Goal: Information Seeking & Learning: Learn about a topic

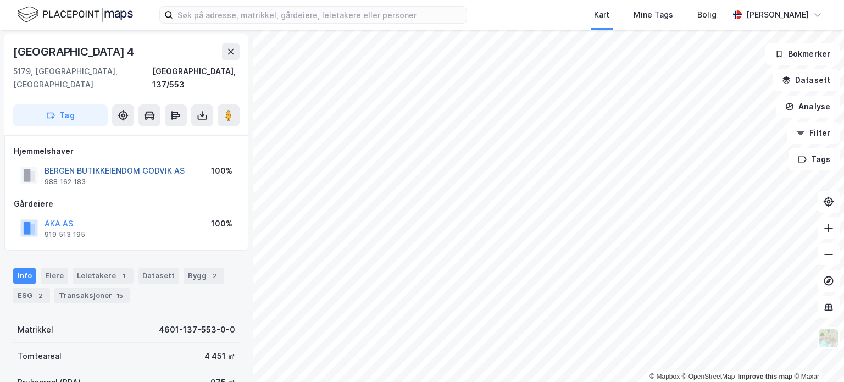
click at [0, 0] on button "BERGEN BUTIKKEIENDOM GODVIK AS" at bounding box center [0, 0] width 0 height 0
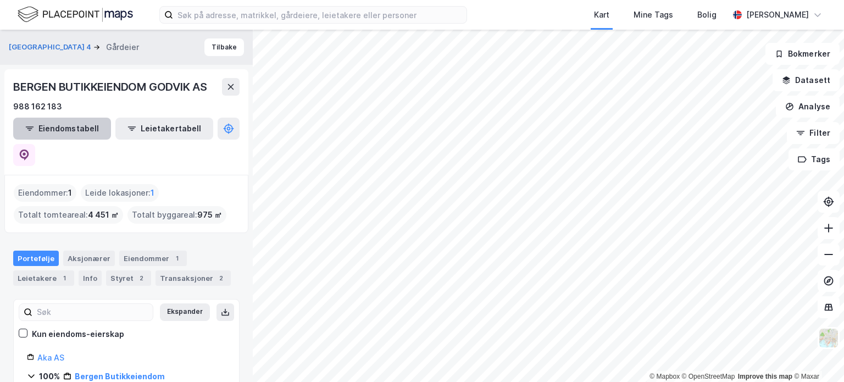
click at [78, 125] on button "Eiendomstabell" at bounding box center [62, 129] width 98 height 22
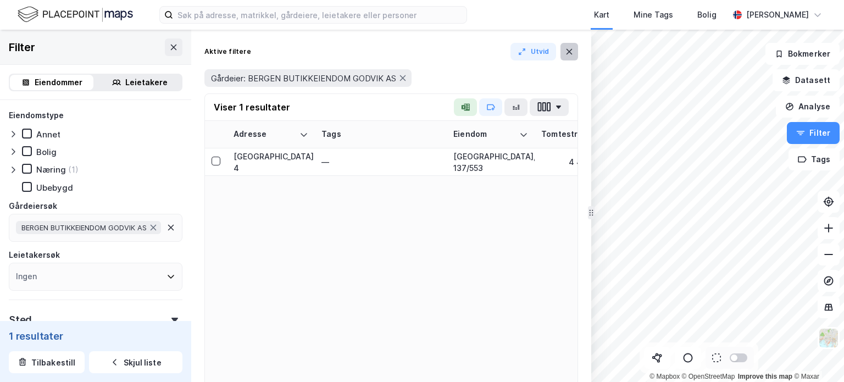
click at [565, 45] on button at bounding box center [569, 52] width 18 height 18
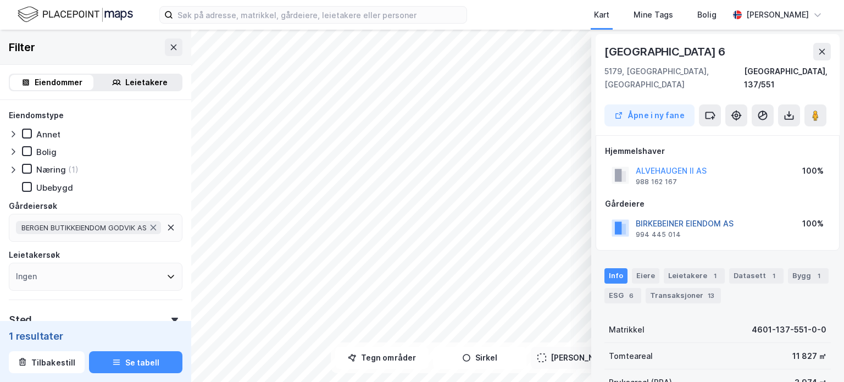
click at [0, 0] on button "BIRKEBEINER EIENDOM AS" at bounding box center [0, 0] width 0 height 0
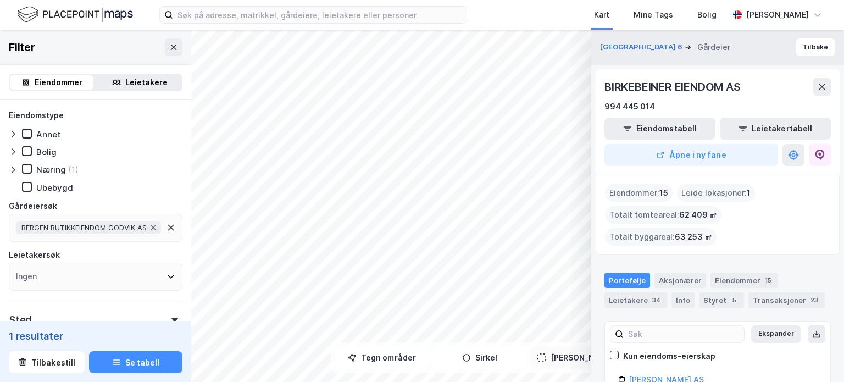
click at [650, 193] on div "Eiendommer : 15" at bounding box center [639, 193] width 68 height 18
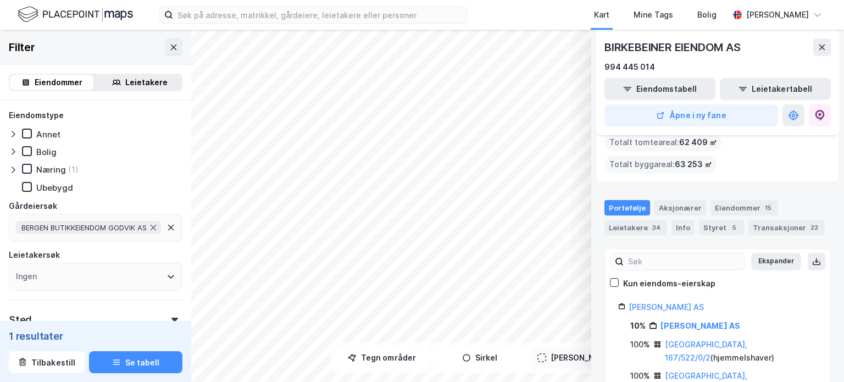
scroll to position [76, 0]
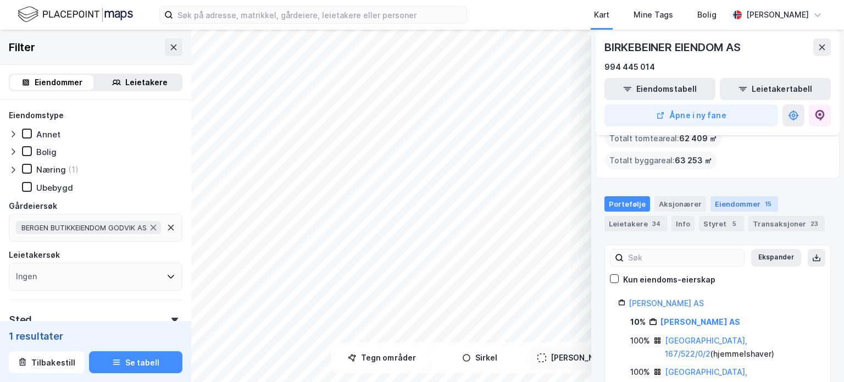
click at [725, 196] on div "Eiendommer 15" at bounding box center [744, 203] width 68 height 15
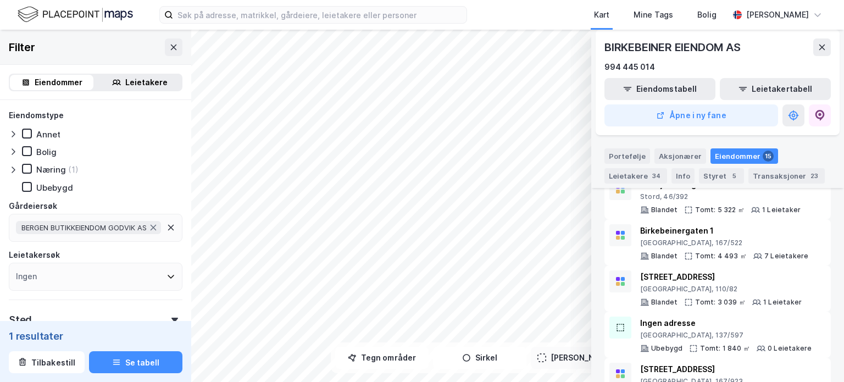
scroll to position [394, 0]
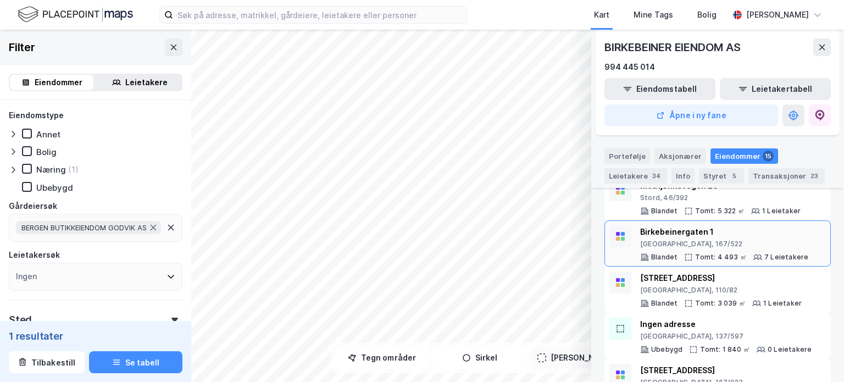
click at [745, 240] on div "Bergen, 167/522" at bounding box center [724, 244] width 168 height 9
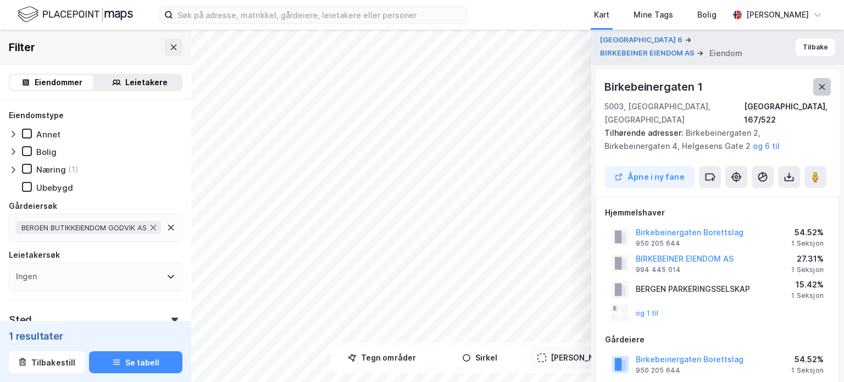
click at [823, 87] on icon at bounding box center [822, 86] width 9 height 9
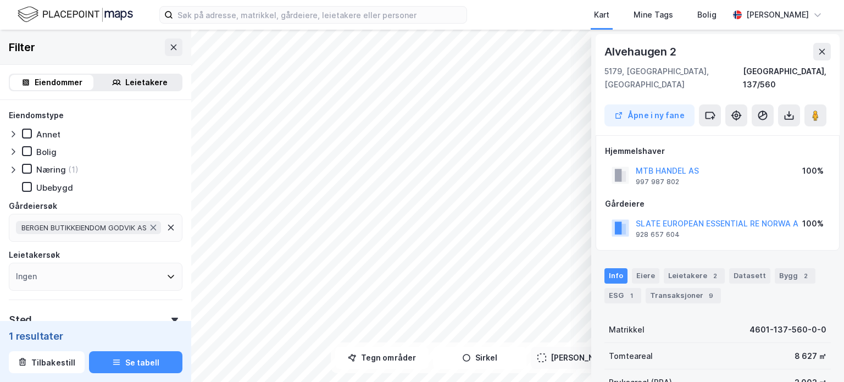
click at [489, 0] on div "Kart Mine Tags Bolig Christer Svensen © Mapbox © OpenStreetMap Improve this map…" at bounding box center [422, 191] width 844 height 382
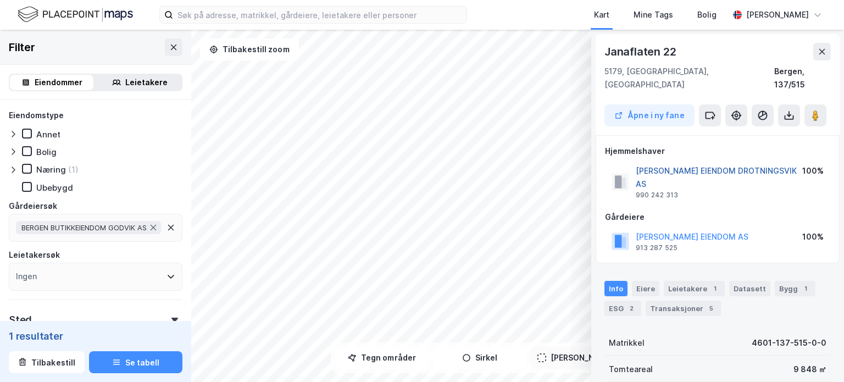
click at [0, 0] on button "KAHRS EIENDOM DROTNINGSVIK AS" at bounding box center [0, 0] width 0 height 0
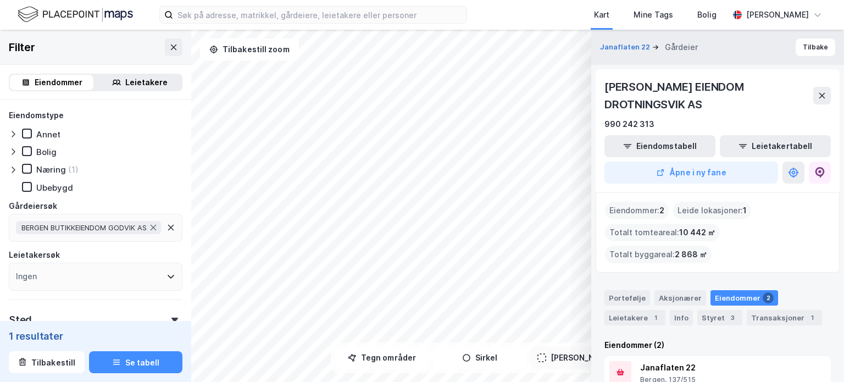
click at [633, 202] on div "Eiendommer : 2" at bounding box center [637, 211] width 64 height 18
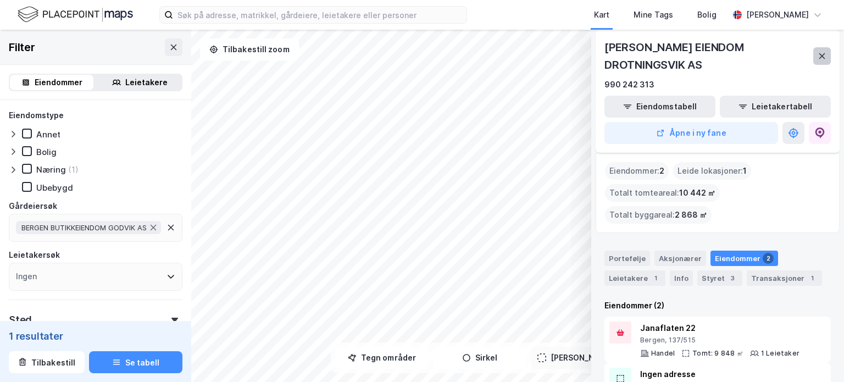
click at [818, 52] on icon at bounding box center [822, 56] width 9 height 9
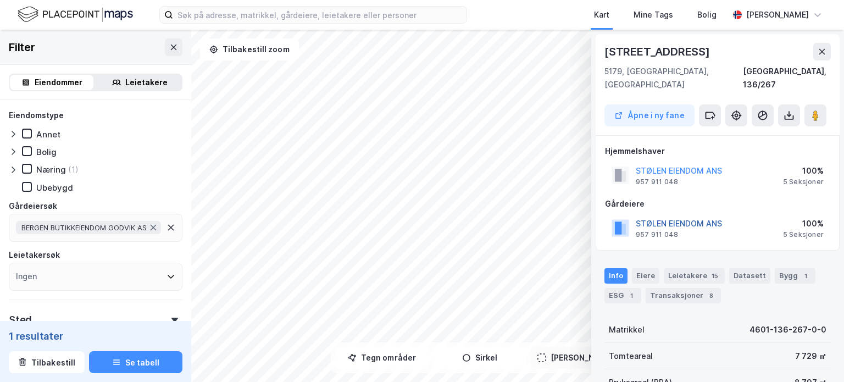
click at [0, 0] on button "STØLEN EIENDOM ANS" at bounding box center [0, 0] width 0 height 0
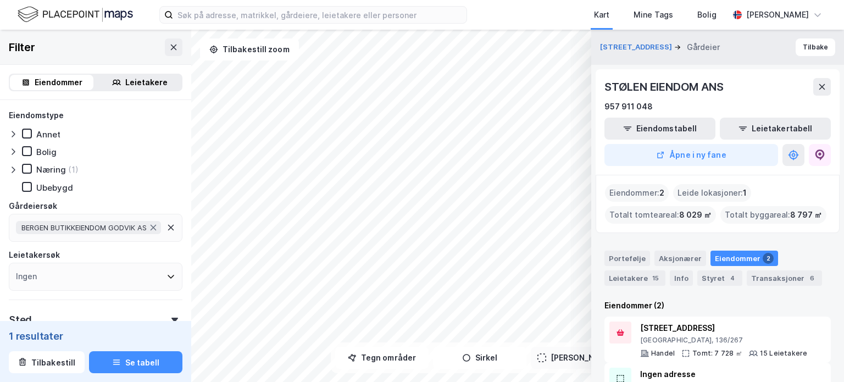
click at [647, 192] on div "Eiendommer : 2" at bounding box center [637, 193] width 64 height 18
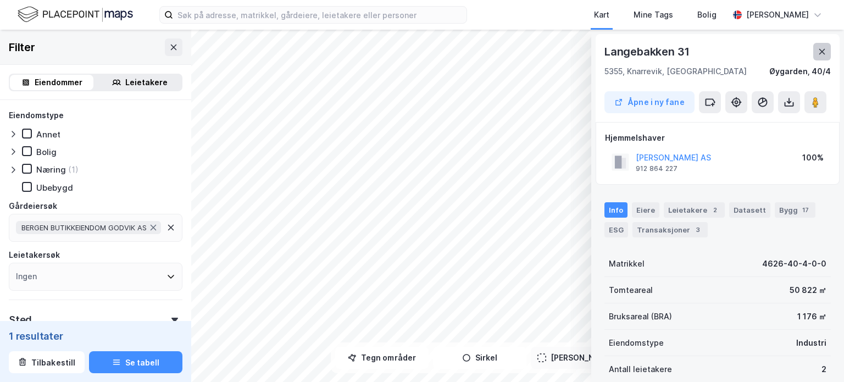
click at [824, 55] on icon at bounding box center [822, 51] width 9 height 9
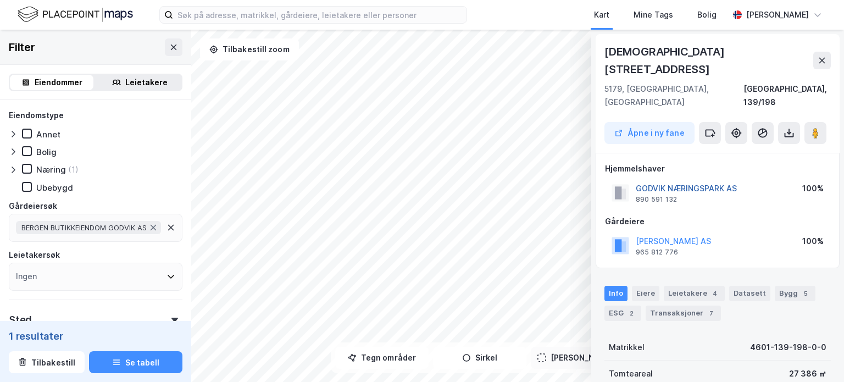
click at [0, 0] on button "GODVIK NÆRINGSPARK AS" at bounding box center [0, 0] width 0 height 0
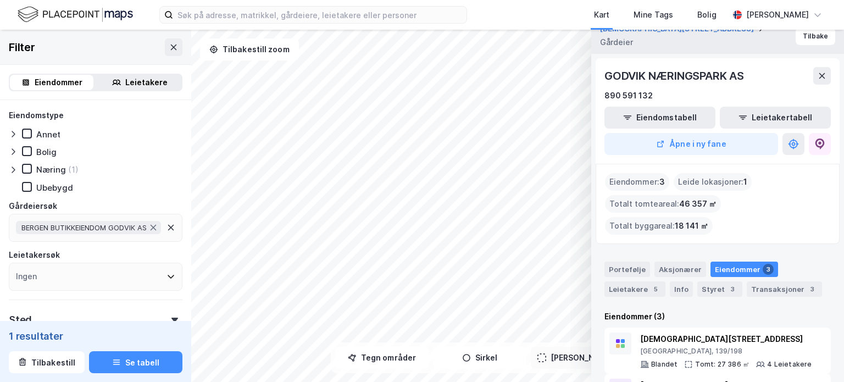
scroll to position [0, 0]
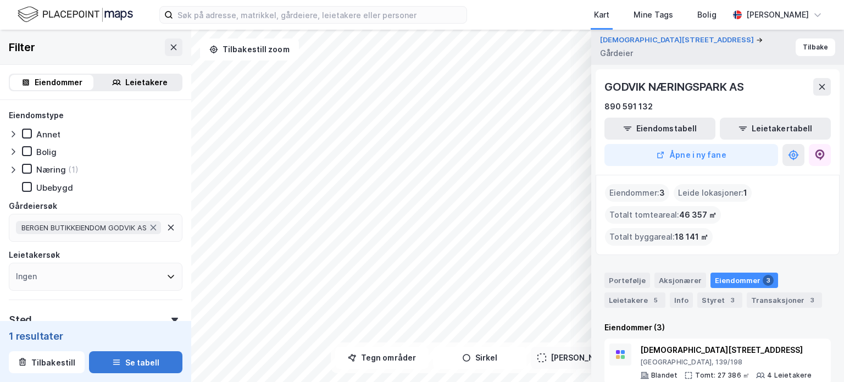
click at [160, 372] on div "© Mapbox © OpenStreetMap Improve this map © Maxar Godviksvingene 174 Gårdeier T…" at bounding box center [422, 206] width 844 height 352
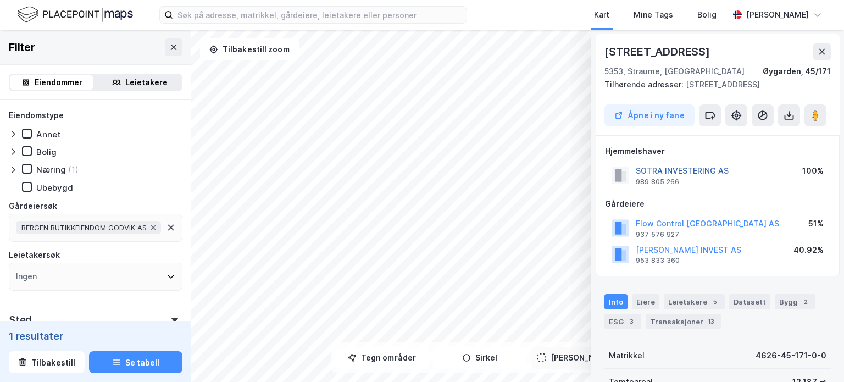
click at [0, 0] on button "SOTRA INVESTERING AS" at bounding box center [0, 0] width 0 height 0
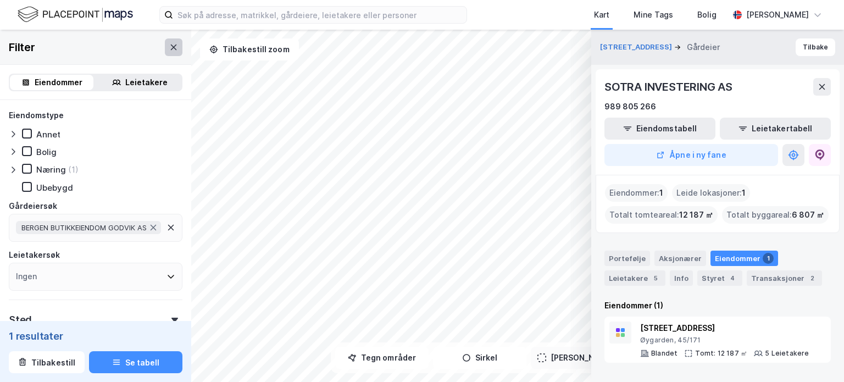
click at [174, 41] on button at bounding box center [174, 47] width 18 height 18
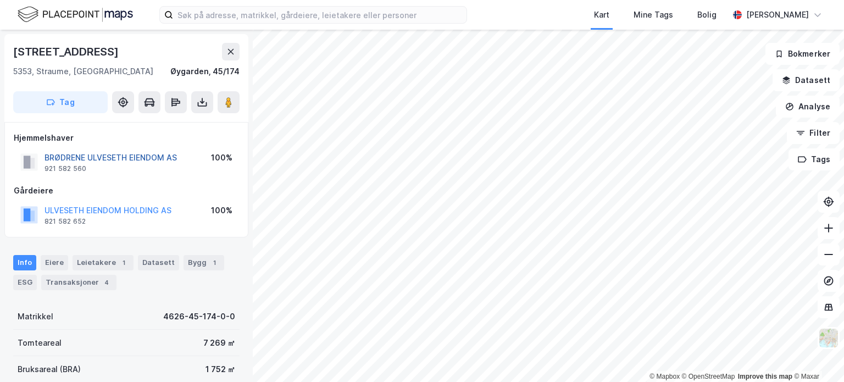
click at [0, 0] on button "BRØDRENE ULVESETH EIENDOM AS" at bounding box center [0, 0] width 0 height 0
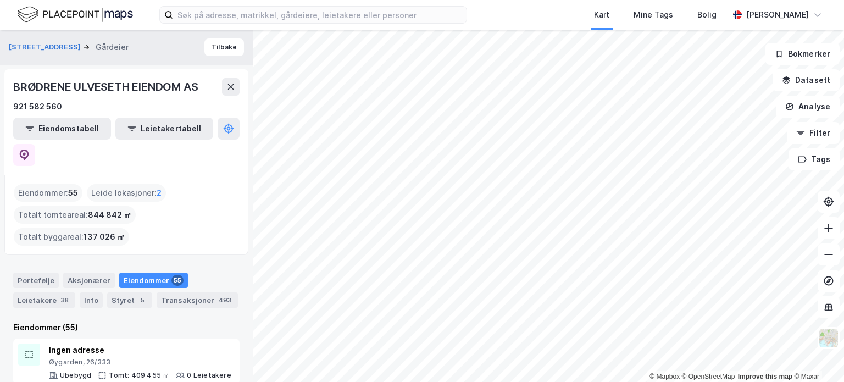
click at [71, 186] on span "55" at bounding box center [73, 192] width 10 height 13
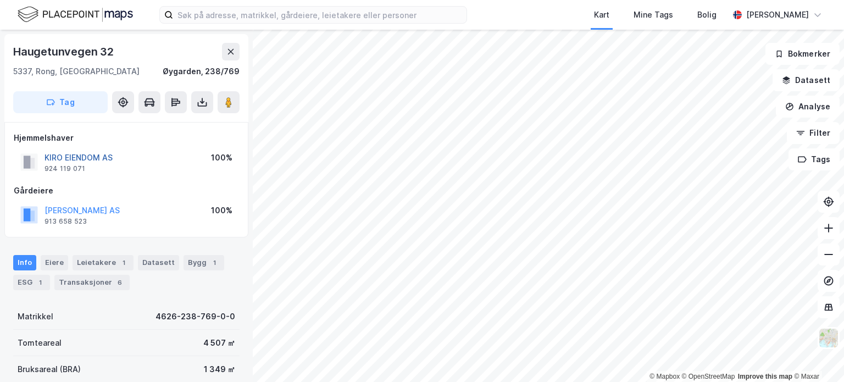
click at [0, 0] on button "KIRO EIENDOM AS" at bounding box center [0, 0] width 0 height 0
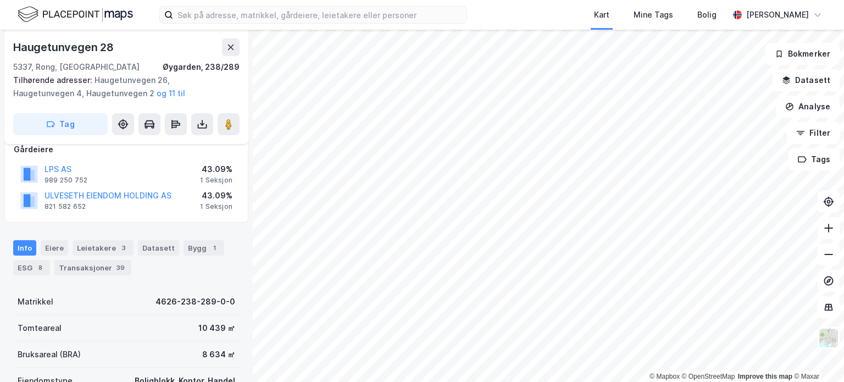
scroll to position [152, 0]
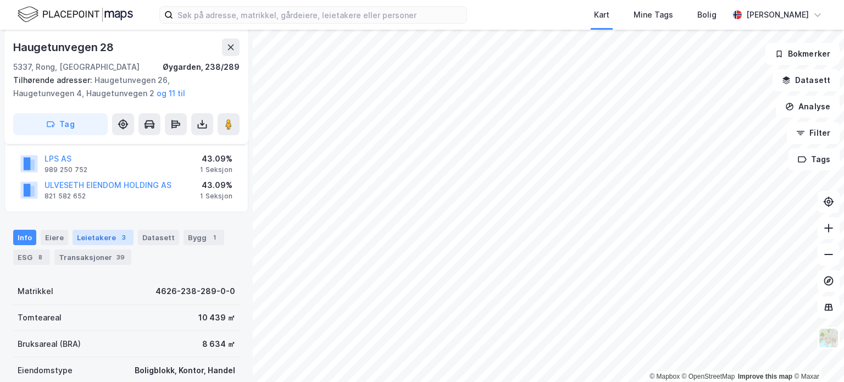
click at [103, 232] on div "Leietakere 3" at bounding box center [103, 237] width 61 height 15
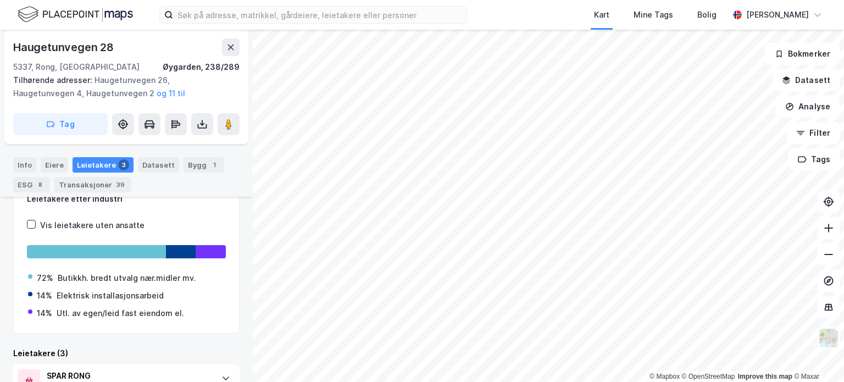
scroll to position [257, 0]
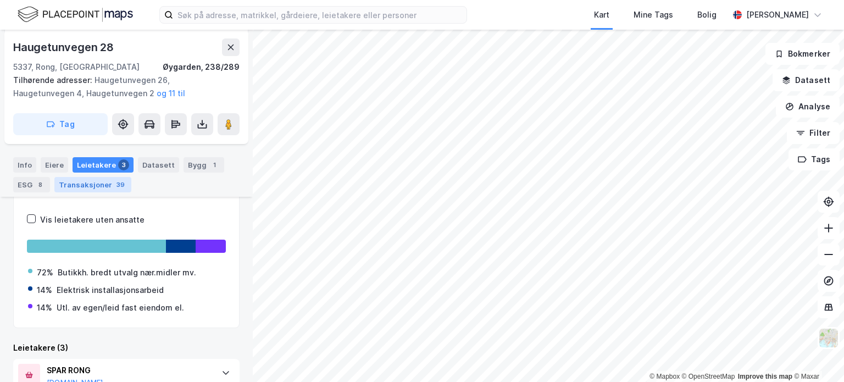
click at [82, 192] on div "Transaksjoner 39" at bounding box center [92, 184] width 77 height 15
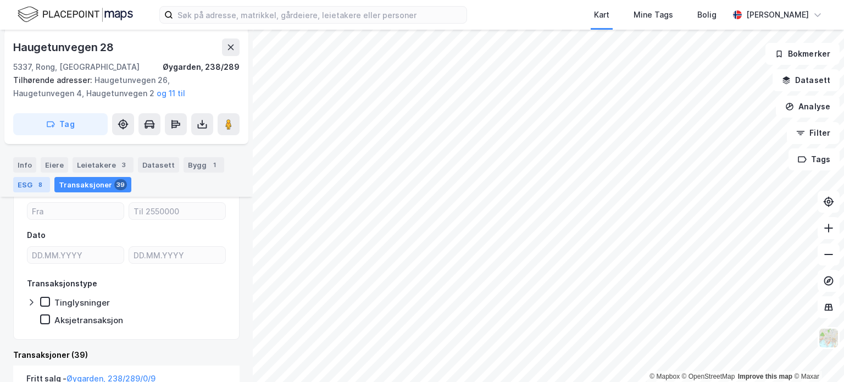
click at [33, 188] on div "ESG 8" at bounding box center [31, 184] width 37 height 15
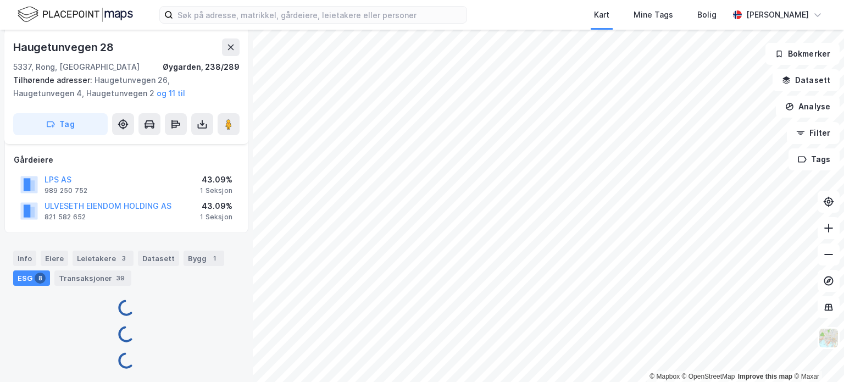
scroll to position [257, 0]
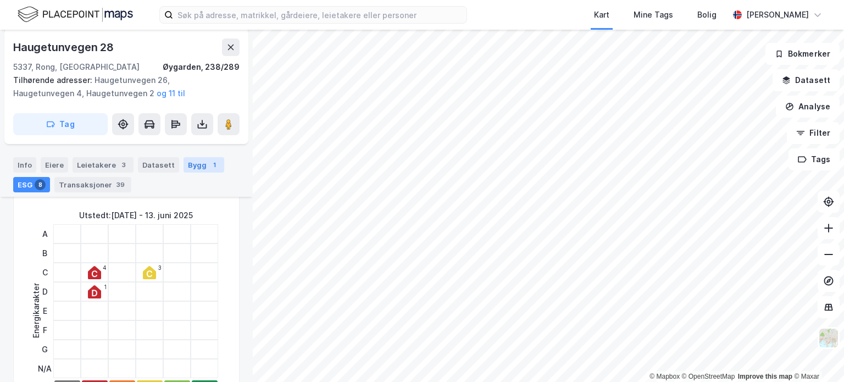
click at [196, 158] on div "Bygg 1" at bounding box center [204, 164] width 41 height 15
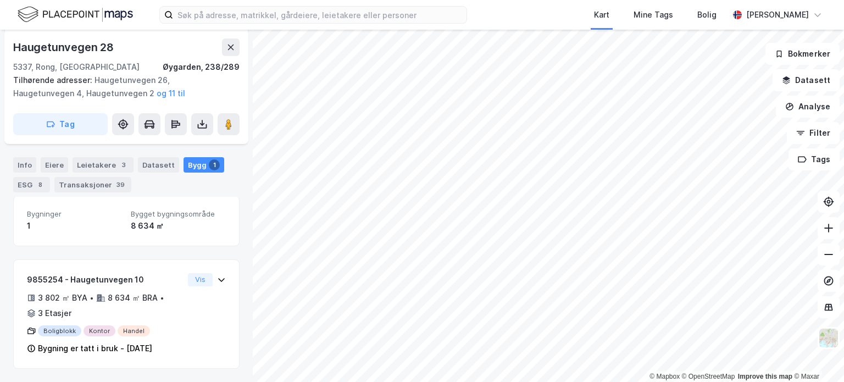
scroll to position [233, 0]
click at [84, 164] on div "Leietakere 3" at bounding box center [103, 164] width 61 height 15
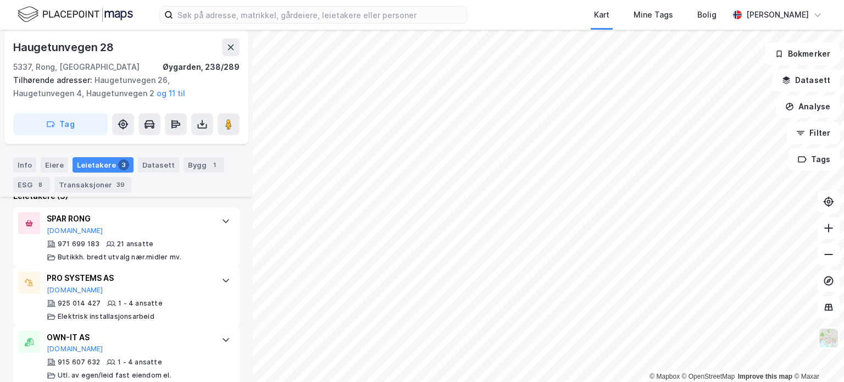
scroll to position [424, 0]
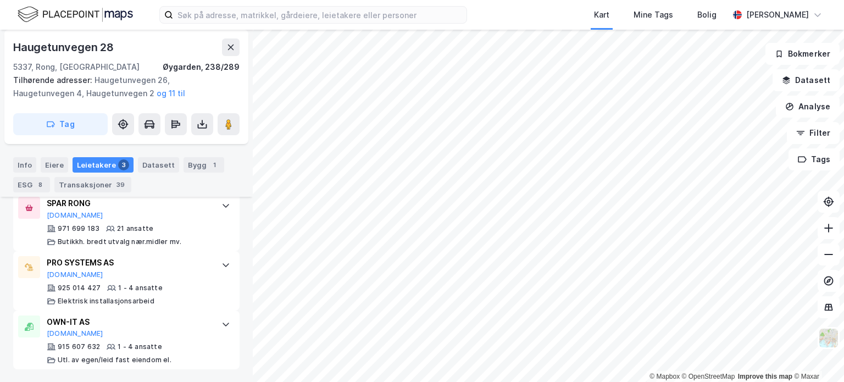
click at [227, 0] on html "Kart Mine Tags Bolig Christer Svensen © Mapbox © OpenStreetMap Improve this map…" at bounding box center [422, 191] width 844 height 382
click at [349, 18] on div "Kart Mine Tags Bolig Christer Svensen © Mapbox © OpenStreetMap Improve this map…" at bounding box center [422, 191] width 844 height 382
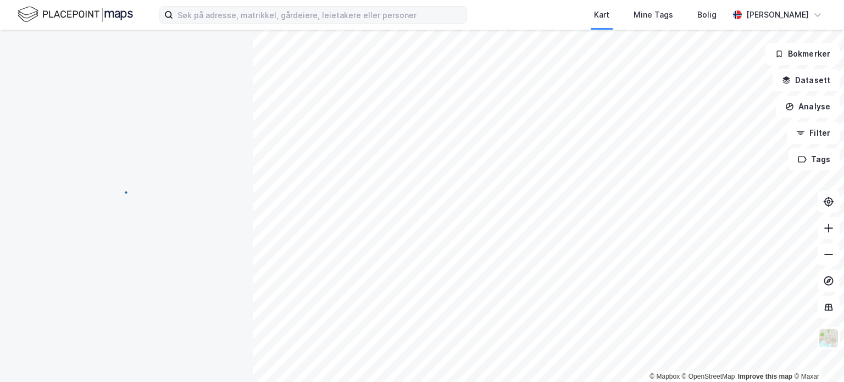
scroll to position [136, 0]
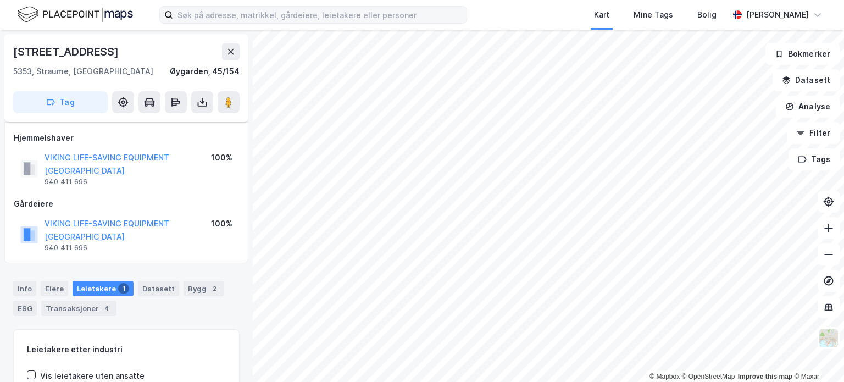
scroll to position [84, 0]
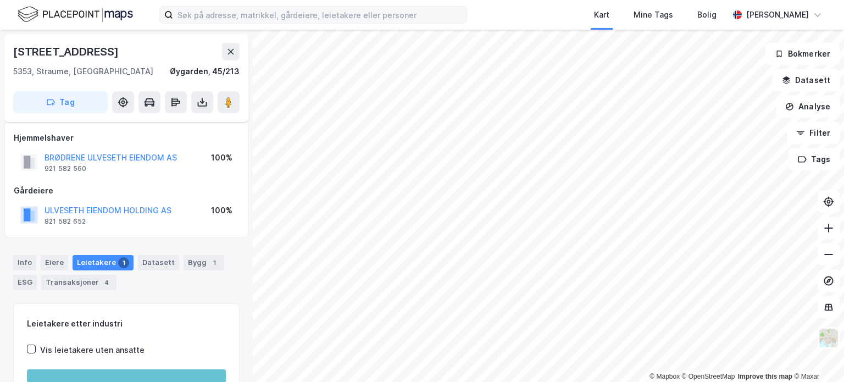
scroll to position [84, 0]
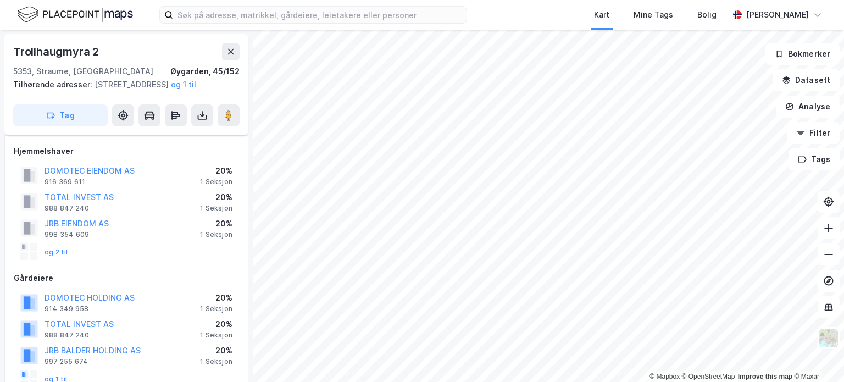
scroll to position [84, 0]
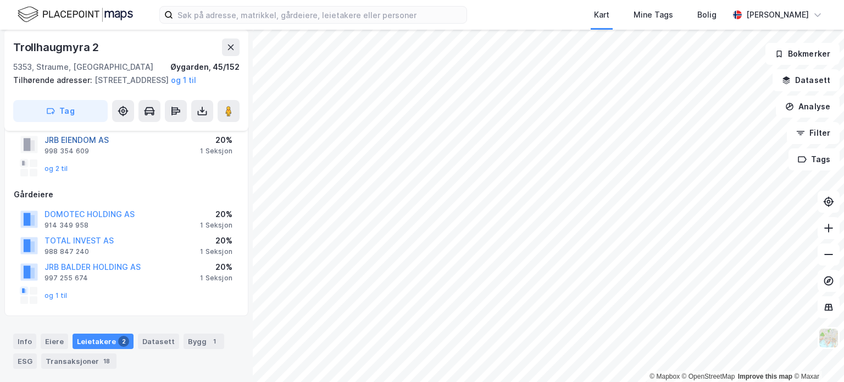
click at [0, 0] on button "JRB EIENDOM AS" at bounding box center [0, 0] width 0 height 0
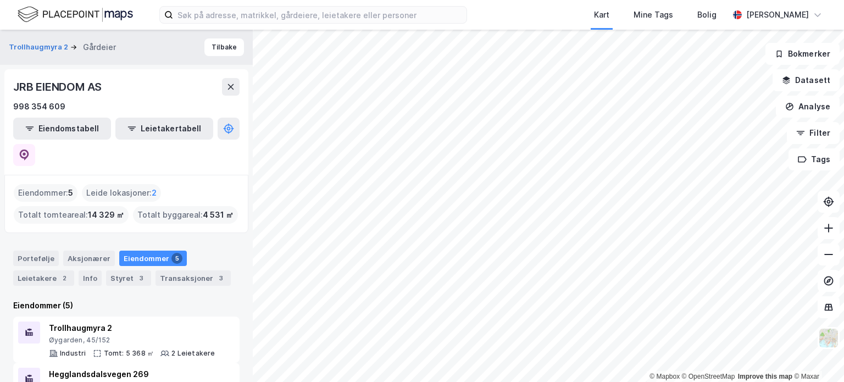
click at [52, 184] on div "Eiendommer : 5" at bounding box center [46, 193] width 64 height 18
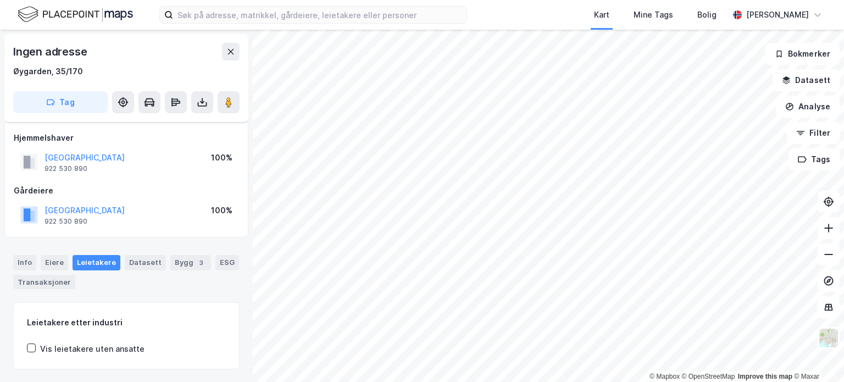
scroll to position [30, 0]
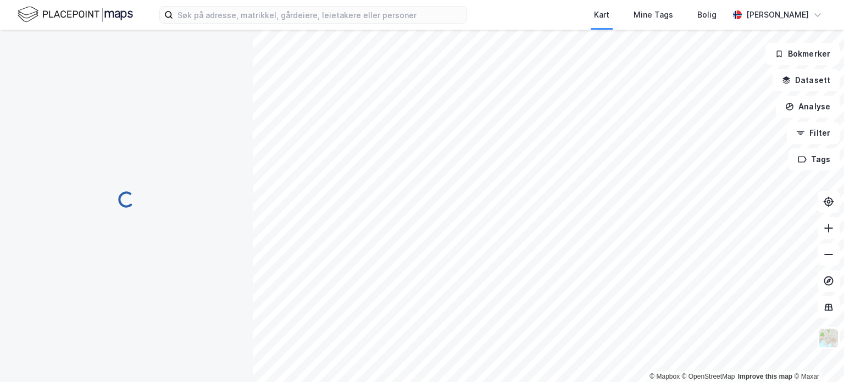
scroll to position [30, 0]
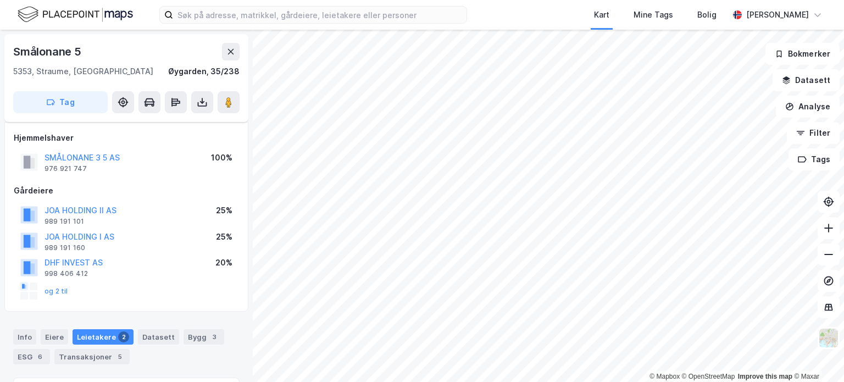
scroll to position [30, 0]
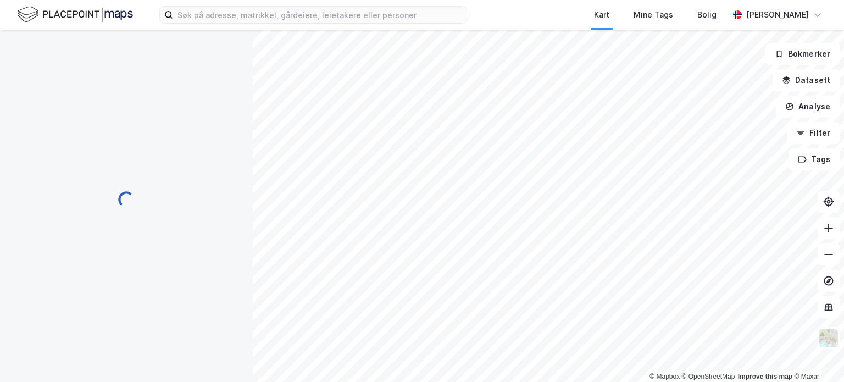
scroll to position [30, 0]
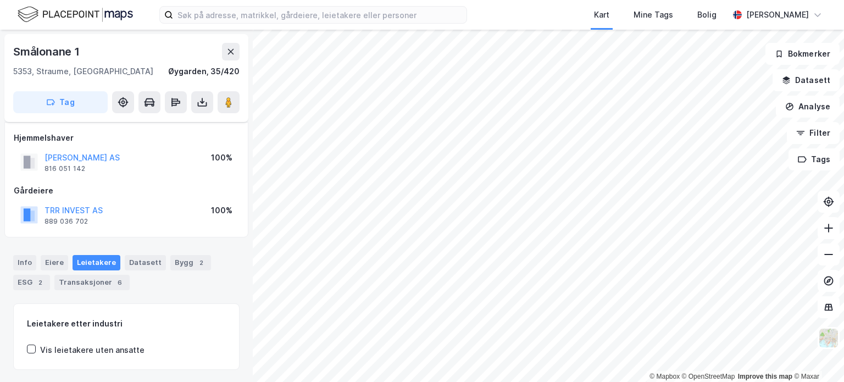
scroll to position [30, 0]
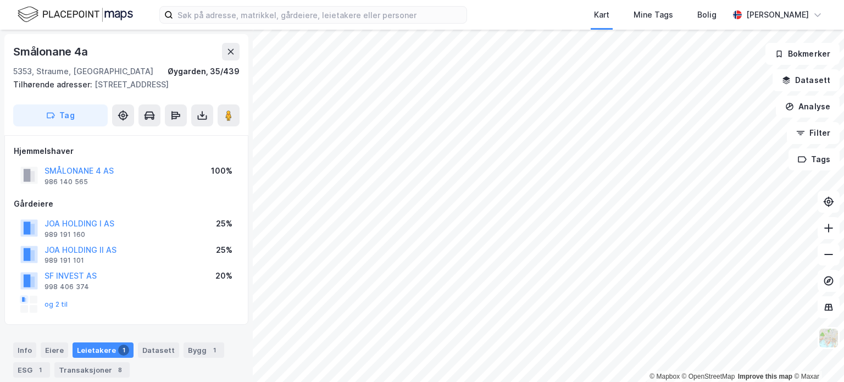
scroll to position [30, 0]
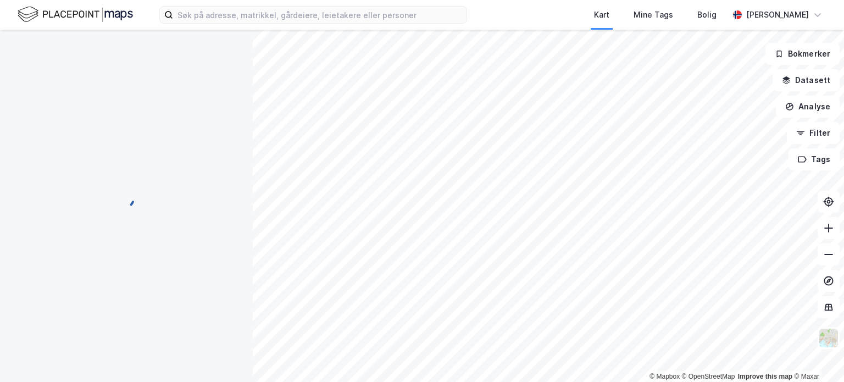
scroll to position [30, 0]
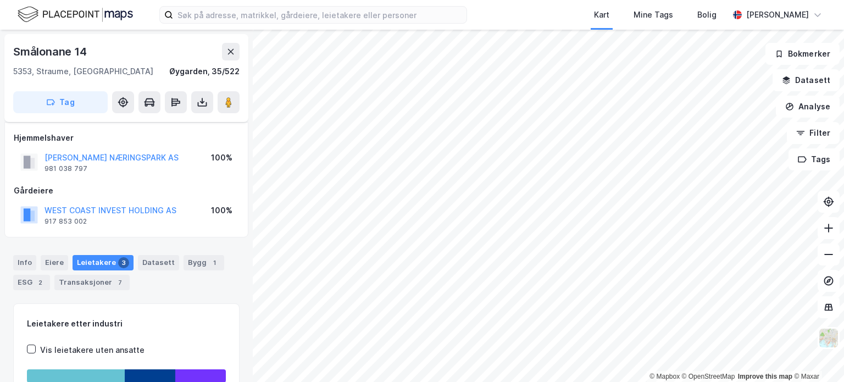
scroll to position [30, 0]
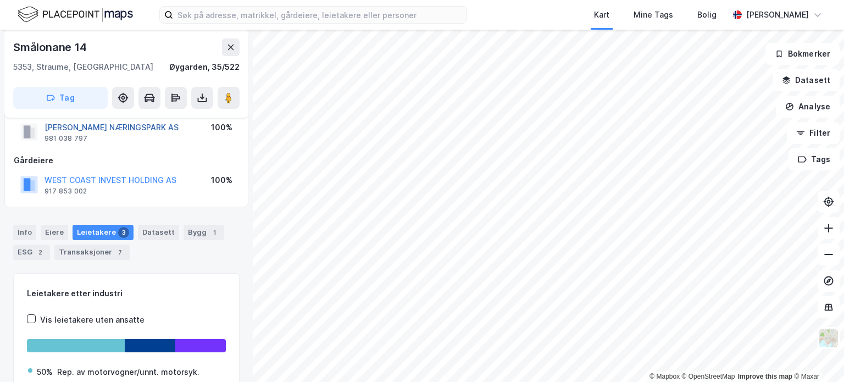
click at [0, 0] on button "SARTOR NÆRINGSPARK AS" at bounding box center [0, 0] width 0 height 0
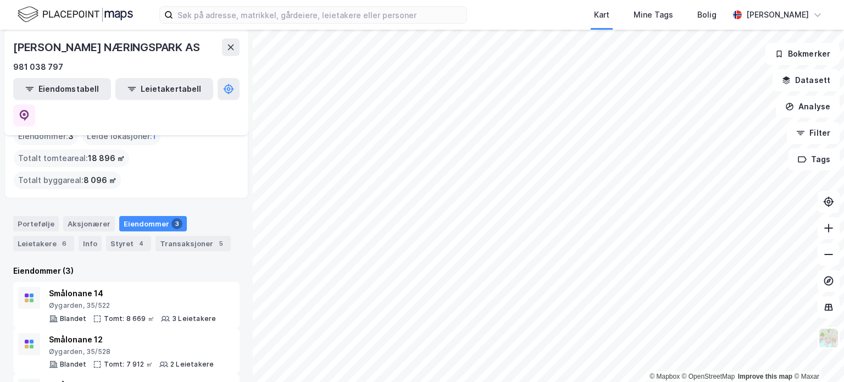
scroll to position [59, 0]
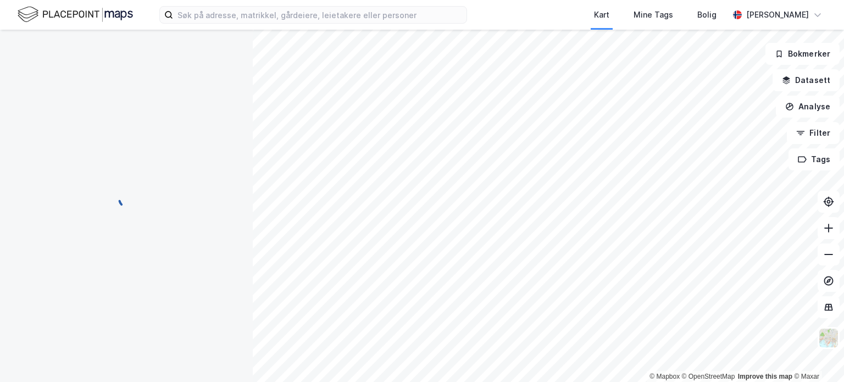
scroll to position [30, 0]
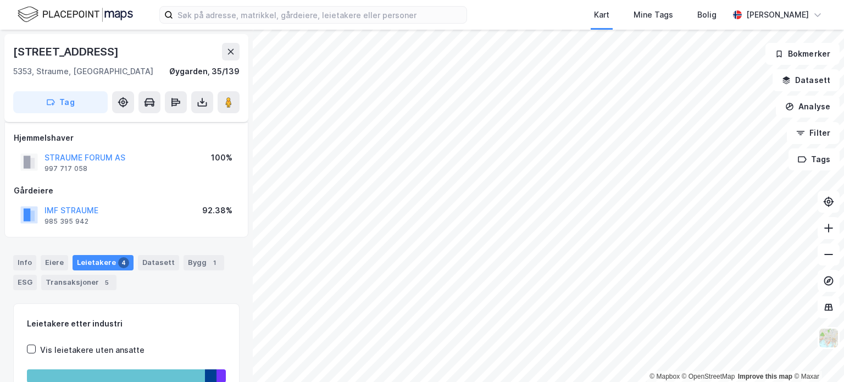
scroll to position [30, 0]
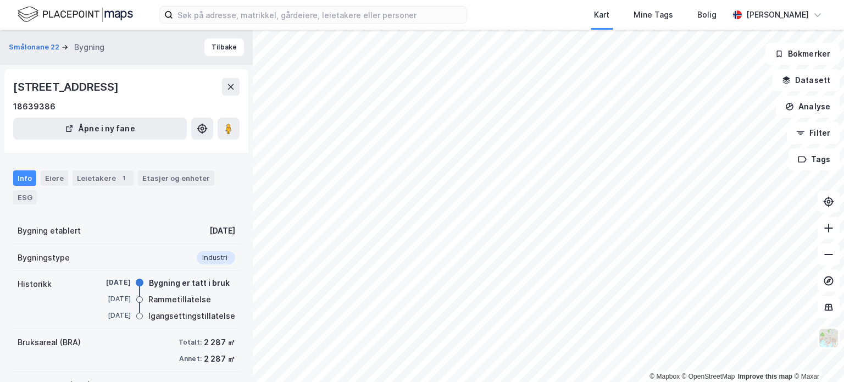
scroll to position [30, 0]
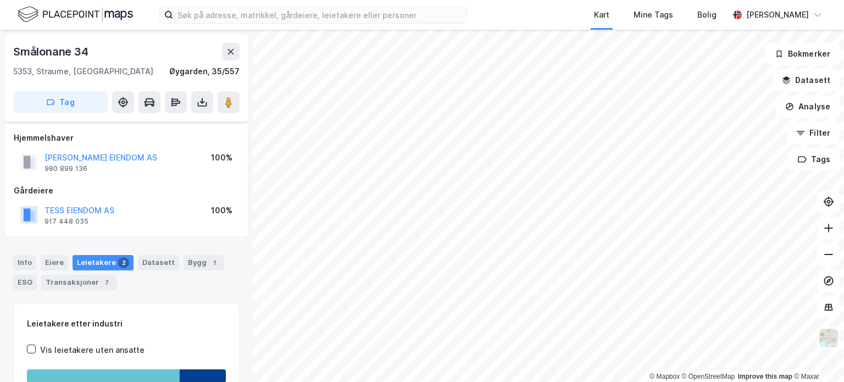
scroll to position [30, 0]
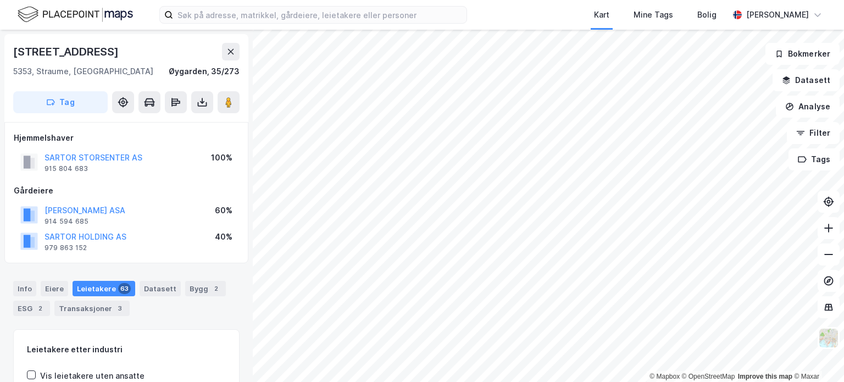
scroll to position [30, 0]
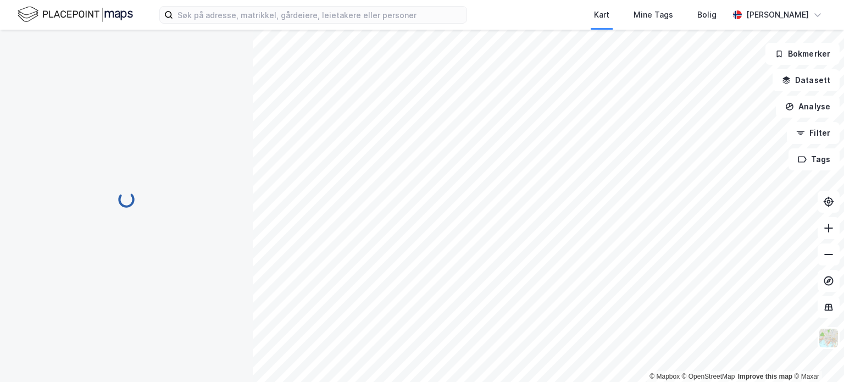
scroll to position [30, 0]
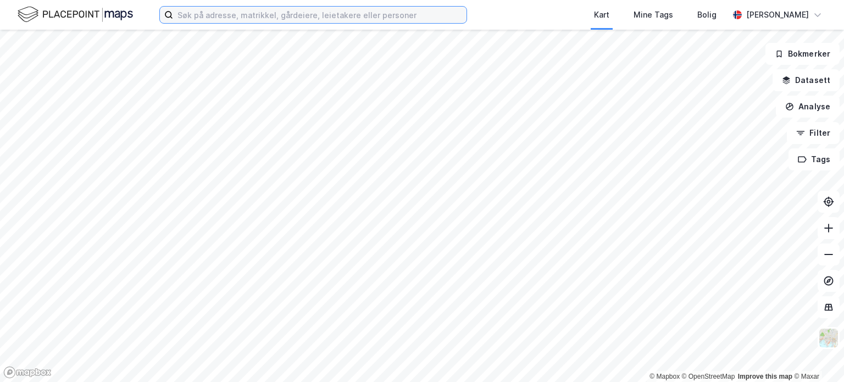
click at [336, 20] on input at bounding box center [319, 15] width 293 height 16
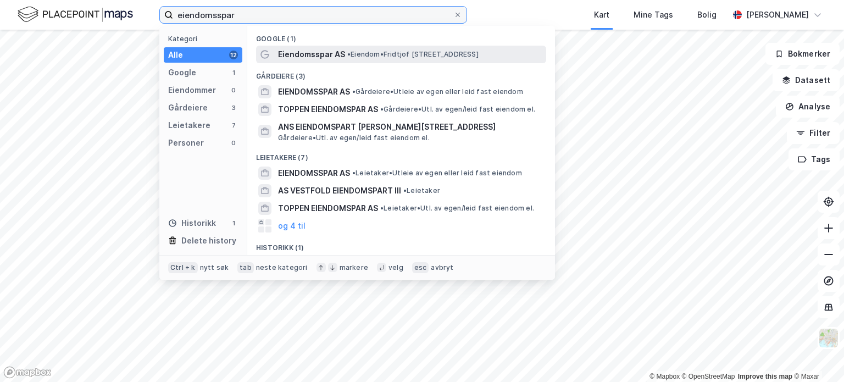
type input "eiendomsspar"
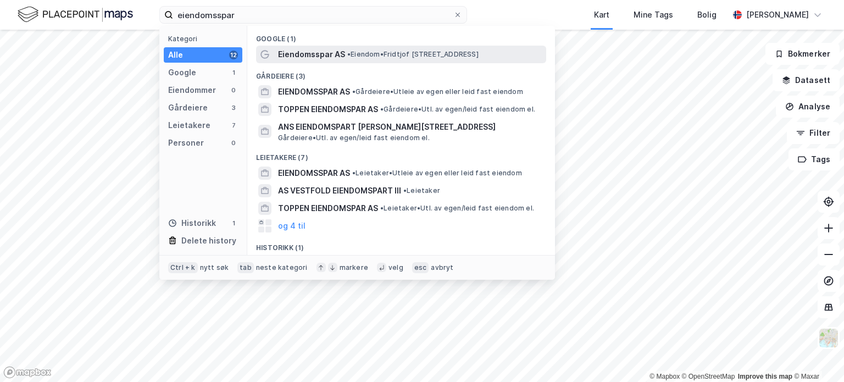
click at [370, 54] on span "• Eiendom • Fridtjof Nansens plass 4, 0160 Oslo" at bounding box center [412, 54] width 131 height 9
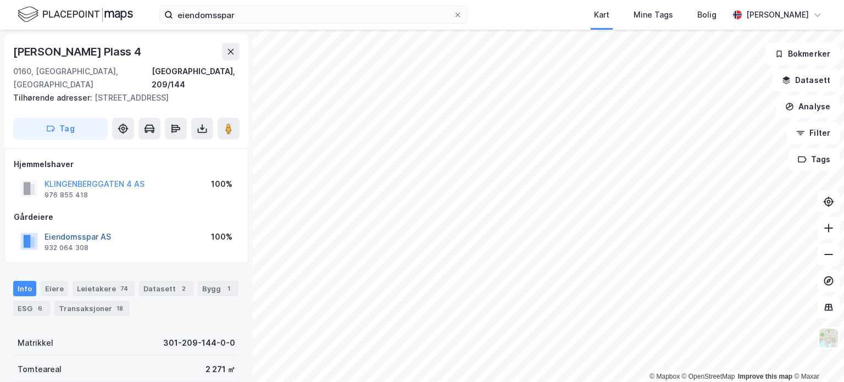
click at [0, 0] on button "Eiendomsspar AS" at bounding box center [0, 0] width 0 height 0
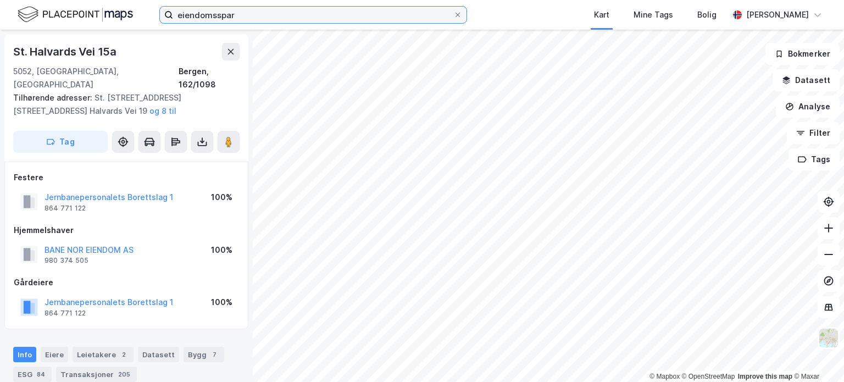
click at [307, 19] on input "eiendomsspar" at bounding box center [313, 15] width 280 height 16
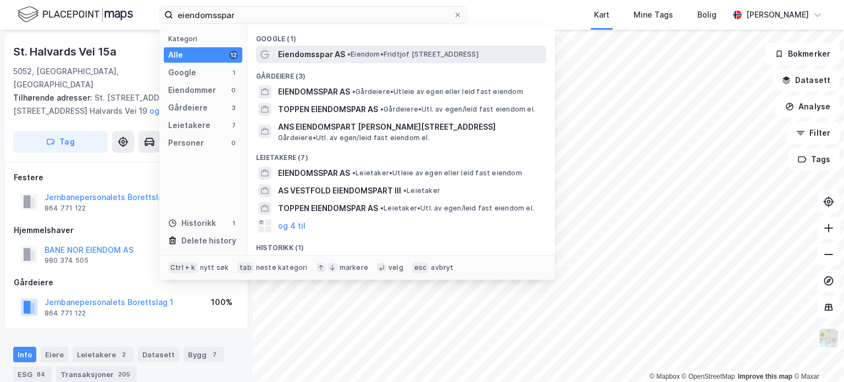
click at [362, 53] on span "• Eiendom • Fridtjof Nansens plass 4, 0160 Oslo" at bounding box center [412, 54] width 131 height 9
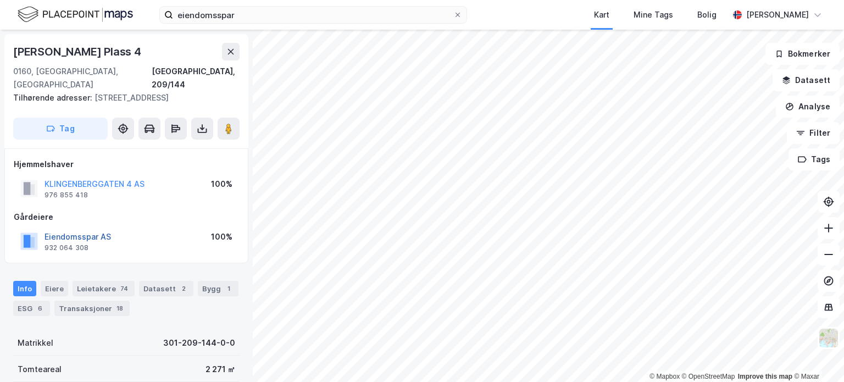
click at [0, 0] on button "Eiendomsspar AS" at bounding box center [0, 0] width 0 height 0
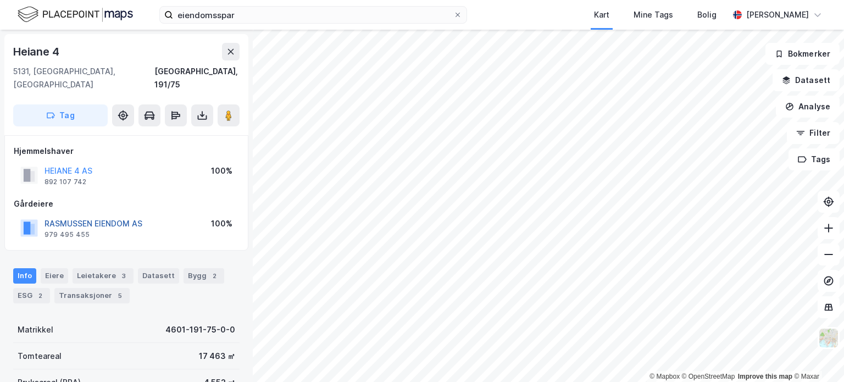
click at [0, 0] on button "RASMUSSEN EIENDOM AS" at bounding box center [0, 0] width 0 height 0
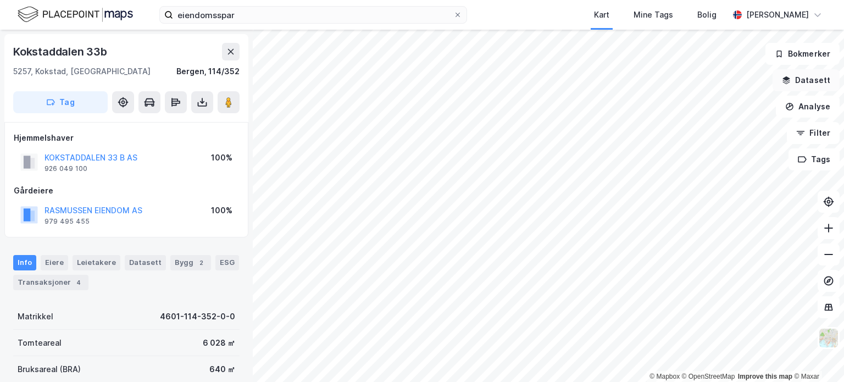
click at [818, 81] on button "Datasett" at bounding box center [805, 80] width 67 height 22
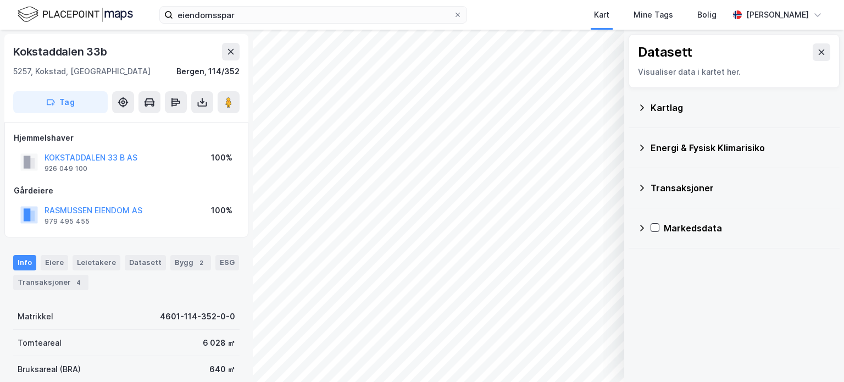
click at [830, 44] on div "Datasett" at bounding box center [734, 52] width 192 height 18
click at [824, 49] on icon at bounding box center [821, 52] width 9 height 9
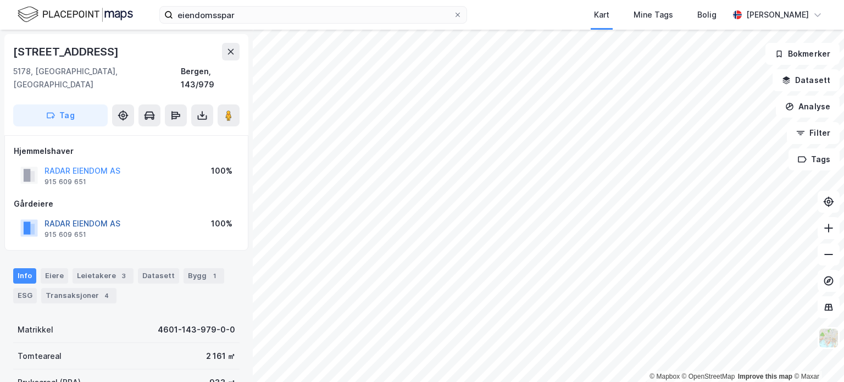
click at [0, 0] on button "RADAR EIENDOM AS" at bounding box center [0, 0] width 0 height 0
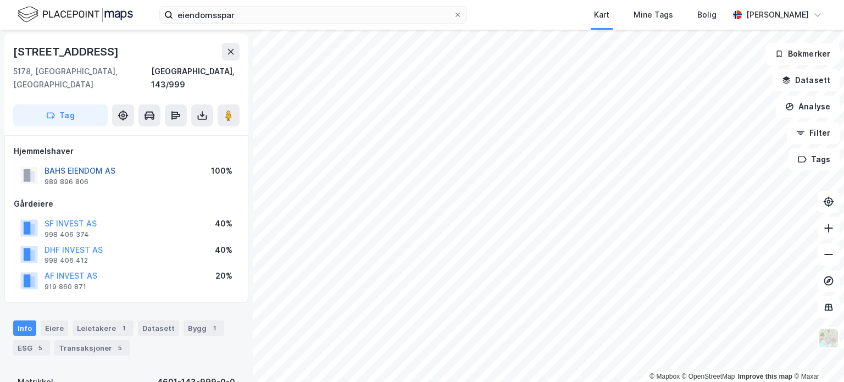
click at [0, 0] on button "BAHS EIENDOM AS" at bounding box center [0, 0] width 0 height 0
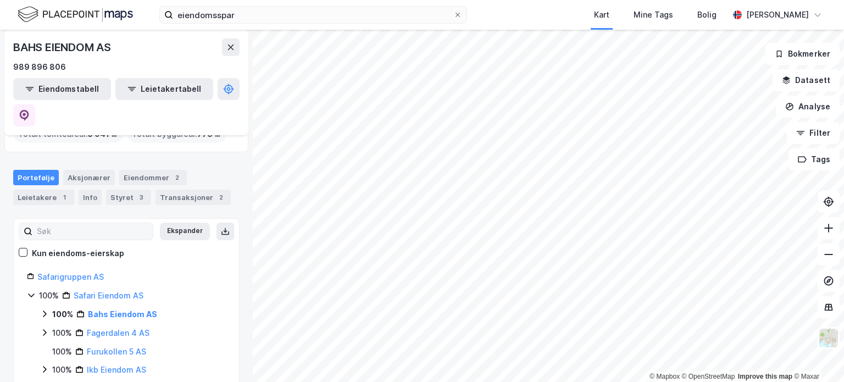
scroll to position [82, 0]
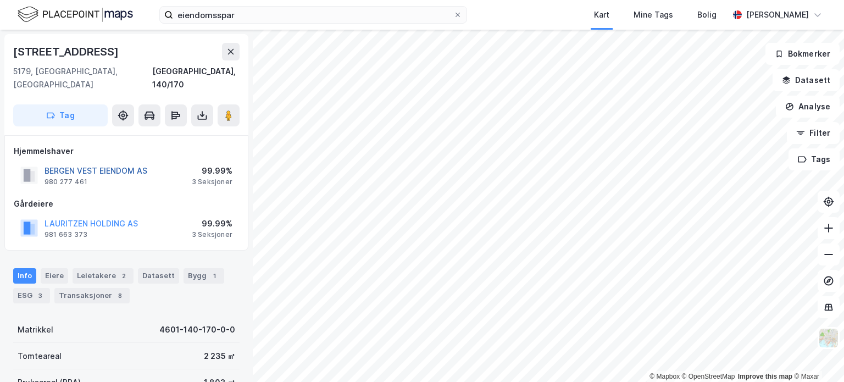
click at [0, 0] on button "BERGEN VEST EIENDOM AS" at bounding box center [0, 0] width 0 height 0
click at [88, 162] on div "STØLEN EIENDOM ANS 957 911 048 100% 5 Seksjoner" at bounding box center [126, 175] width 225 height 26
click at [0, 0] on button "STØLEN EIENDOM ANS" at bounding box center [0, 0] width 0 height 0
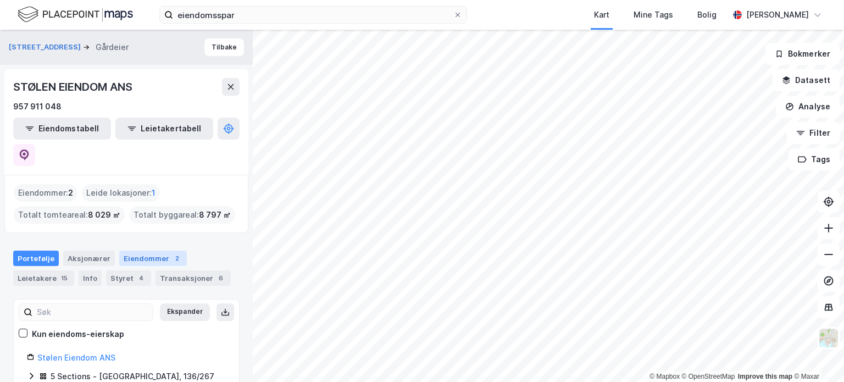
click at [155, 251] on div "Eiendommer 2" at bounding box center [153, 258] width 68 height 15
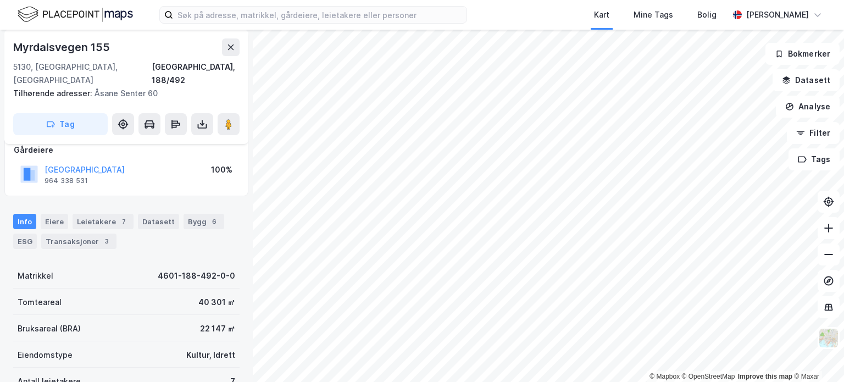
scroll to position [66, 0]
click at [185, 214] on div "Bygg 6" at bounding box center [204, 221] width 41 height 15
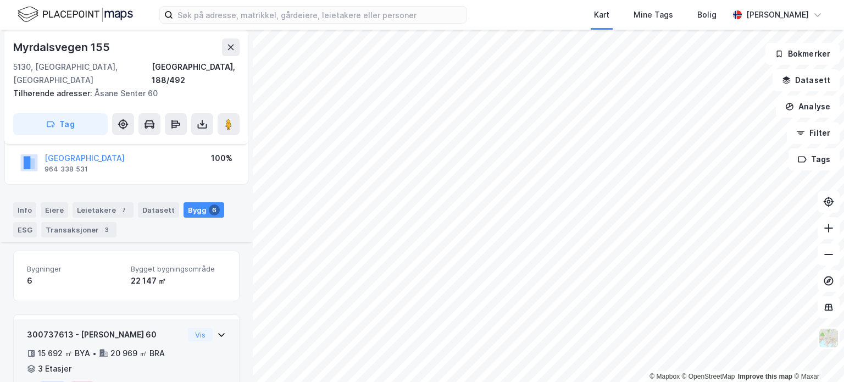
scroll to position [235, 0]
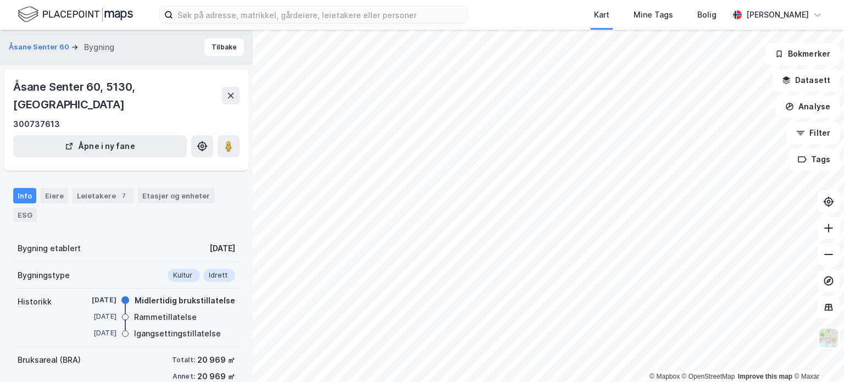
scroll to position [91, 0]
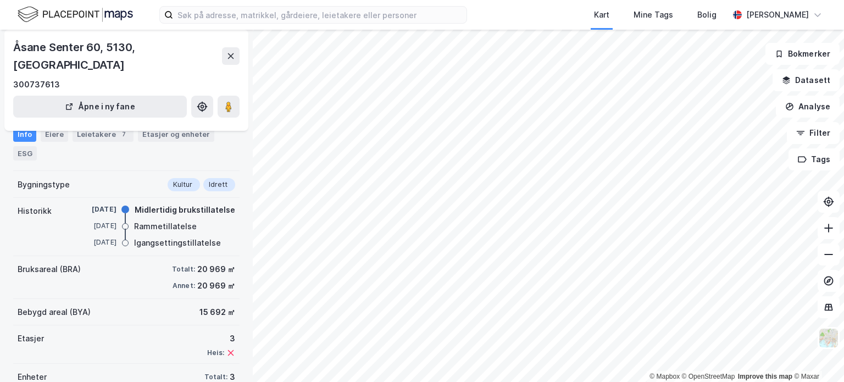
click at [451, 0] on html "Kart Mine Tags [PERSON_NAME] © Mapbox © OpenStreetMap Improve this map © [PERSO…" at bounding box center [422, 191] width 844 height 382
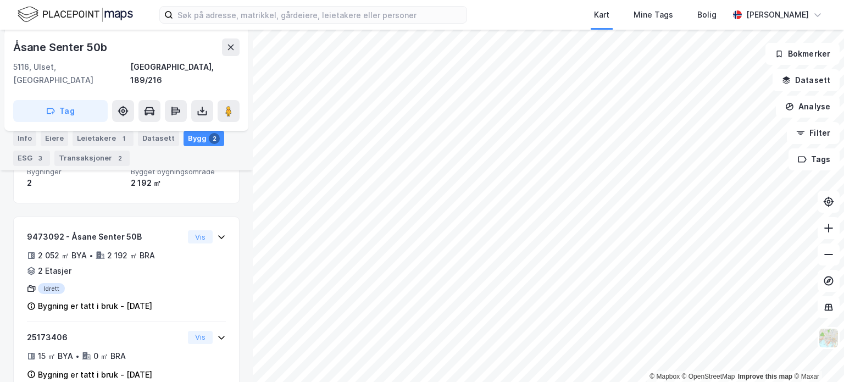
scroll to position [175, 0]
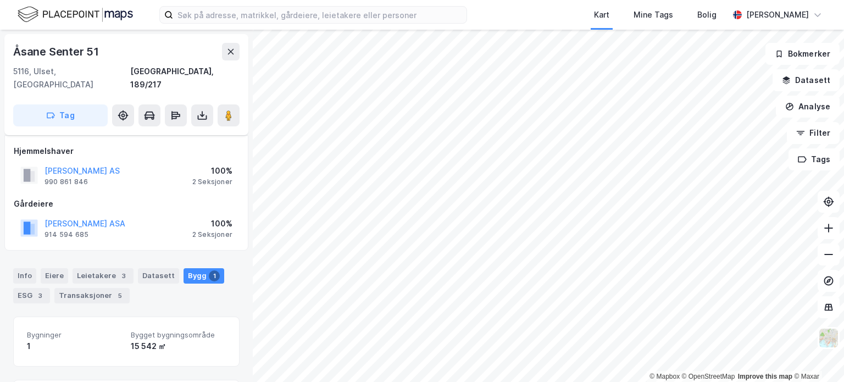
scroll to position [18, 0]
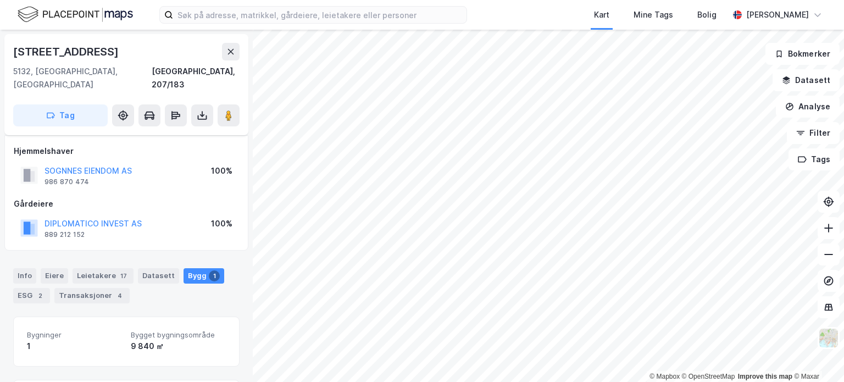
scroll to position [18, 0]
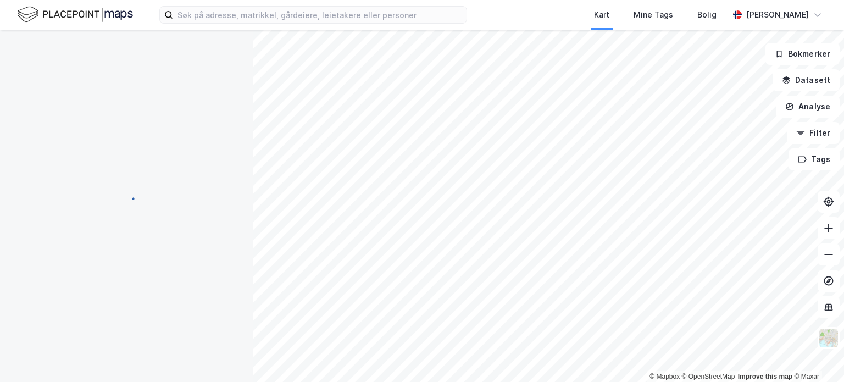
scroll to position [18, 0]
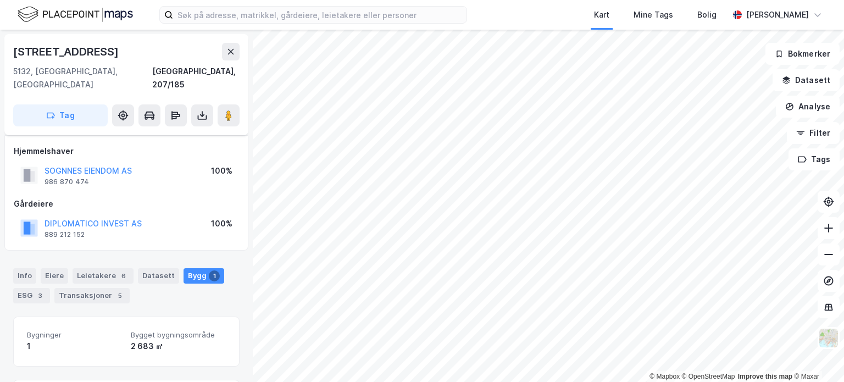
scroll to position [18, 0]
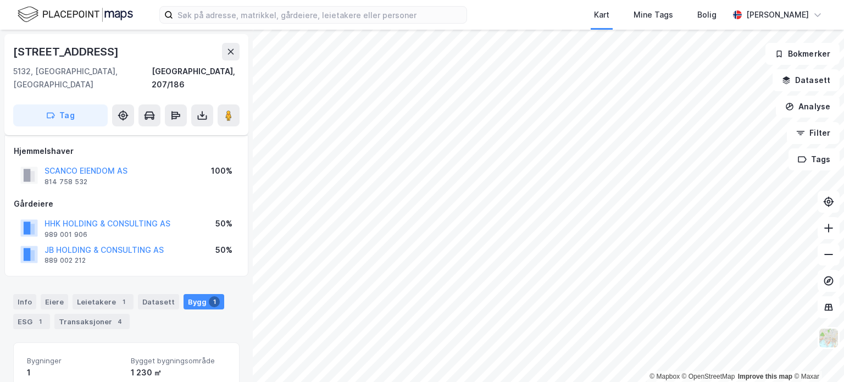
scroll to position [18, 0]
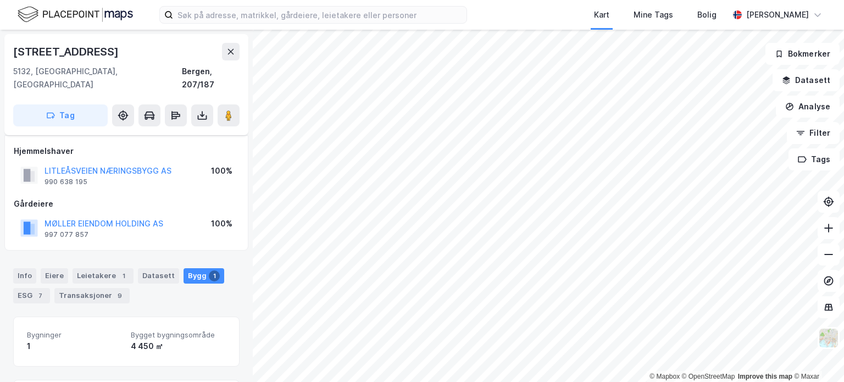
scroll to position [18, 0]
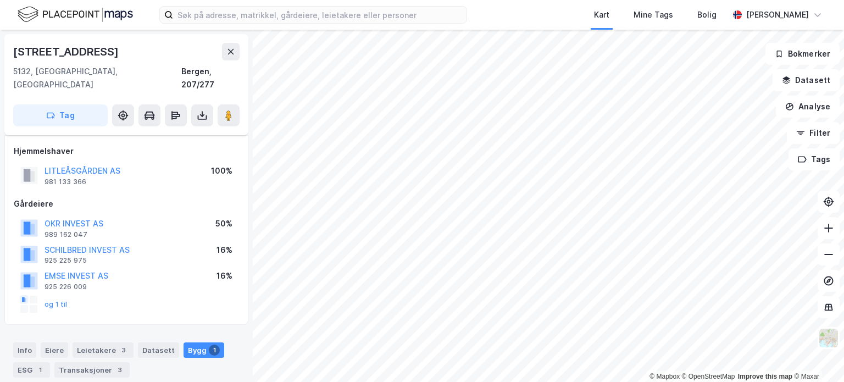
scroll to position [18, 0]
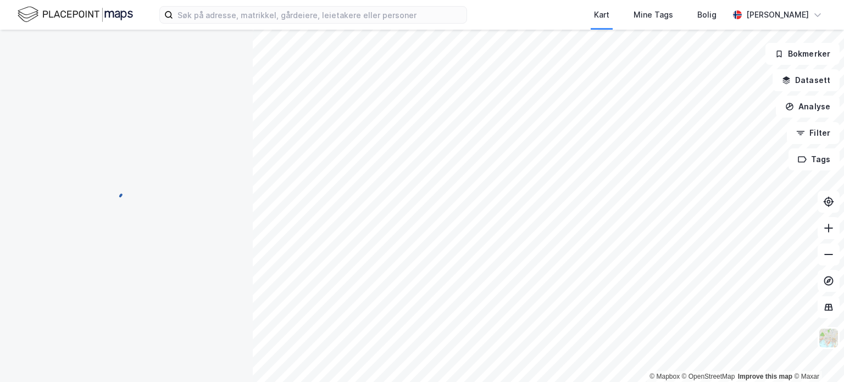
scroll to position [18, 0]
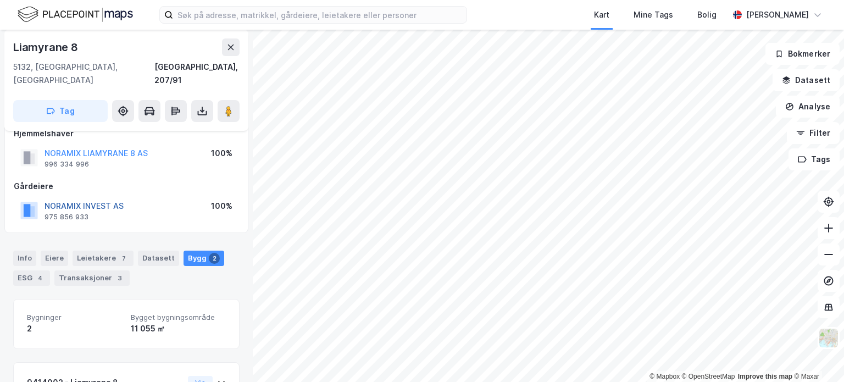
click at [0, 0] on button "NORAMIX INVEST AS" at bounding box center [0, 0] width 0 height 0
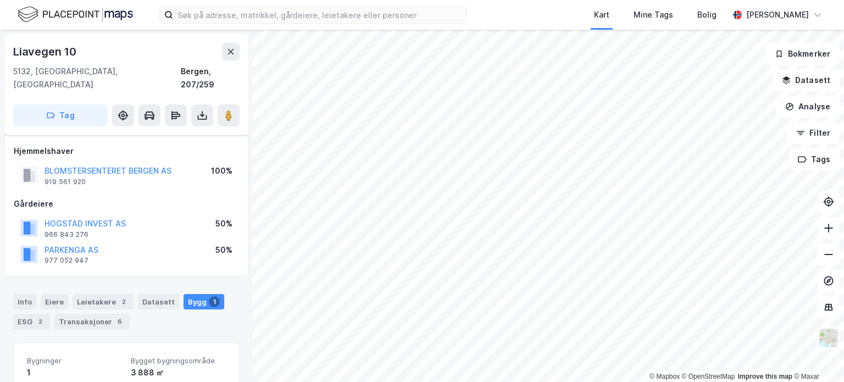
scroll to position [18, 0]
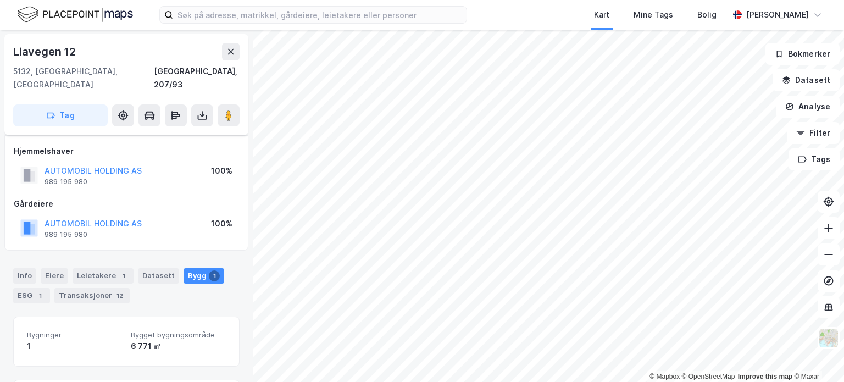
scroll to position [18, 0]
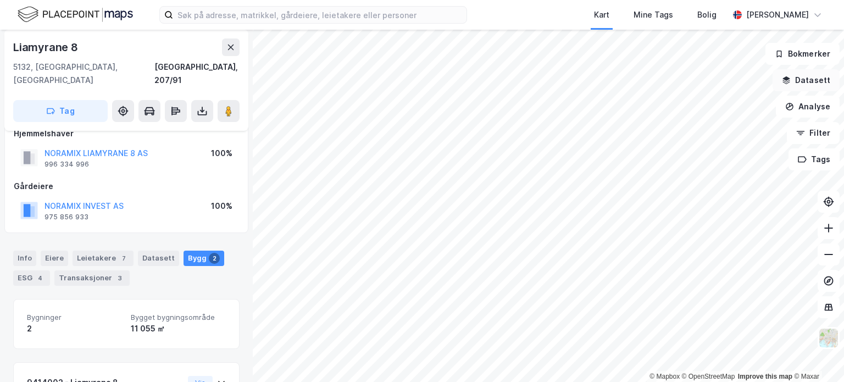
click at [817, 85] on button "Datasett" at bounding box center [805, 80] width 67 height 22
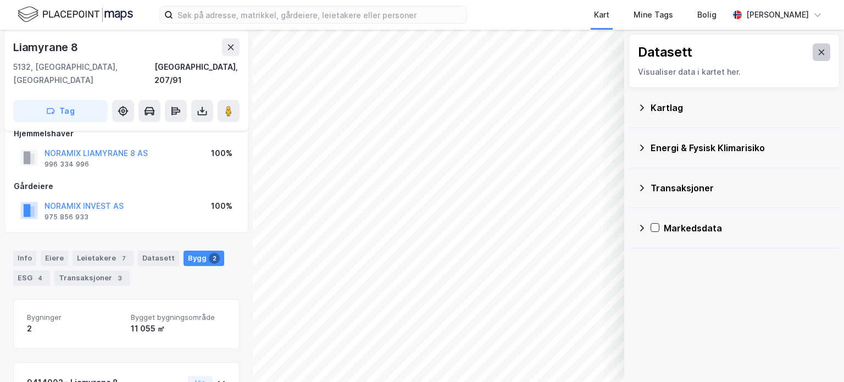
click at [821, 54] on icon at bounding box center [821, 52] width 9 height 9
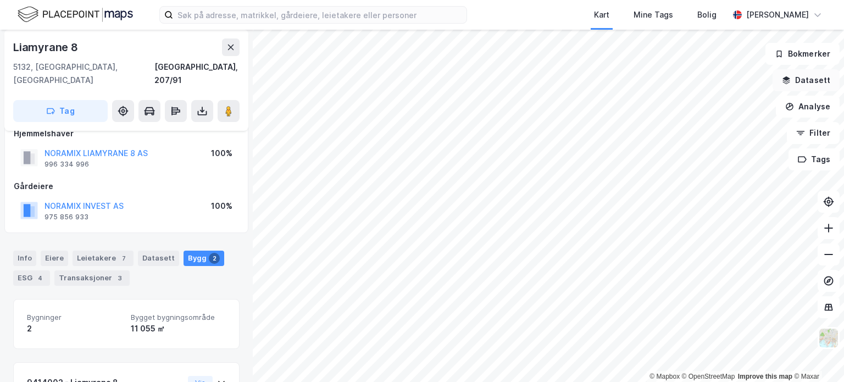
click at [809, 75] on button "Datasett" at bounding box center [805, 80] width 67 height 22
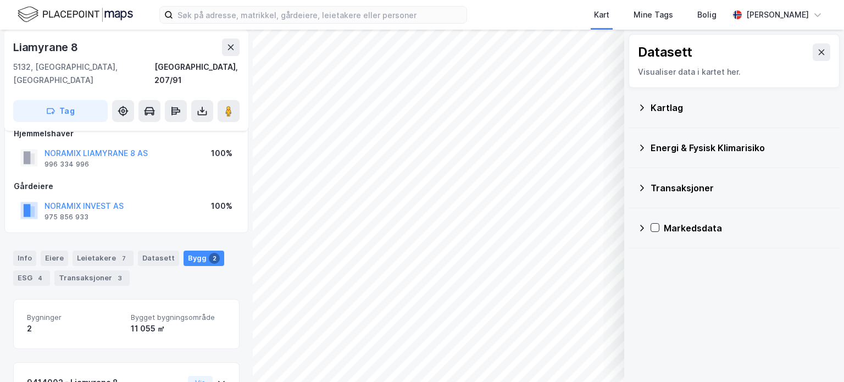
click at [691, 108] on div "Kartlag" at bounding box center [740, 107] width 180 height 13
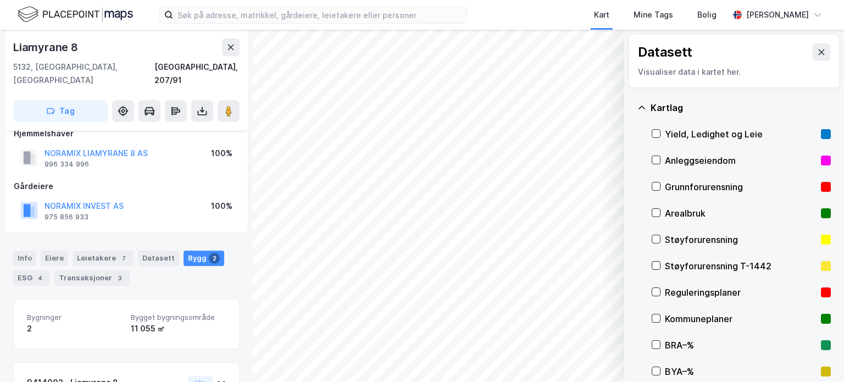
click at [691, 108] on div "Kartlag" at bounding box center [740, 107] width 180 height 13
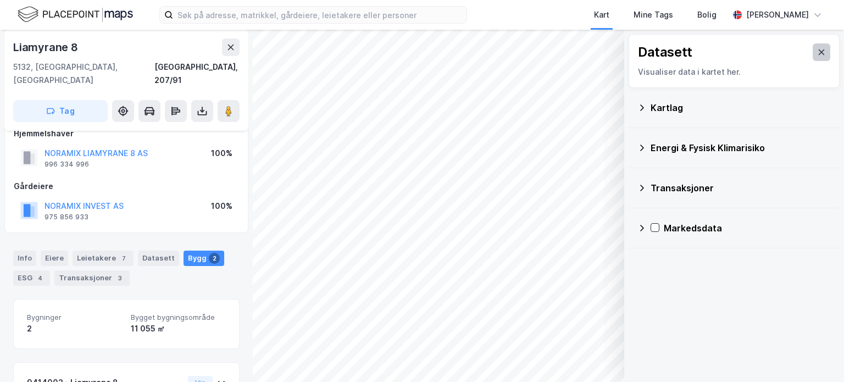
click at [827, 57] on button at bounding box center [822, 52] width 18 height 18
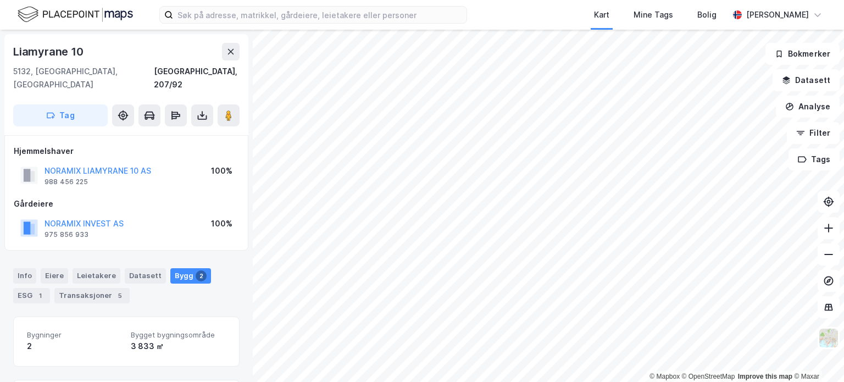
scroll to position [18, 0]
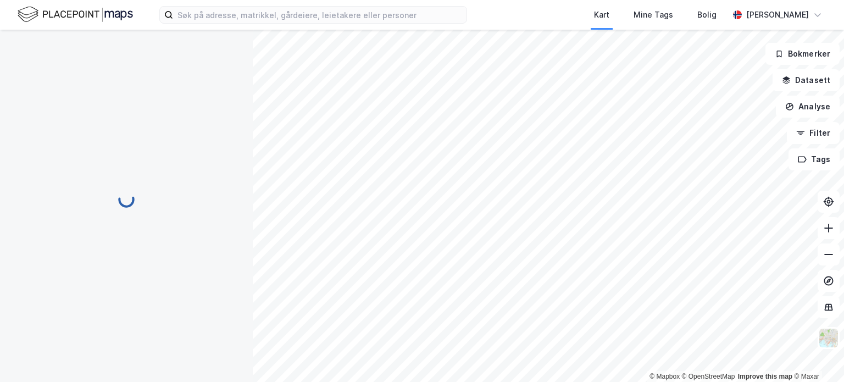
scroll to position [18, 0]
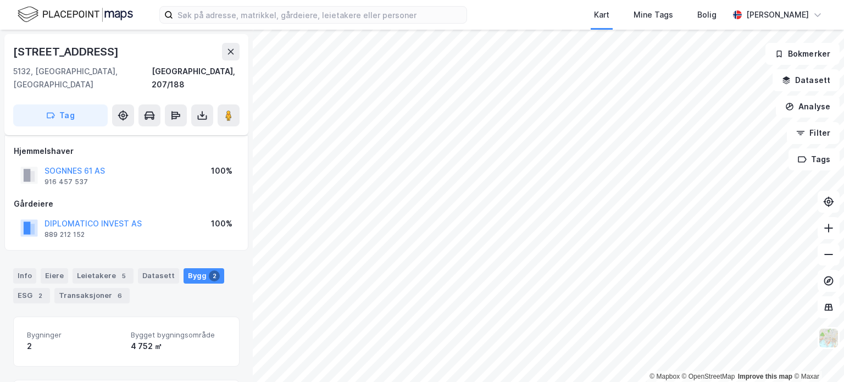
scroll to position [18, 0]
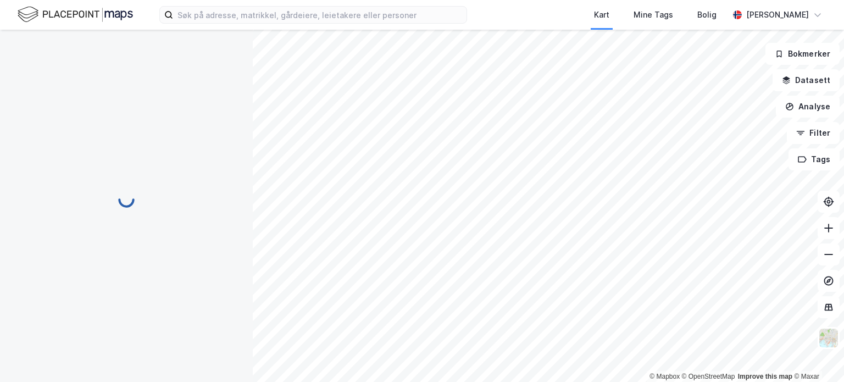
scroll to position [18, 0]
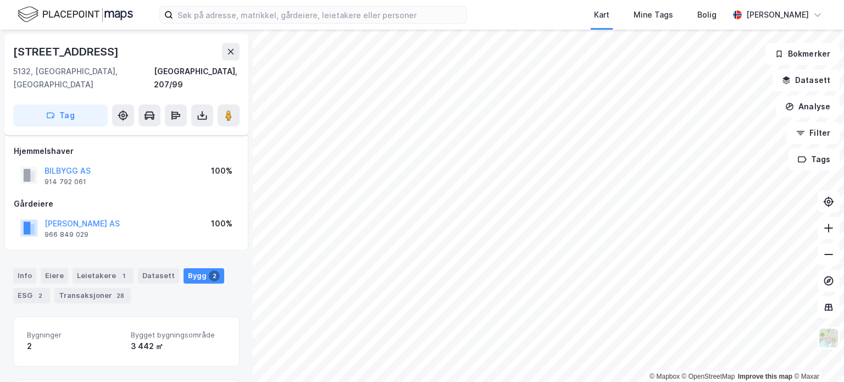
scroll to position [18, 0]
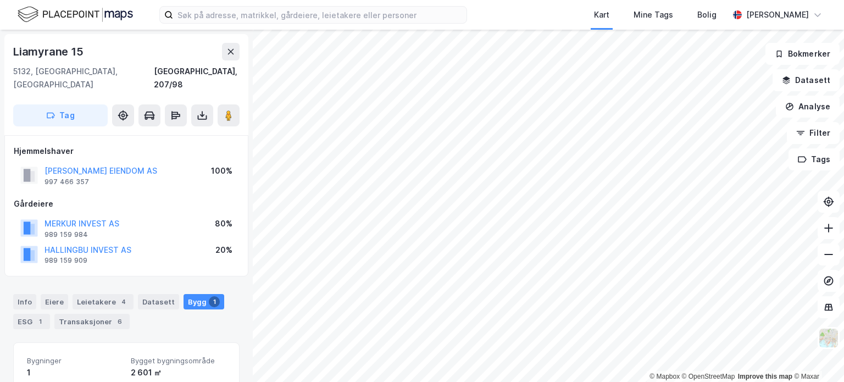
scroll to position [18, 0]
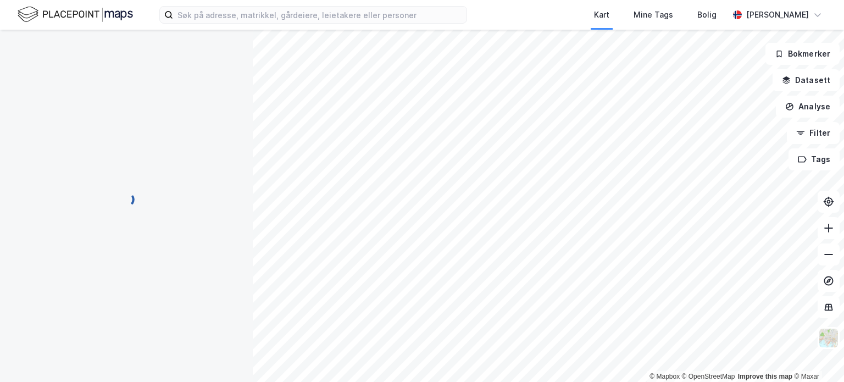
scroll to position [18, 0]
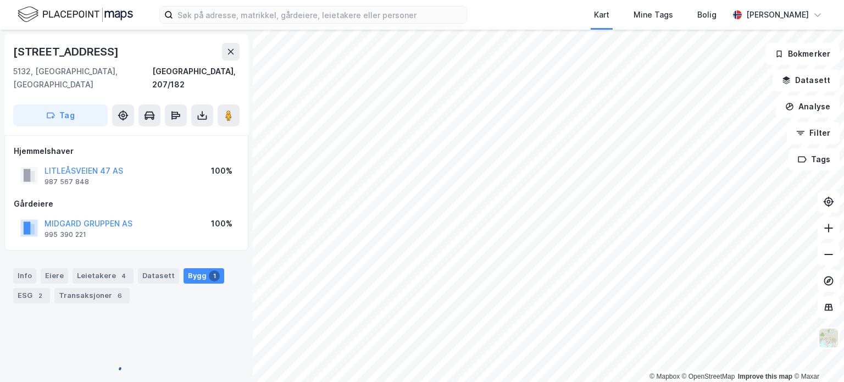
scroll to position [18, 0]
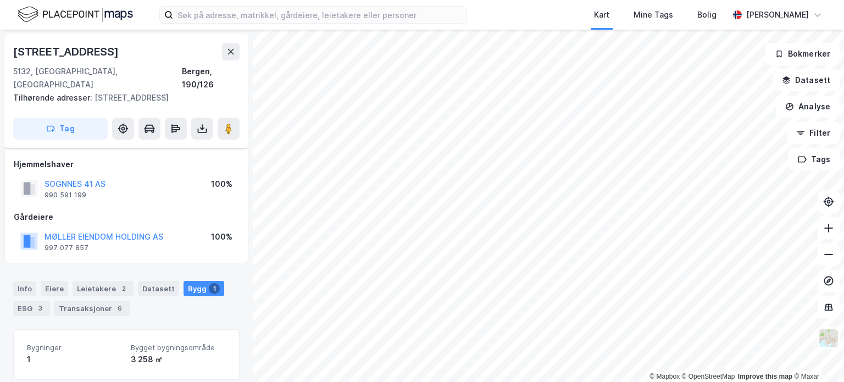
scroll to position [18, 0]
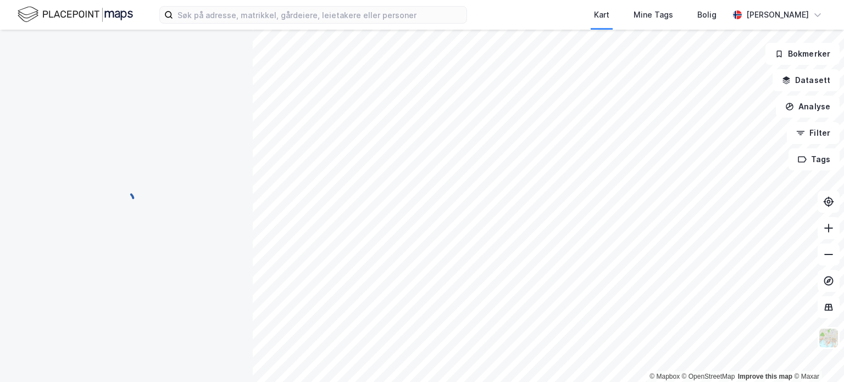
scroll to position [18, 0]
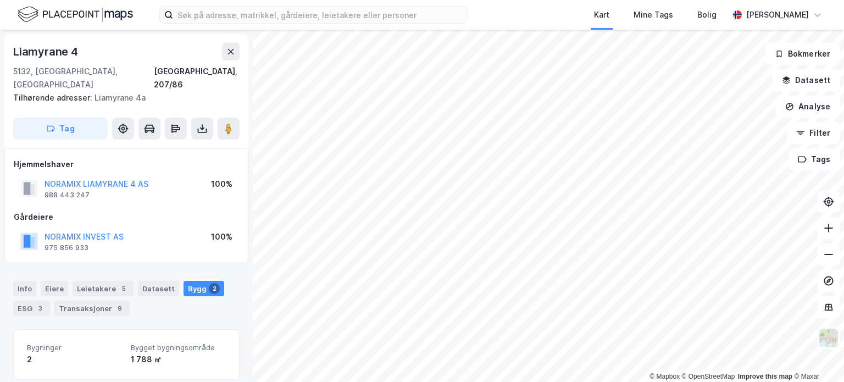
scroll to position [18, 0]
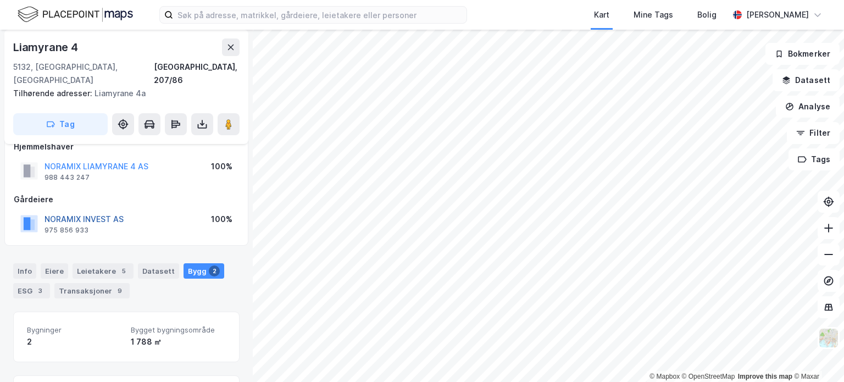
click at [0, 0] on button "NORAMIX INVEST AS" at bounding box center [0, 0] width 0 height 0
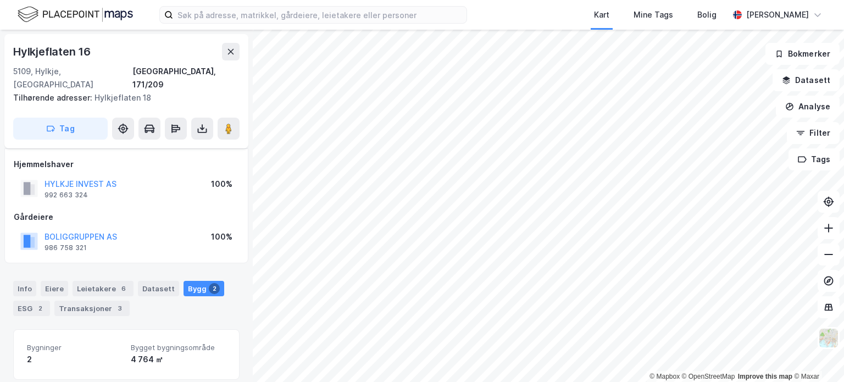
scroll to position [18, 0]
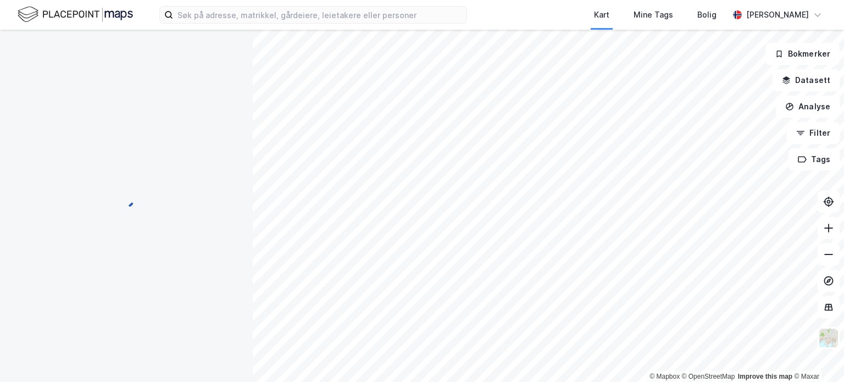
scroll to position [18, 0]
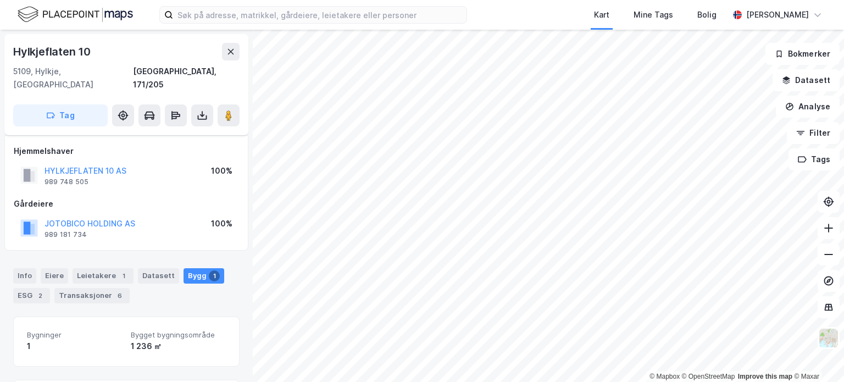
scroll to position [18, 0]
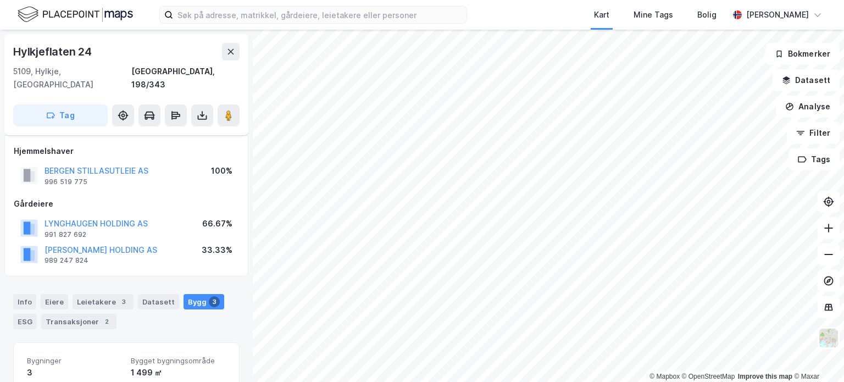
scroll to position [18, 0]
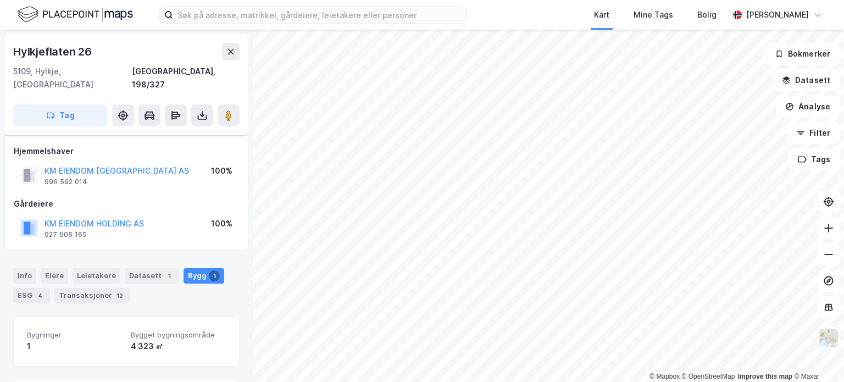
scroll to position [18, 0]
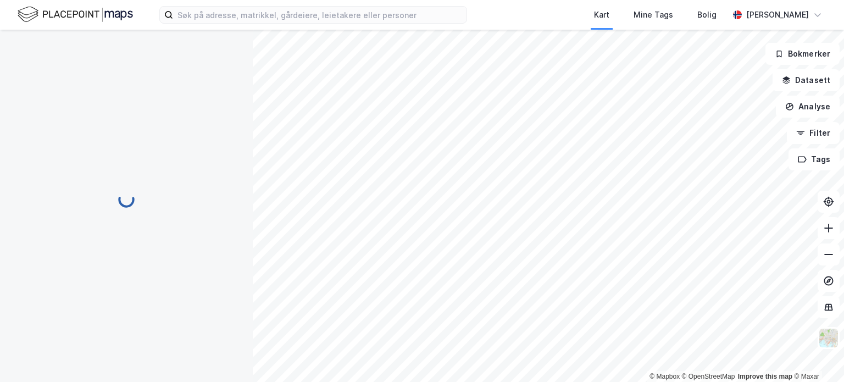
scroll to position [18, 0]
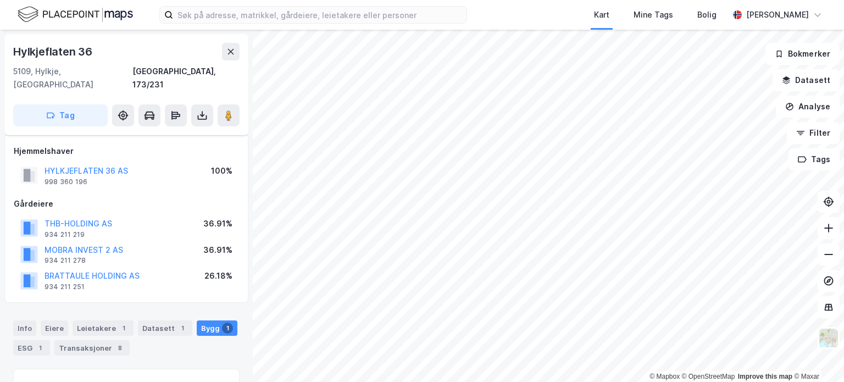
scroll to position [18, 0]
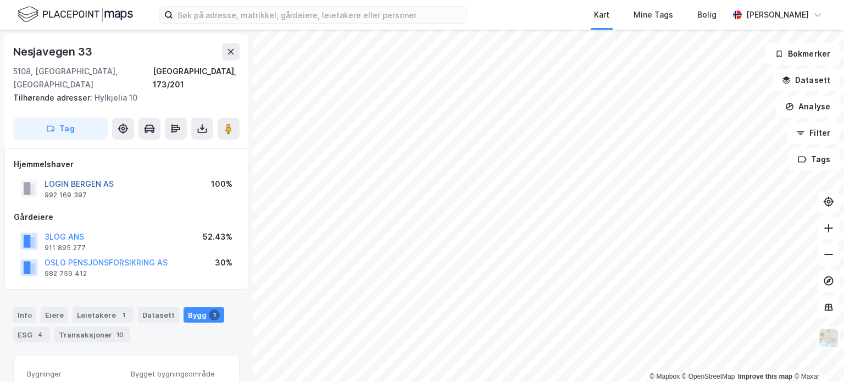
click at [0, 0] on button "LOGIN BERGEN AS" at bounding box center [0, 0] width 0 height 0
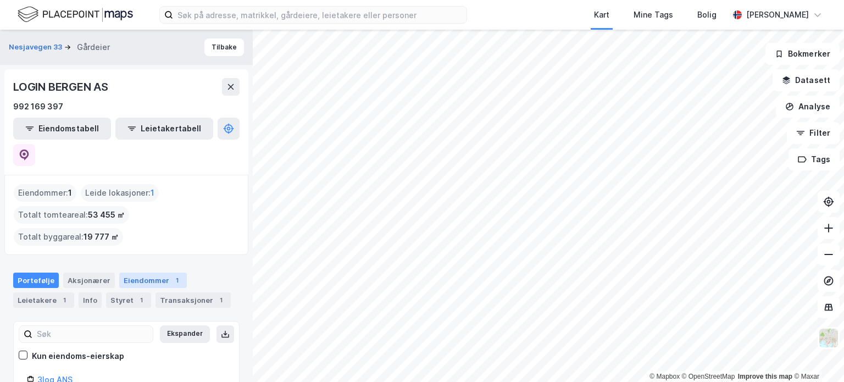
click at [131, 273] on div "Eiendommer 1" at bounding box center [153, 280] width 68 height 15
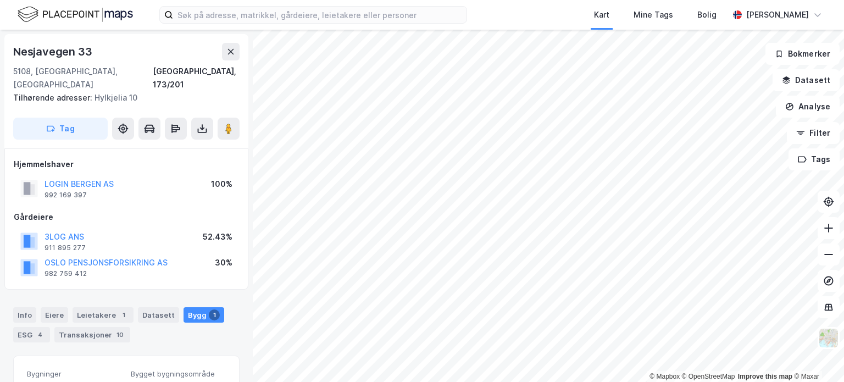
click at [58, 294] on div "Info [PERSON_NAME] 1 Datasett Bygg 1 ESG 4 Transaksjoner 10" at bounding box center [126, 320] width 253 height 53
click at [57, 307] on div "Eiere" at bounding box center [54, 314] width 27 height 15
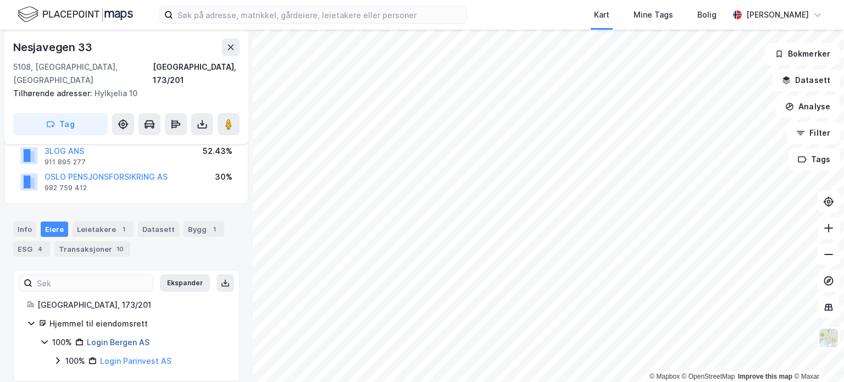
click at [108, 337] on link "Login Bergen AS" at bounding box center [118, 341] width 63 height 9
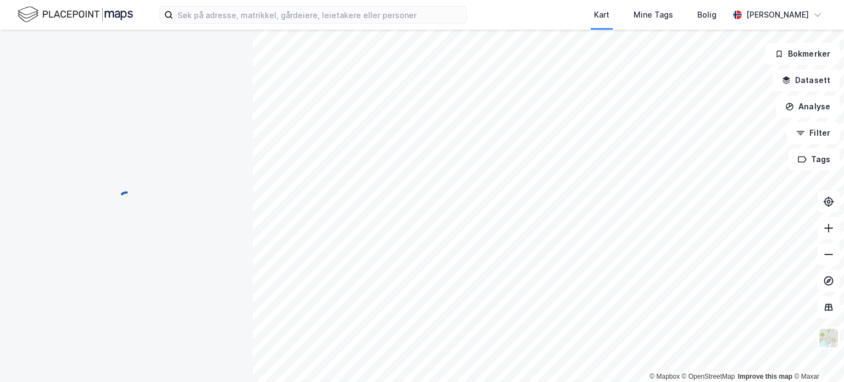
scroll to position [86, 0]
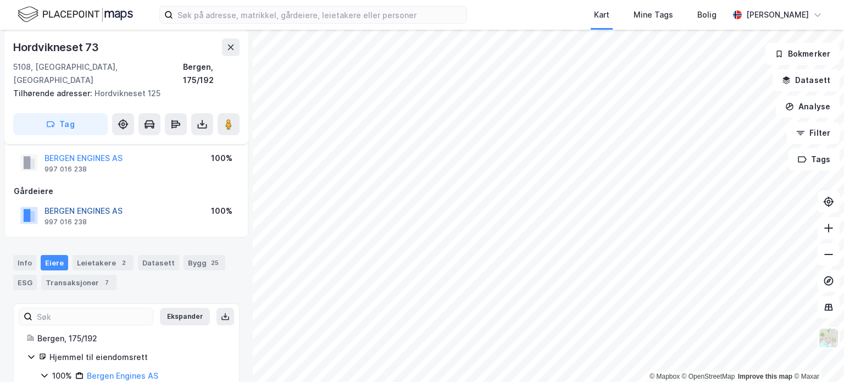
click at [0, 0] on button "BERGEN ENGINES AS" at bounding box center [0, 0] width 0 height 0
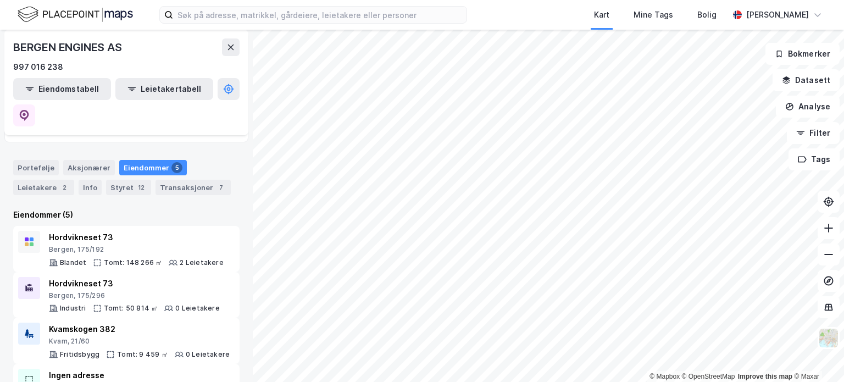
scroll to position [115, 0]
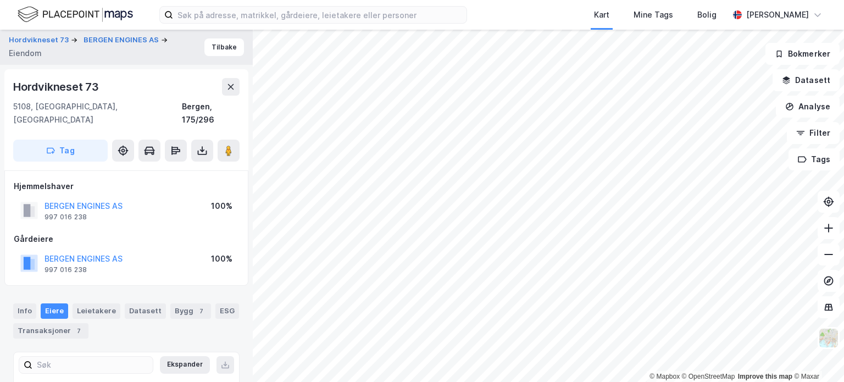
scroll to position [26, 0]
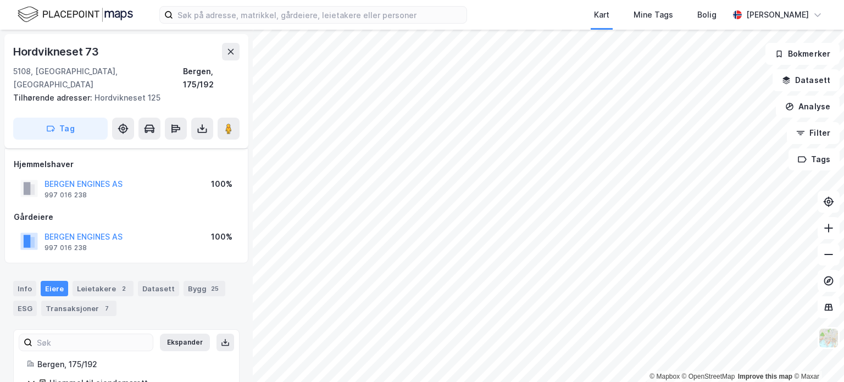
scroll to position [26, 0]
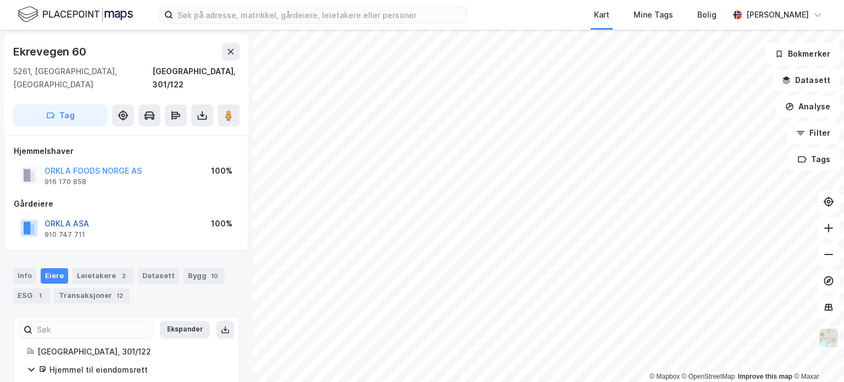
click at [0, 0] on button "ORKLA ASA" at bounding box center [0, 0] width 0 height 0
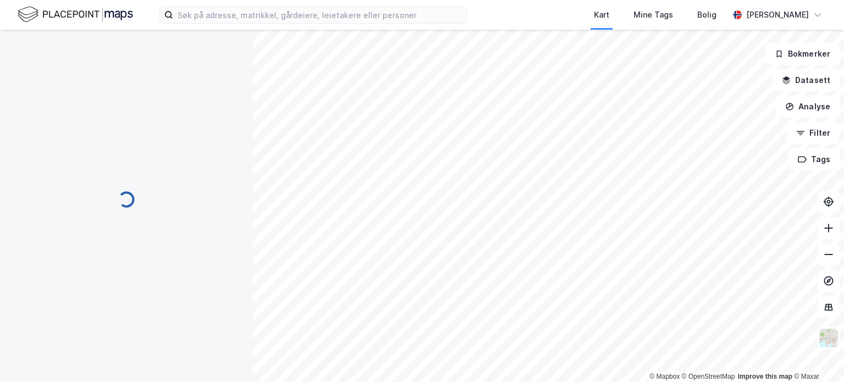
scroll to position [26, 0]
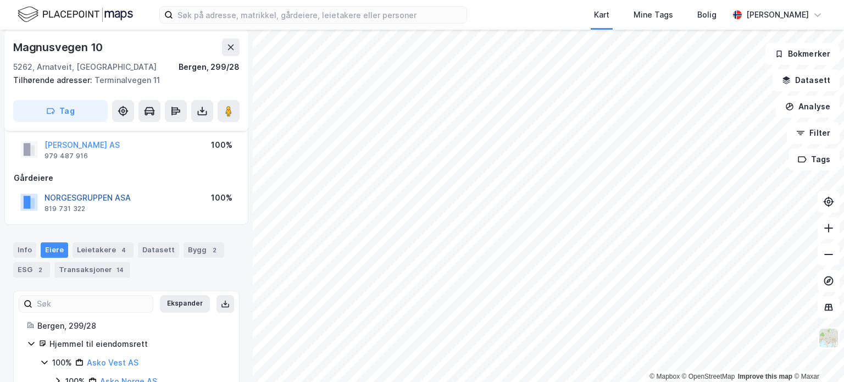
click at [0, 0] on button "NORGESGRUPPEN ASA" at bounding box center [0, 0] width 0 height 0
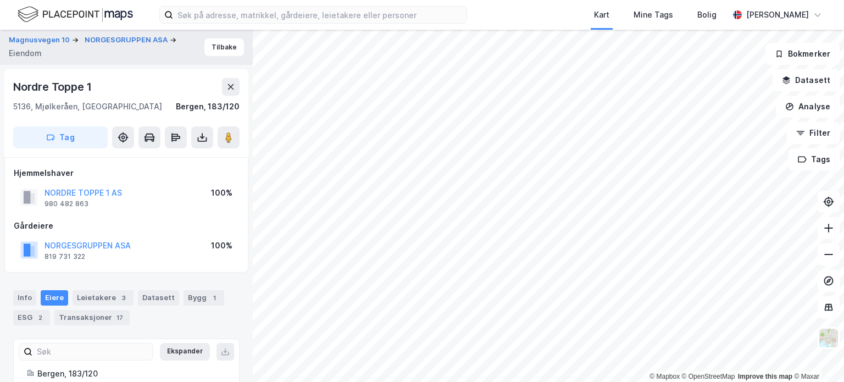
scroll to position [26, 0]
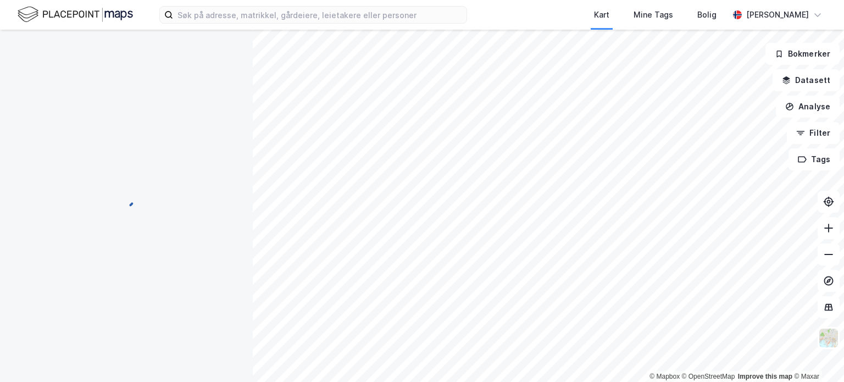
scroll to position [26, 0]
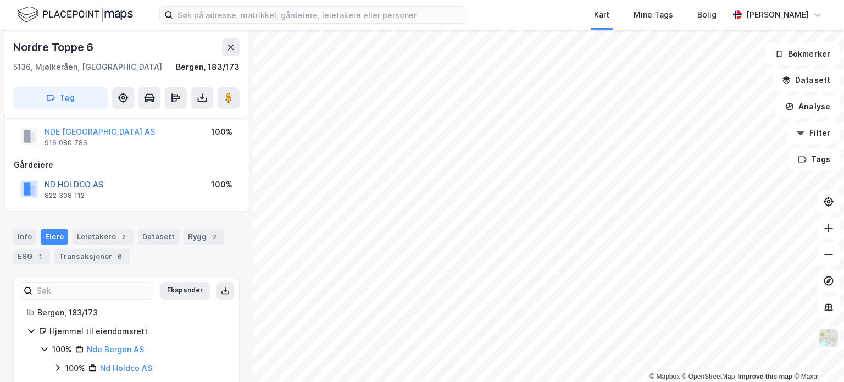
click at [0, 0] on button "ND HOLDCO AS" at bounding box center [0, 0] width 0 height 0
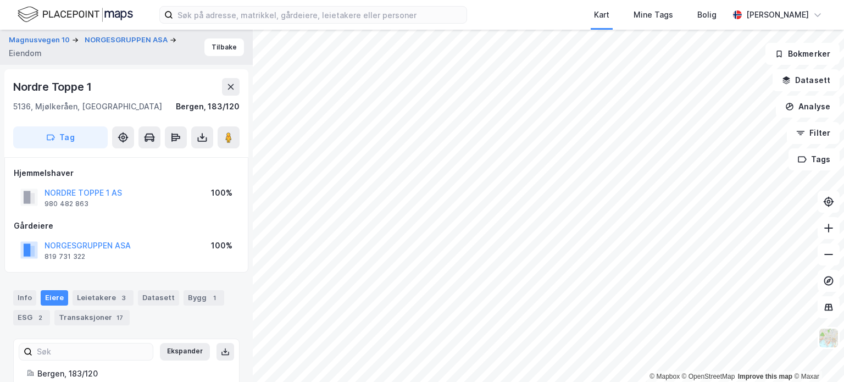
scroll to position [26, 0]
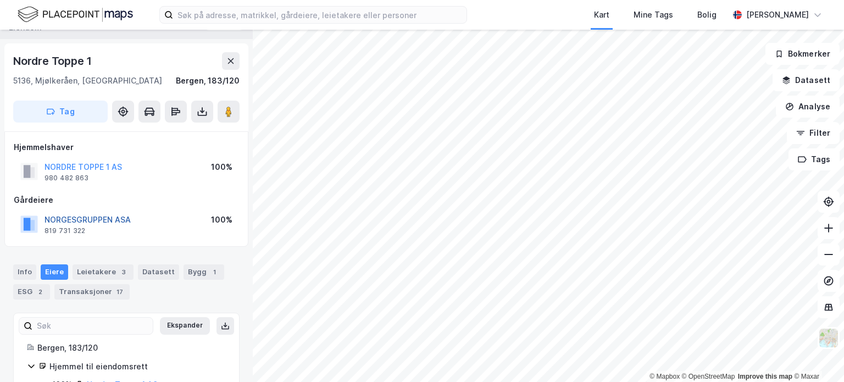
click at [0, 0] on button "NORGESGRUPPEN ASA" at bounding box center [0, 0] width 0 height 0
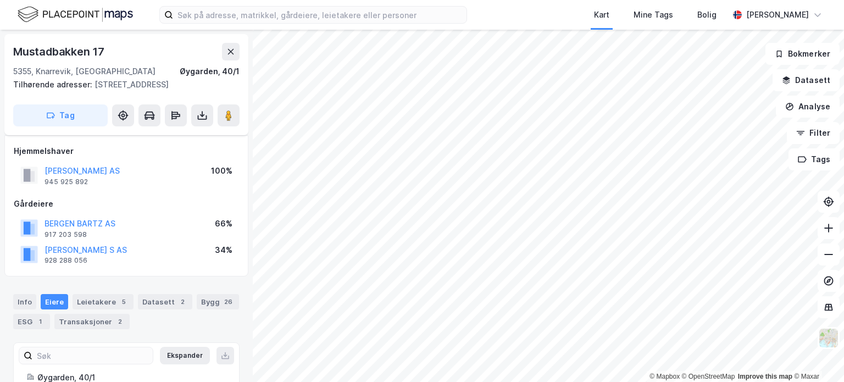
scroll to position [26, 0]
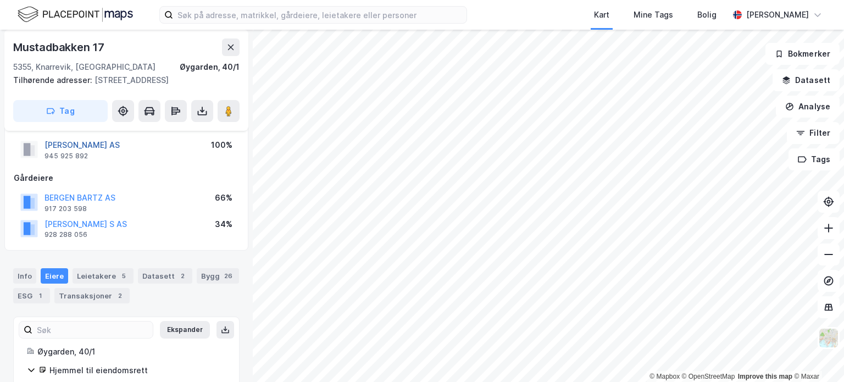
click at [0, 0] on button "[PERSON_NAME] AS" at bounding box center [0, 0] width 0 height 0
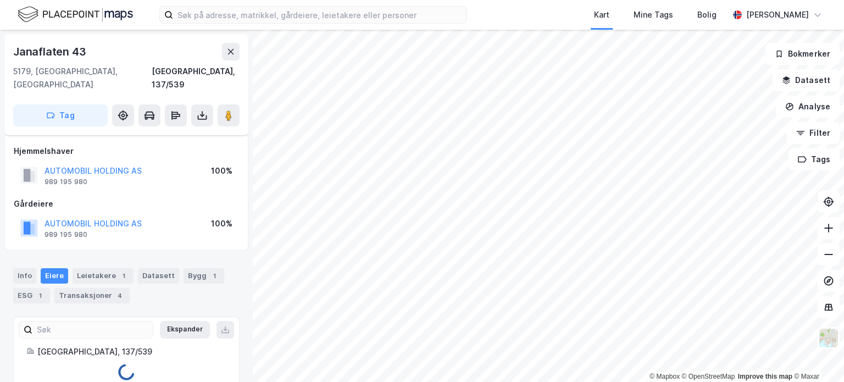
scroll to position [13, 0]
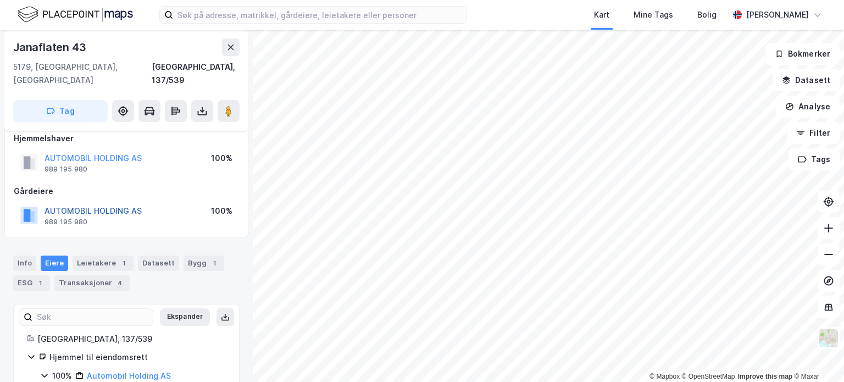
click at [0, 0] on button "AUTOMOBIL HOLDING AS" at bounding box center [0, 0] width 0 height 0
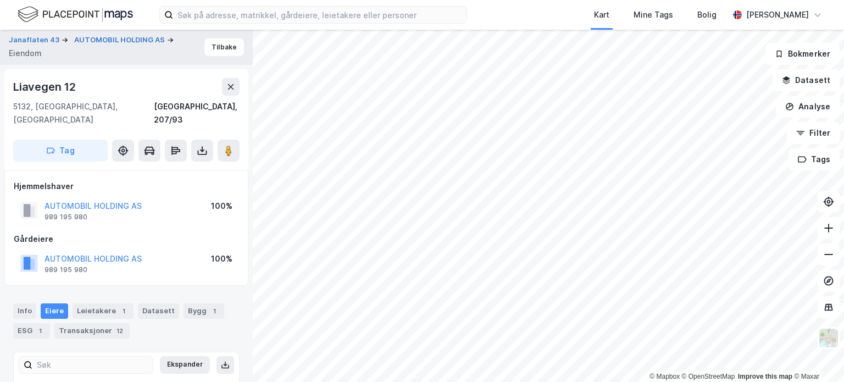
scroll to position [13, 0]
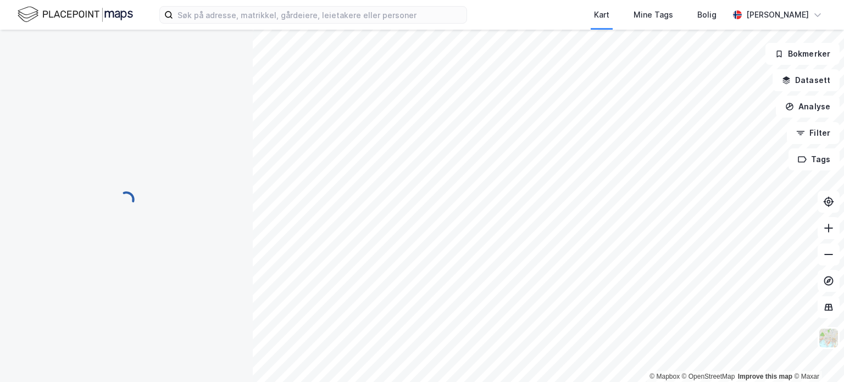
scroll to position [13, 0]
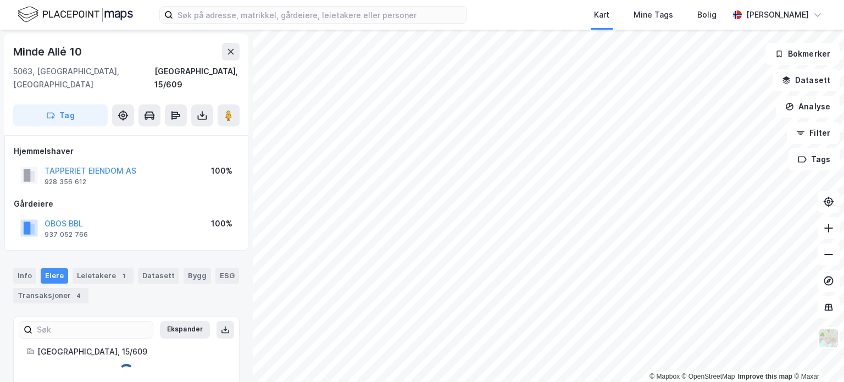
scroll to position [13, 0]
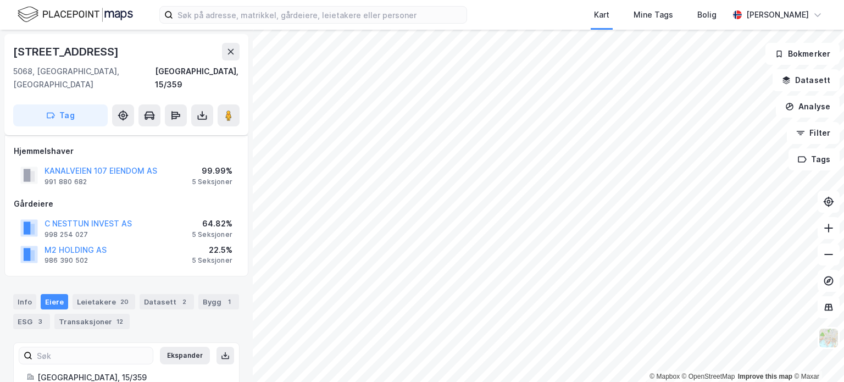
scroll to position [13, 0]
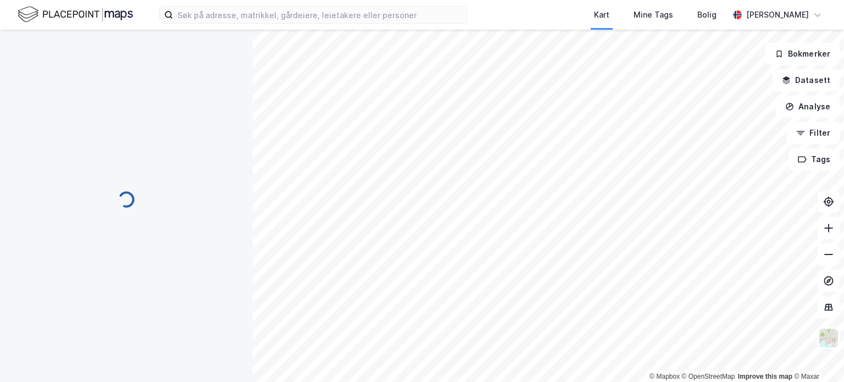
scroll to position [13, 0]
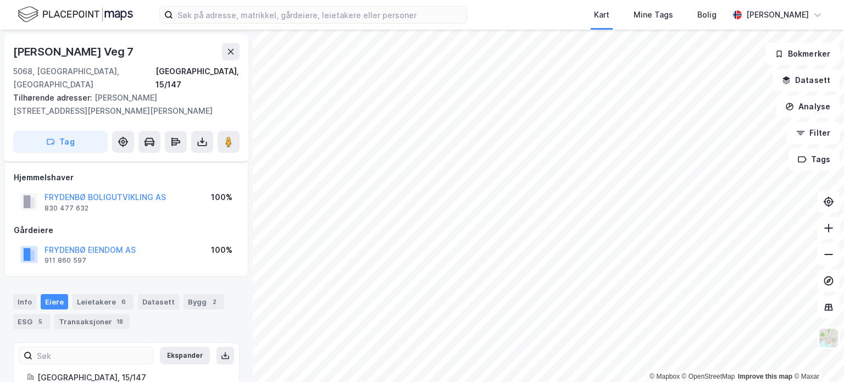
scroll to position [13, 0]
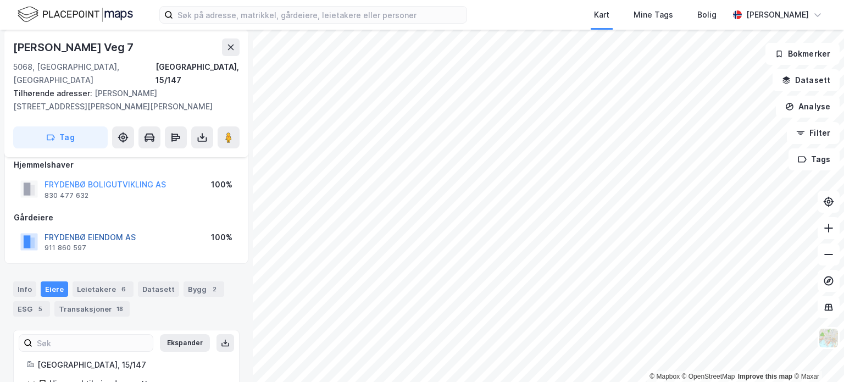
click at [0, 0] on button "FRYDENBØ EIENDOM AS" at bounding box center [0, 0] width 0 height 0
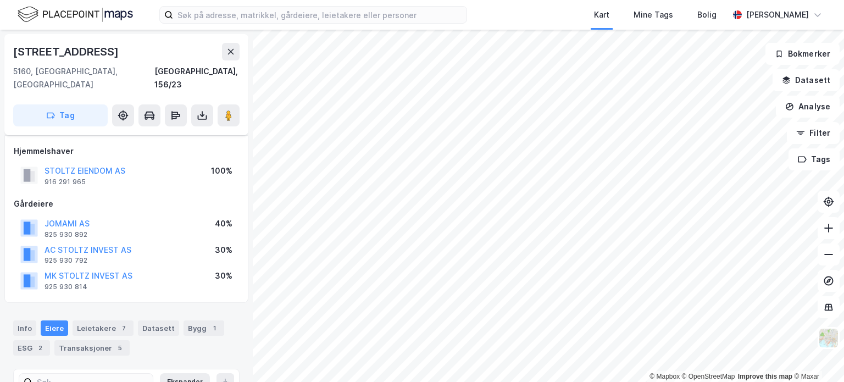
scroll to position [13, 0]
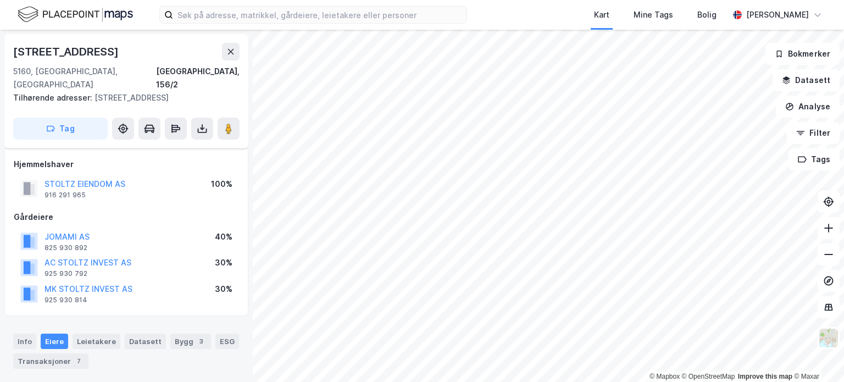
scroll to position [13, 0]
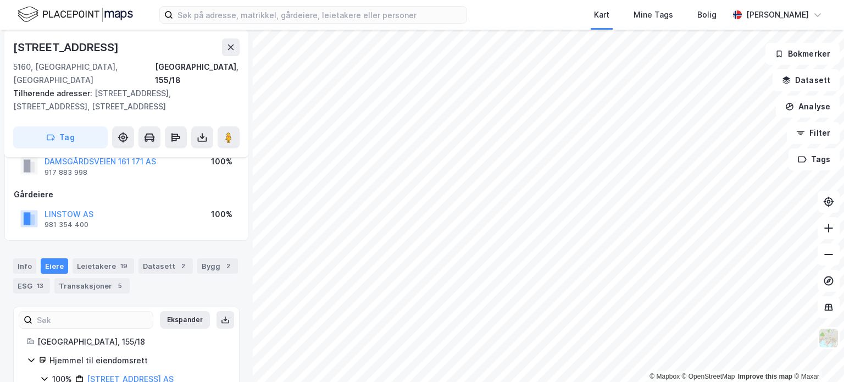
scroll to position [37, 0]
click at [0, 0] on button "LINSTOW AS" at bounding box center [0, 0] width 0 height 0
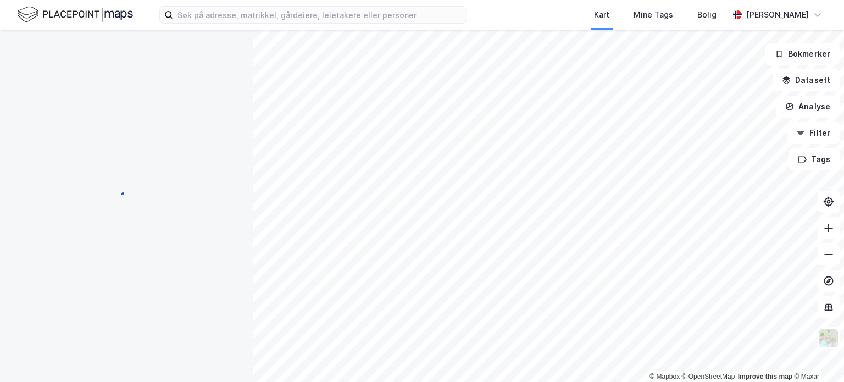
scroll to position [13, 0]
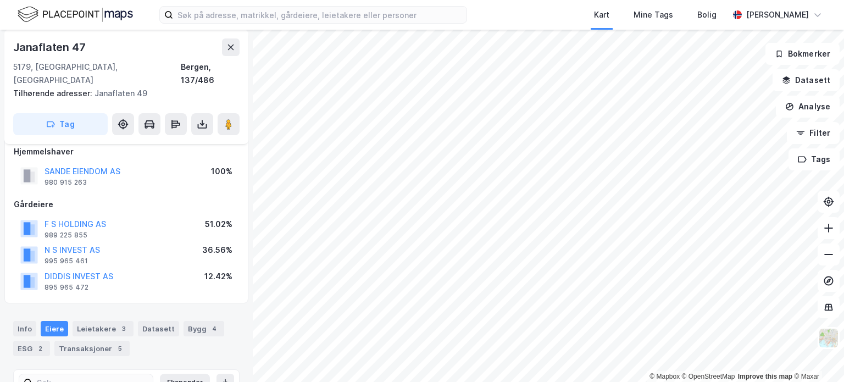
click at [90, 165] on div "SANDE EIENDOM AS" at bounding box center [83, 171] width 76 height 13
click at [0, 0] on button "SANDE EIENDOM AS" at bounding box center [0, 0] width 0 height 0
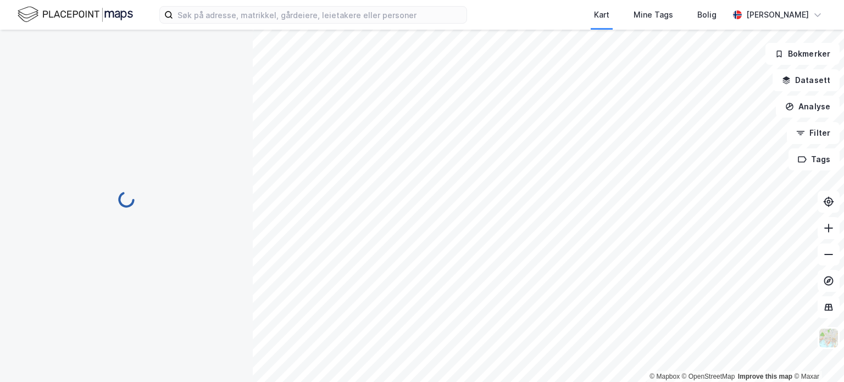
scroll to position [13, 0]
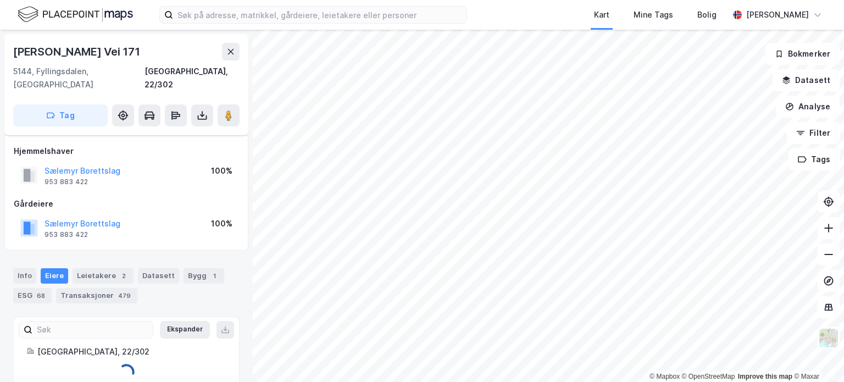
scroll to position [13, 0]
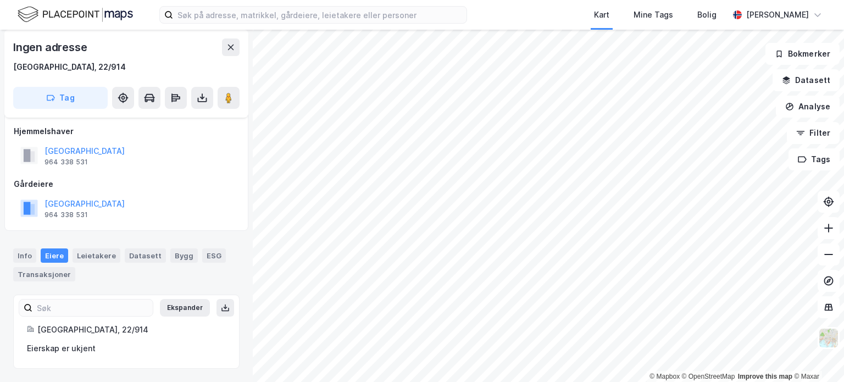
scroll to position [7, 0]
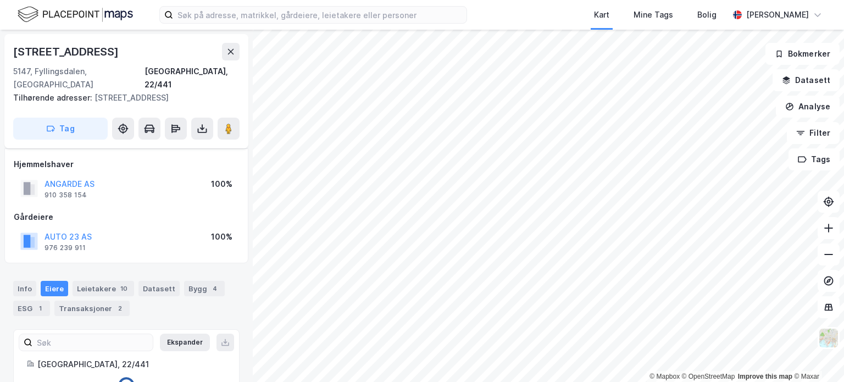
scroll to position [7, 0]
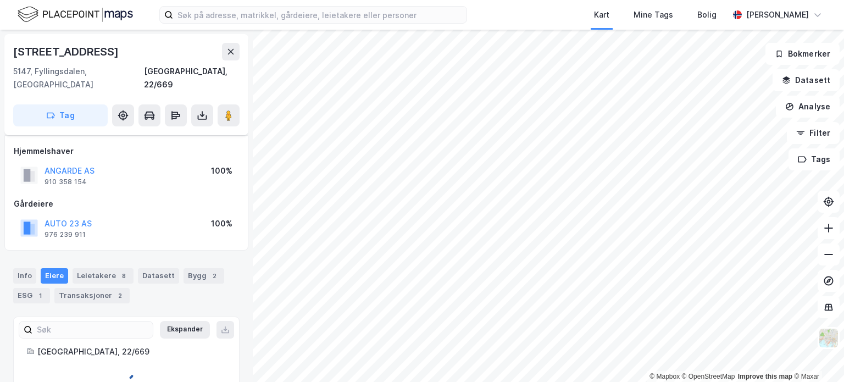
scroll to position [7, 0]
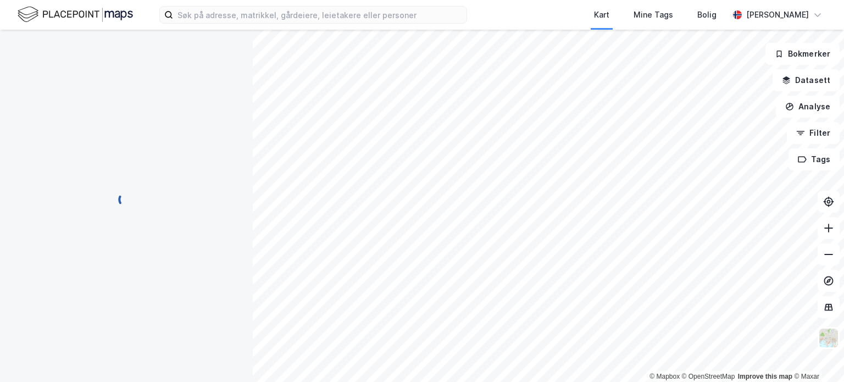
scroll to position [7, 0]
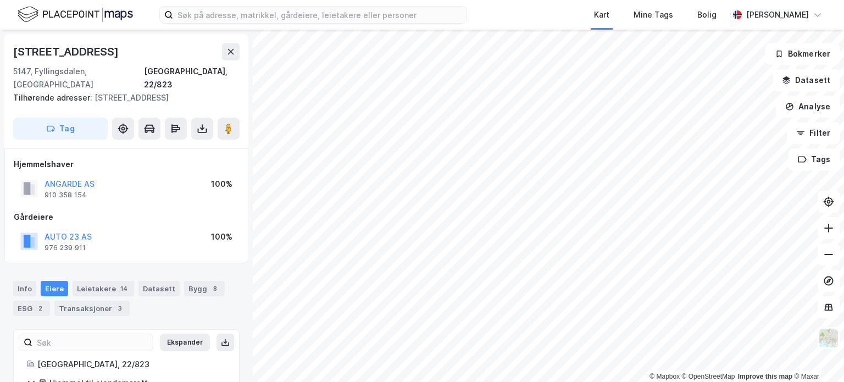
scroll to position [7, 0]
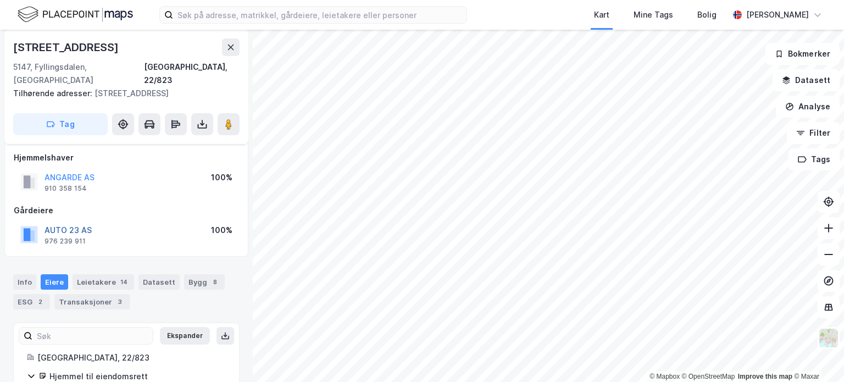
click at [0, 0] on button "AUTO 23 AS" at bounding box center [0, 0] width 0 height 0
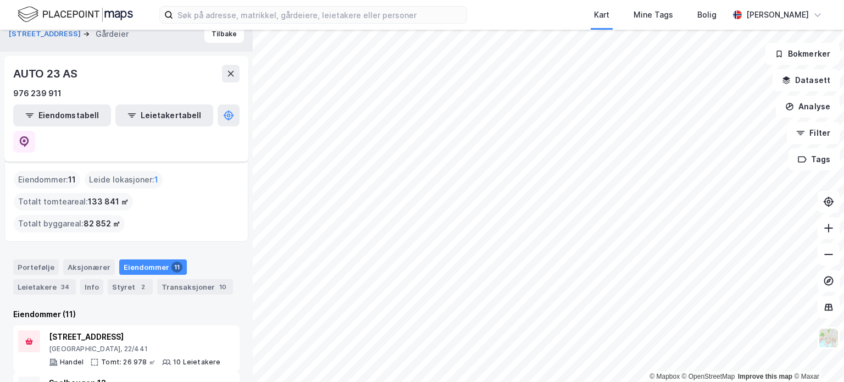
scroll to position [4, 0]
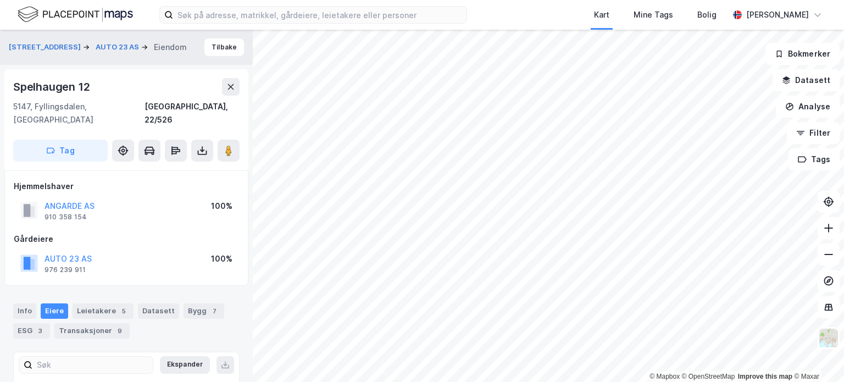
scroll to position [7, 0]
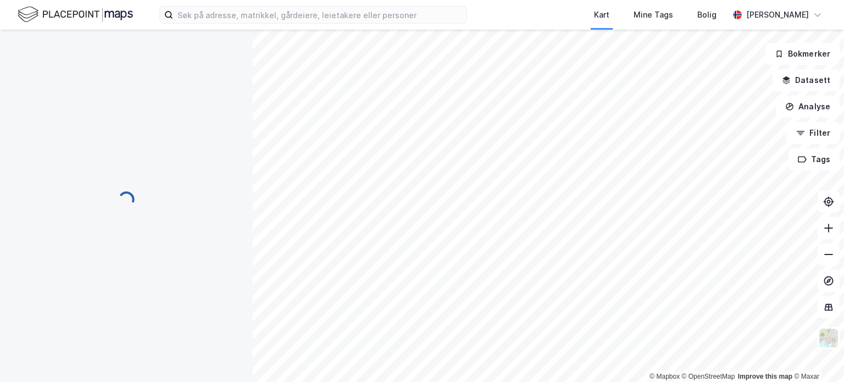
scroll to position [7, 0]
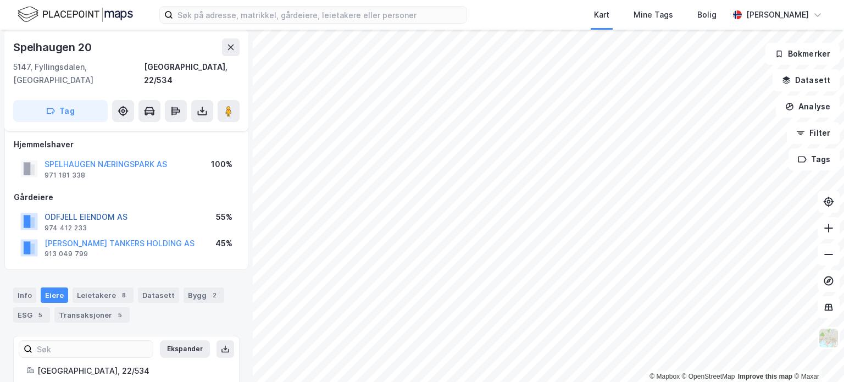
click at [0, 0] on button "ODFJELL EIENDOM AS" at bounding box center [0, 0] width 0 height 0
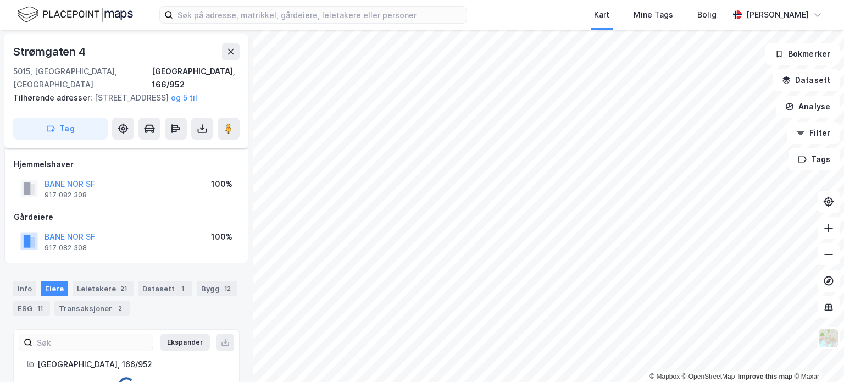
scroll to position [7, 0]
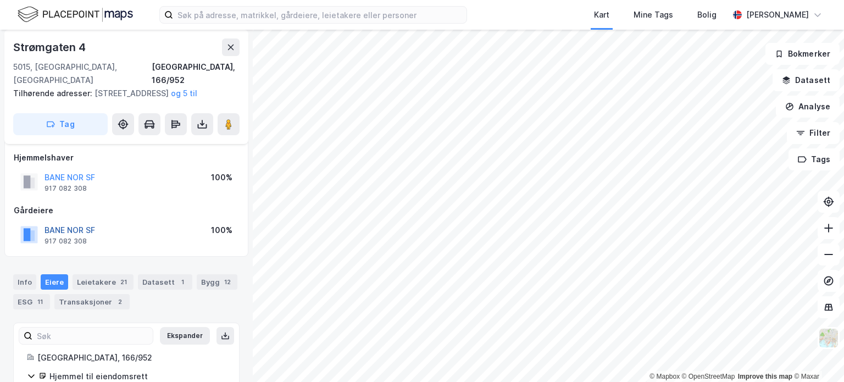
click at [0, 0] on button "BANE NOR SF" at bounding box center [0, 0] width 0 height 0
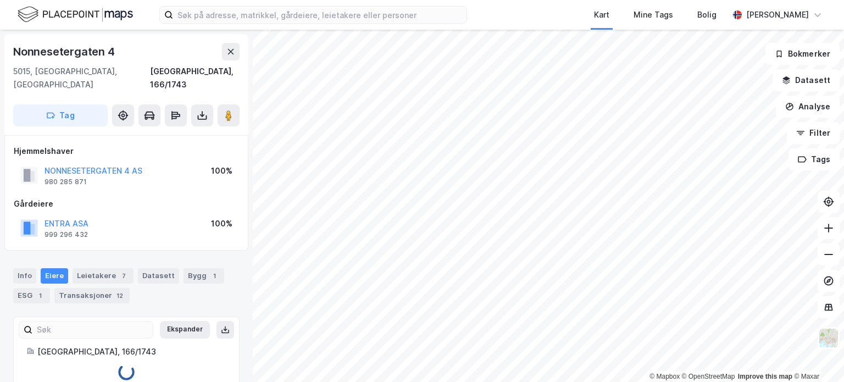
scroll to position [7, 0]
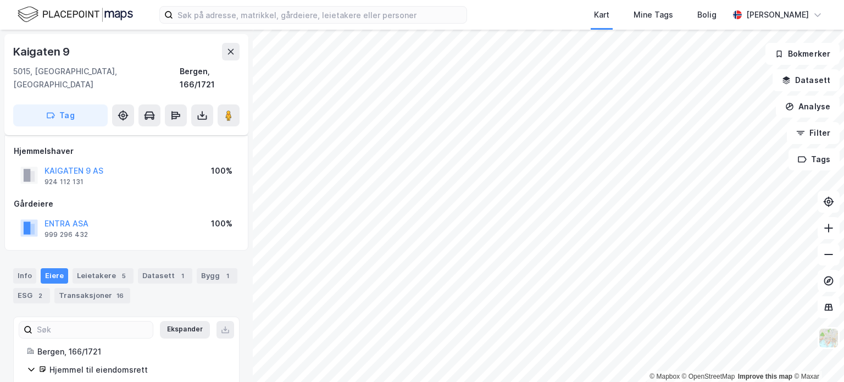
scroll to position [7, 0]
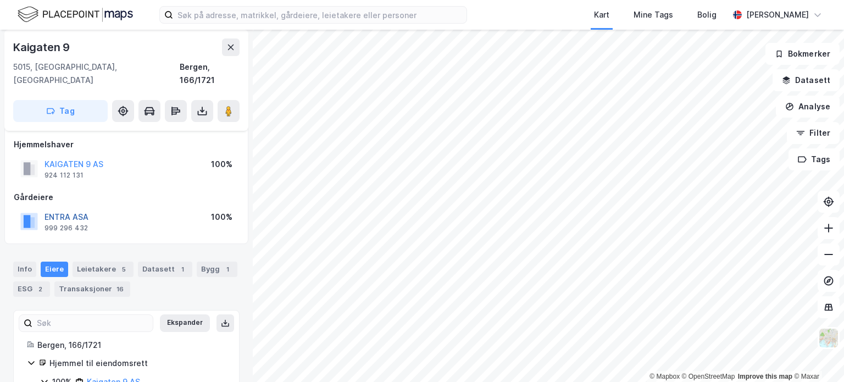
click at [0, 0] on button "ENTRA ASA" at bounding box center [0, 0] width 0 height 0
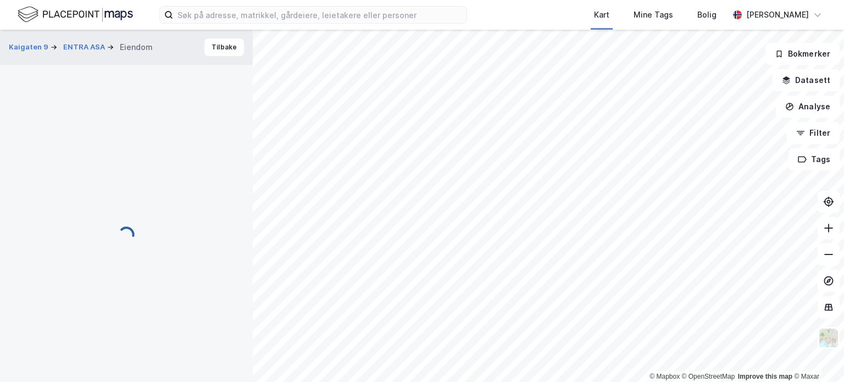
scroll to position [7, 0]
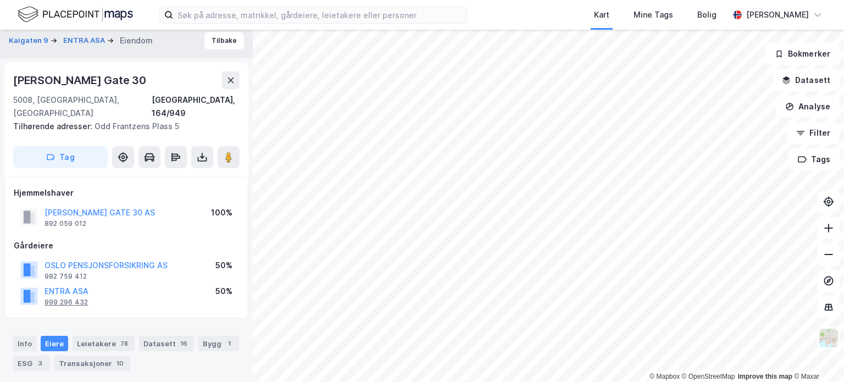
click at [79, 298] on div "999 296 432" at bounding box center [66, 302] width 43 height 9
click at [0, 0] on button "ENTRA ASA" at bounding box center [0, 0] width 0 height 0
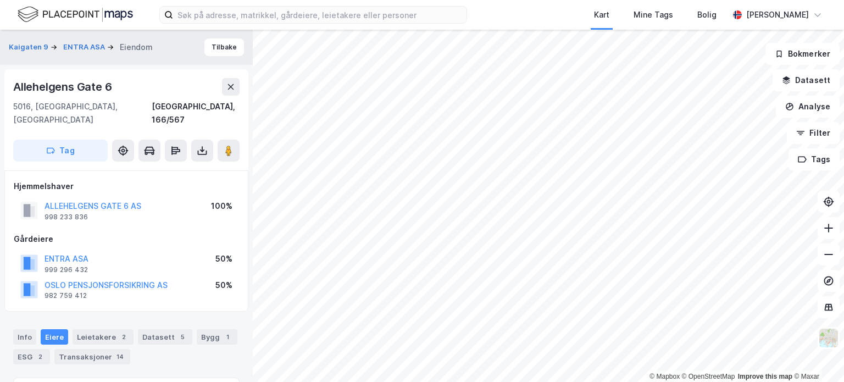
scroll to position [7, 0]
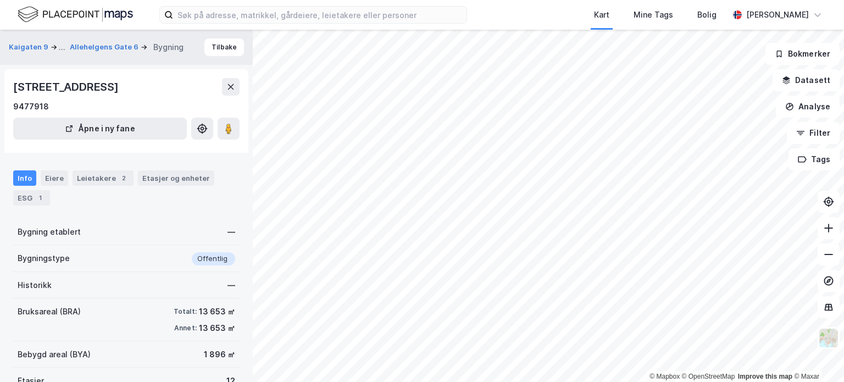
scroll to position [7, 0]
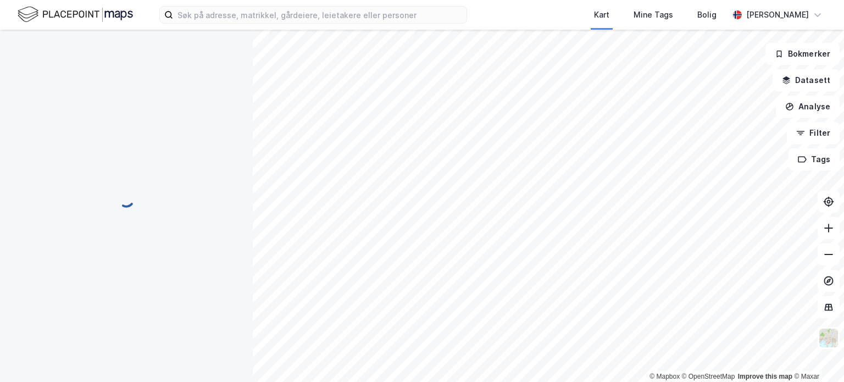
scroll to position [7, 0]
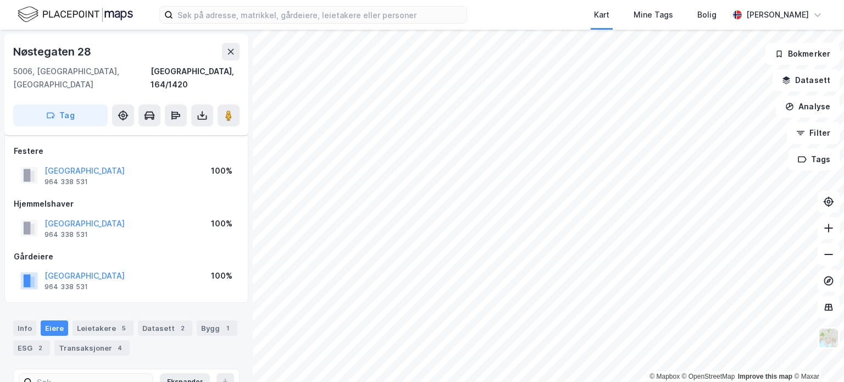
scroll to position [7, 0]
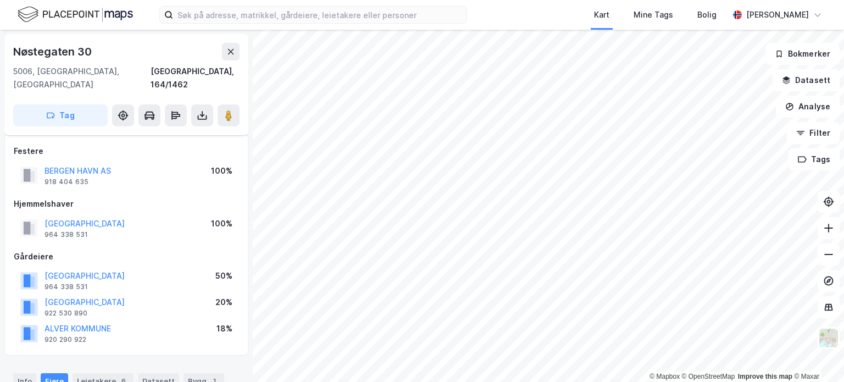
scroll to position [7, 0]
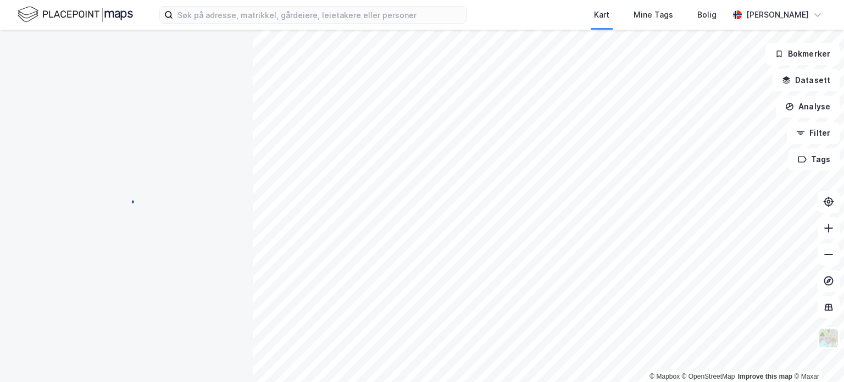
scroll to position [7, 0]
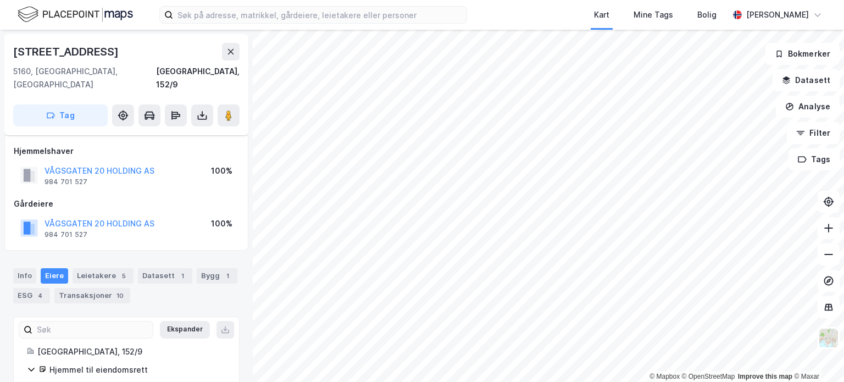
scroll to position [7, 0]
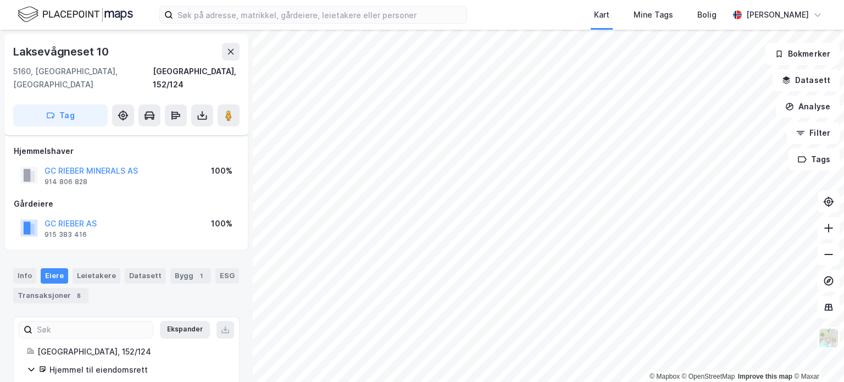
scroll to position [7, 0]
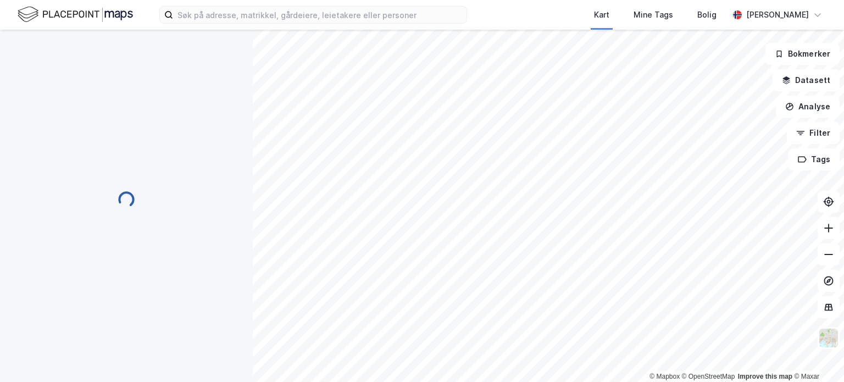
scroll to position [7, 0]
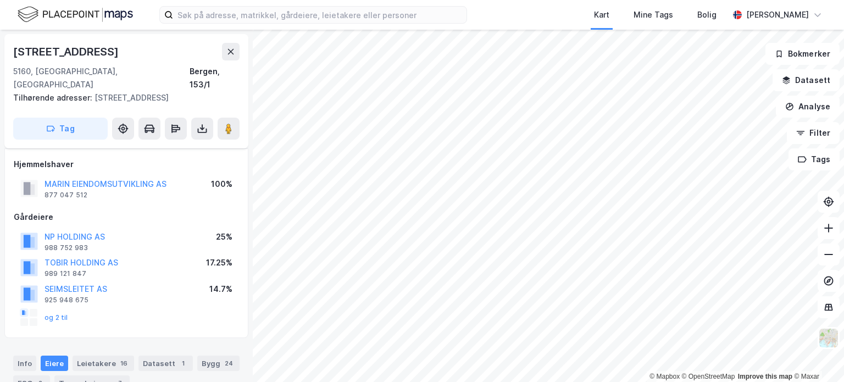
scroll to position [7, 0]
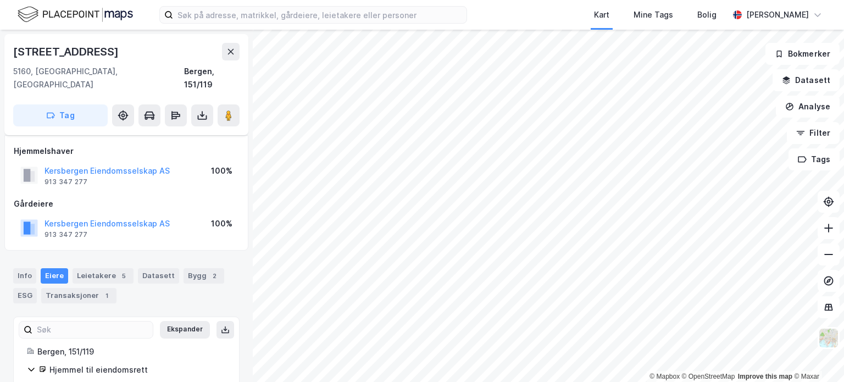
scroll to position [7, 0]
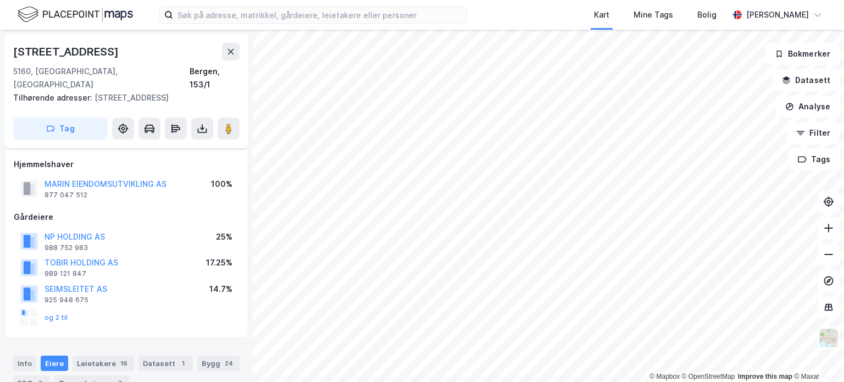
scroll to position [7, 0]
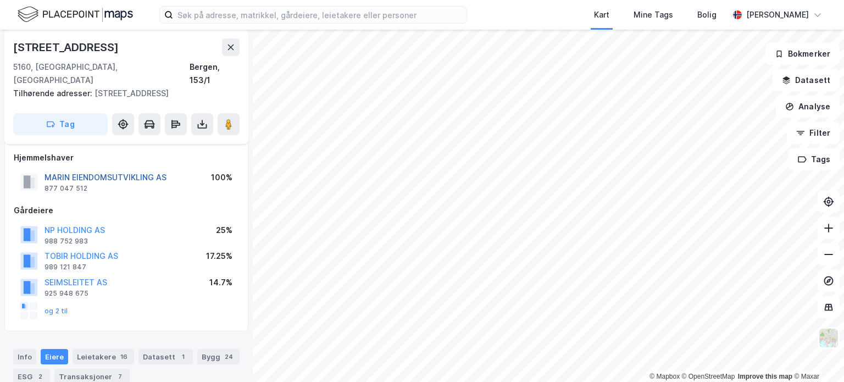
click at [0, 0] on button "MARIN EIENDOMSUTVIKLING AS" at bounding box center [0, 0] width 0 height 0
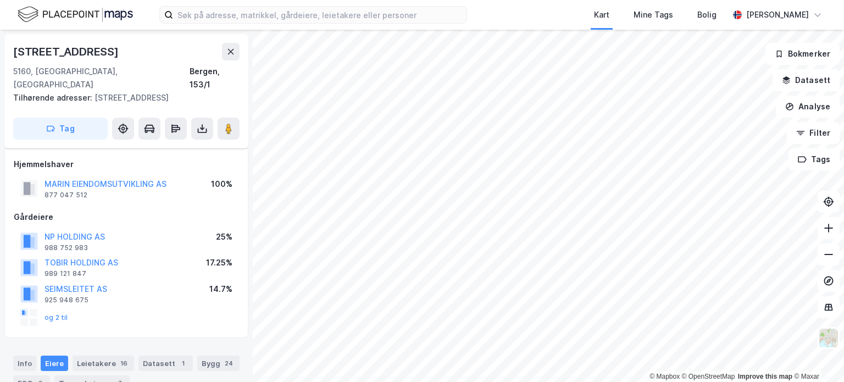
scroll to position [7, 0]
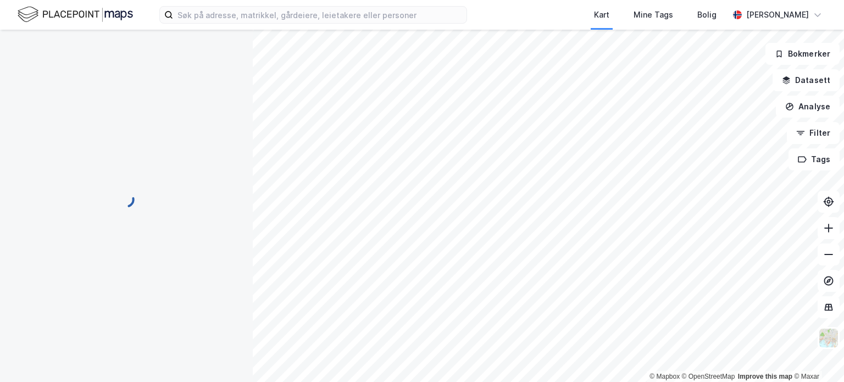
scroll to position [7, 0]
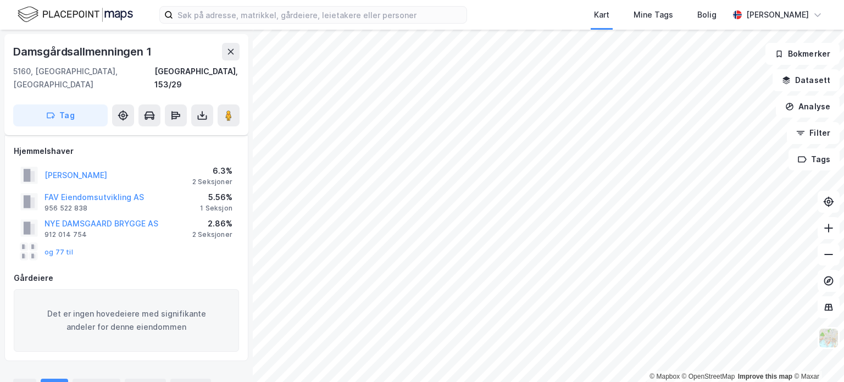
scroll to position [7, 0]
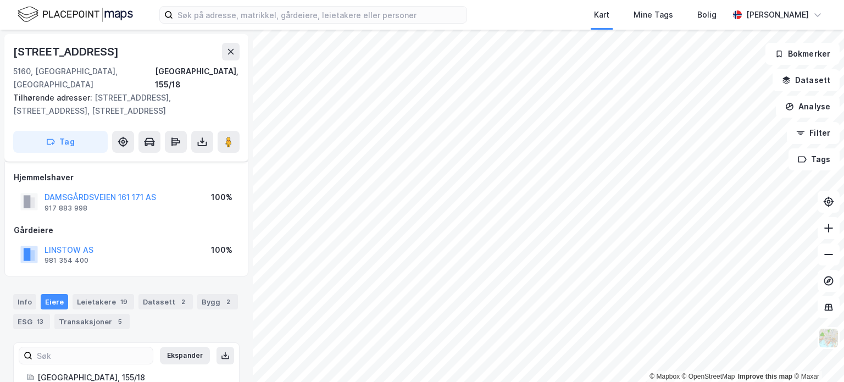
scroll to position [7, 0]
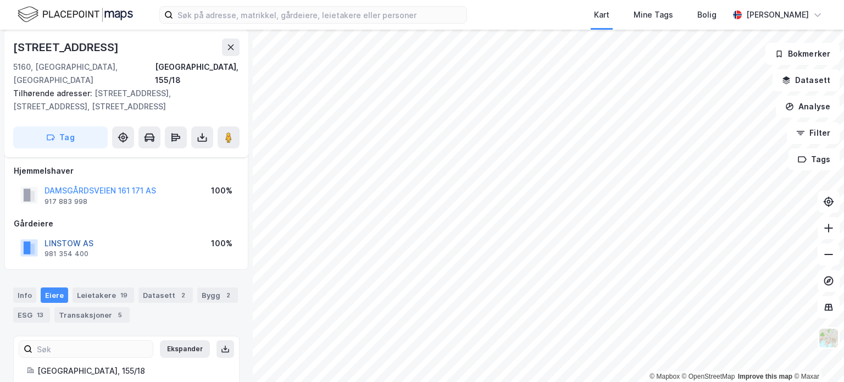
click at [0, 0] on button "LINSTOW AS" at bounding box center [0, 0] width 0 height 0
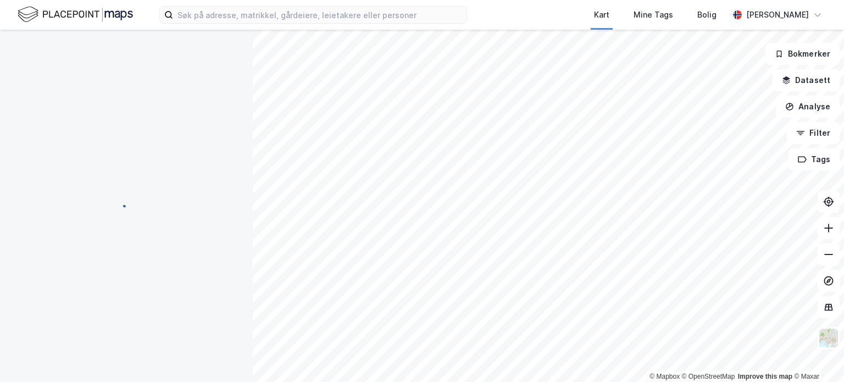
scroll to position [7, 0]
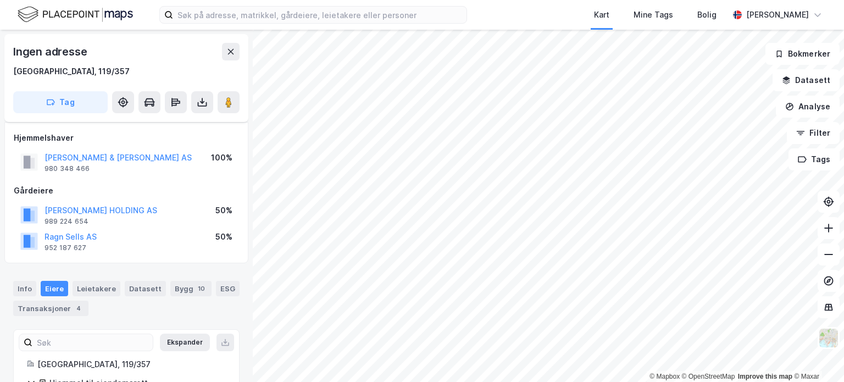
scroll to position [7, 0]
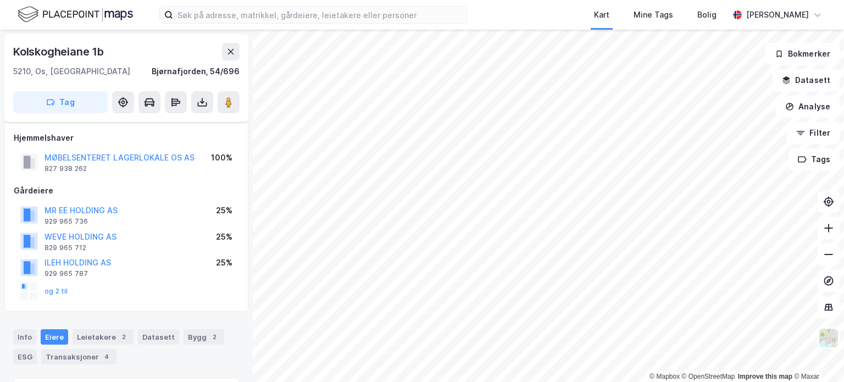
scroll to position [7, 0]
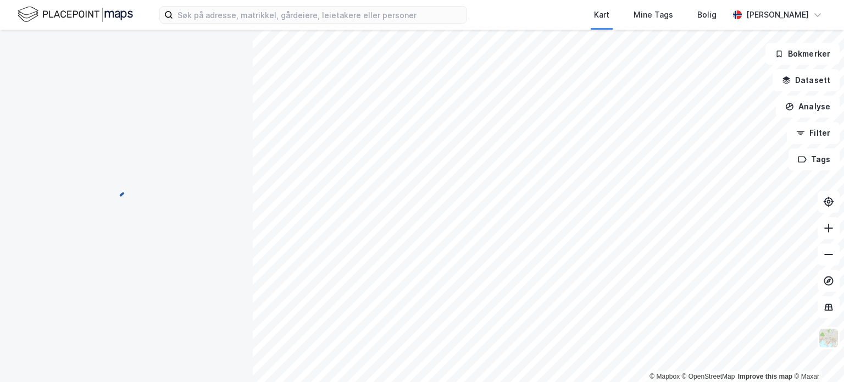
scroll to position [7, 0]
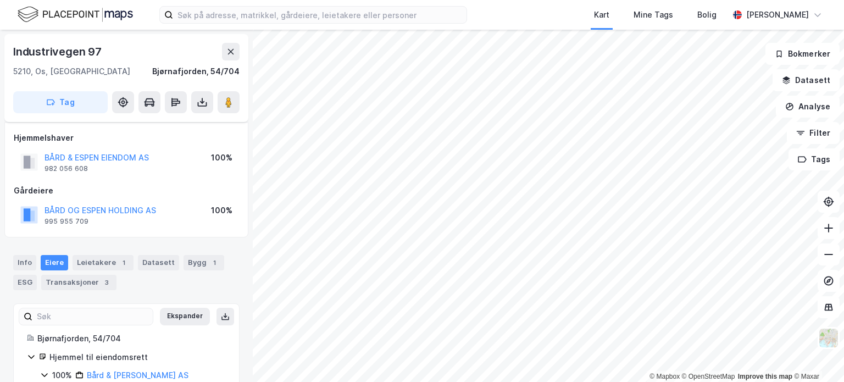
scroll to position [7, 0]
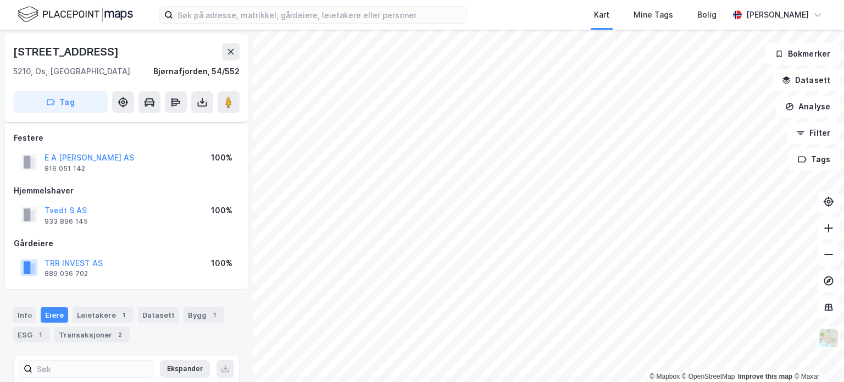
scroll to position [7, 0]
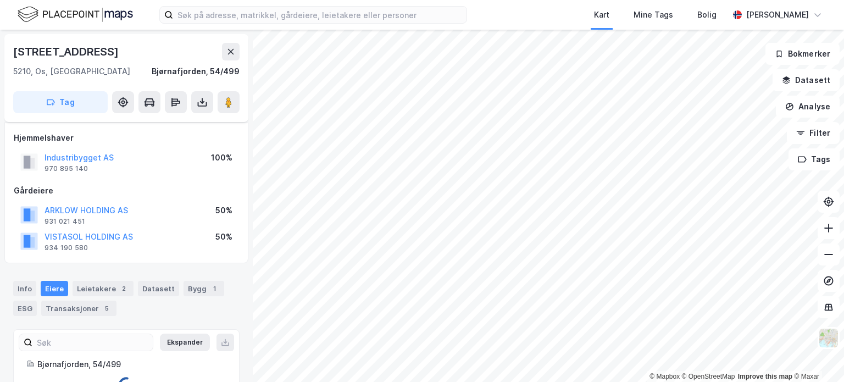
scroll to position [7, 0]
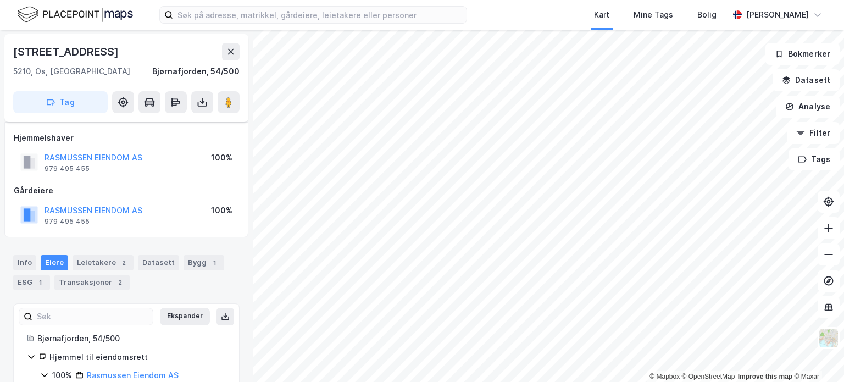
scroll to position [7, 0]
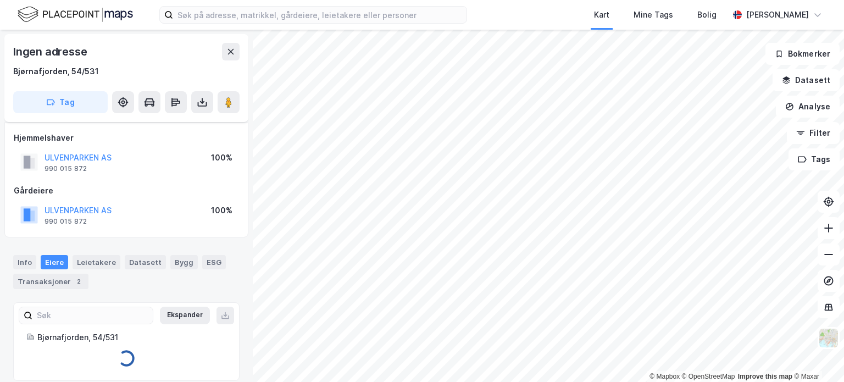
scroll to position [7, 0]
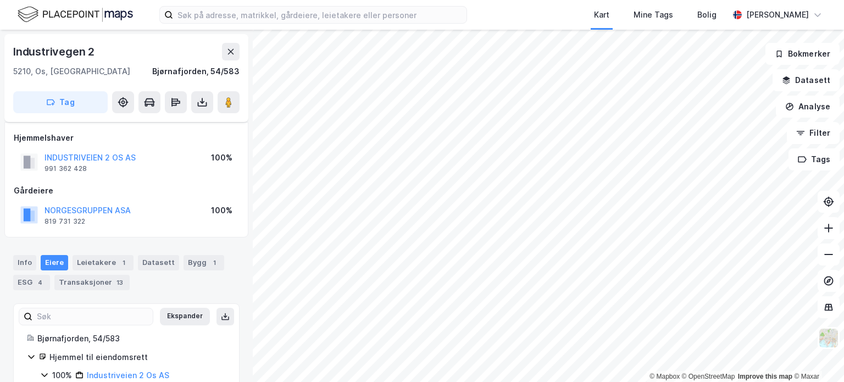
scroll to position [7, 0]
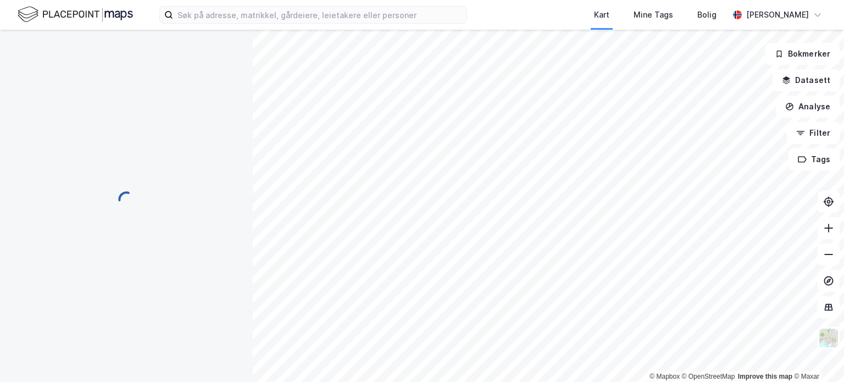
scroll to position [7, 0]
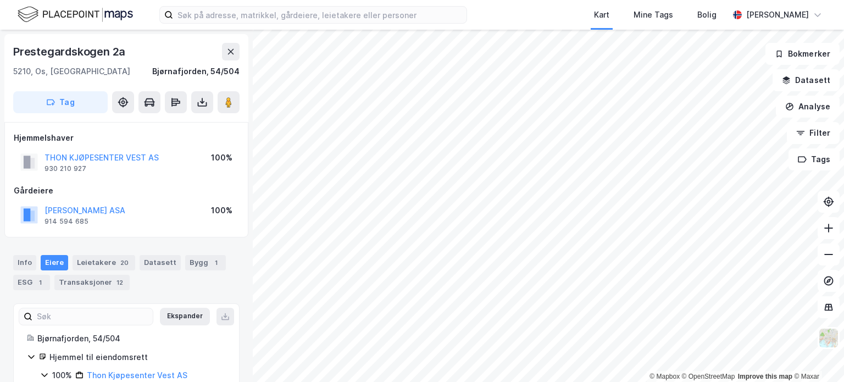
scroll to position [7, 0]
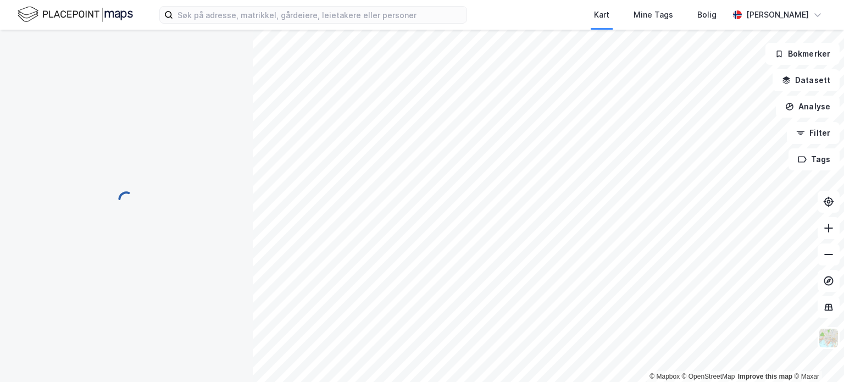
scroll to position [7, 0]
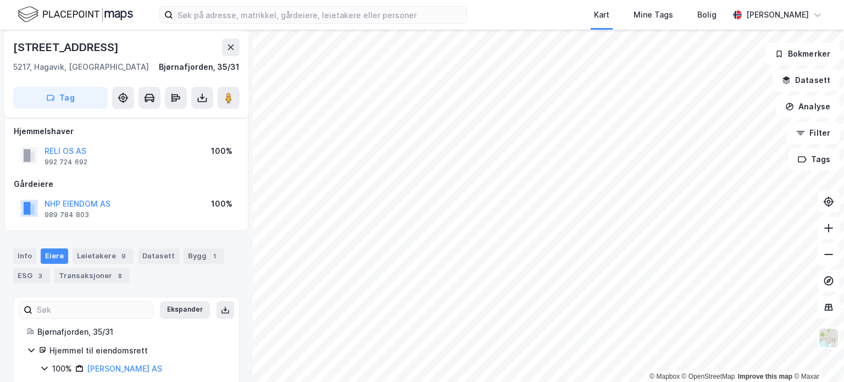
click at [95, 222] on div "Hjemmelshaver RELI OS AS 992 724 692 100% Gårdeiere NHP EIENDOM AS 989 784 803 …" at bounding box center [126, 172] width 244 height 115
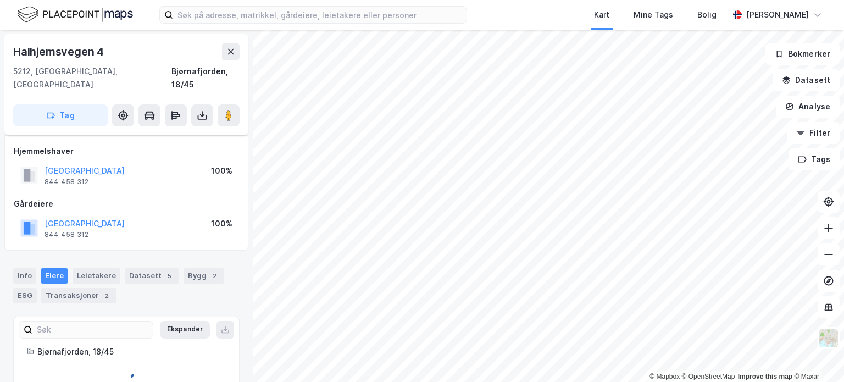
scroll to position [7, 0]
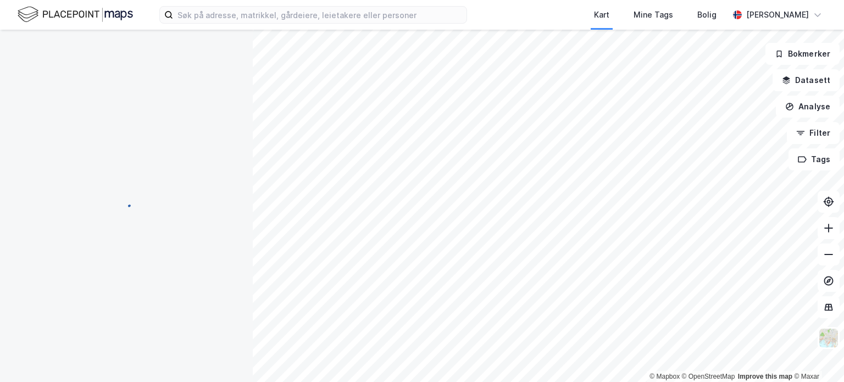
scroll to position [7, 0]
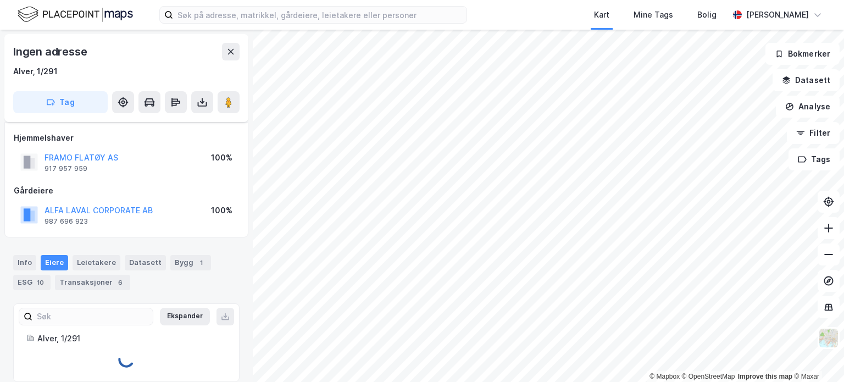
scroll to position [7, 0]
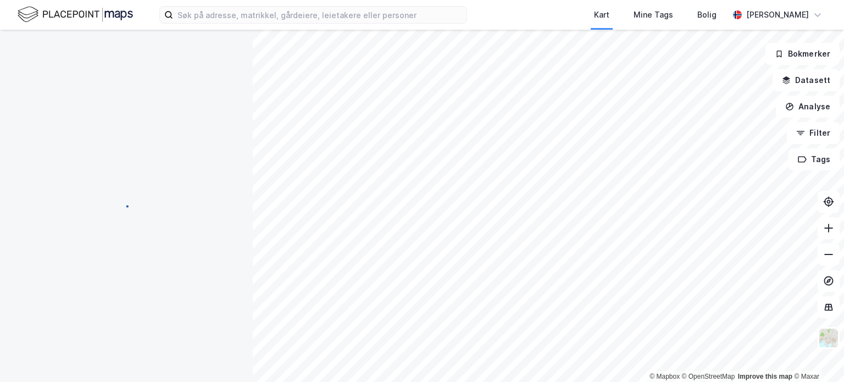
scroll to position [7, 0]
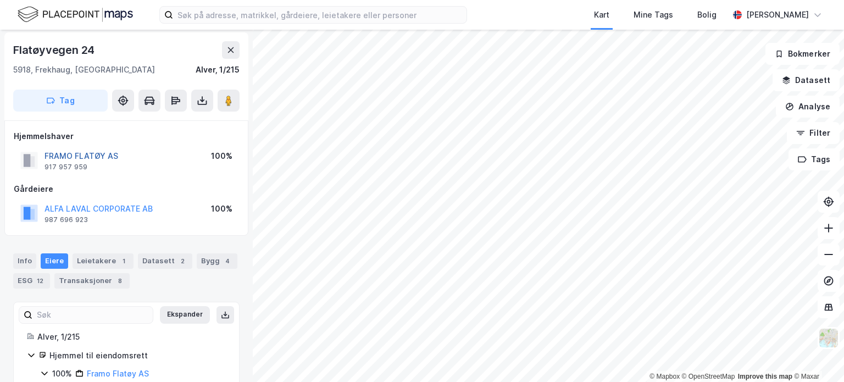
click at [0, 0] on button "FRAMO FLATØY AS" at bounding box center [0, 0] width 0 height 0
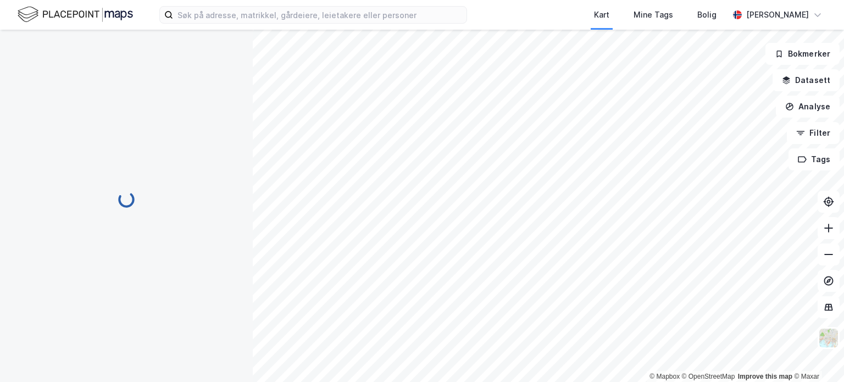
scroll to position [2, 0]
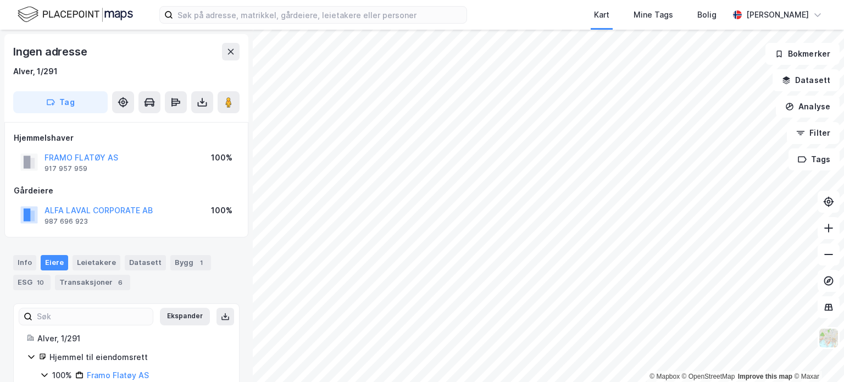
scroll to position [2, 0]
